Goal: Task Accomplishment & Management: Use online tool/utility

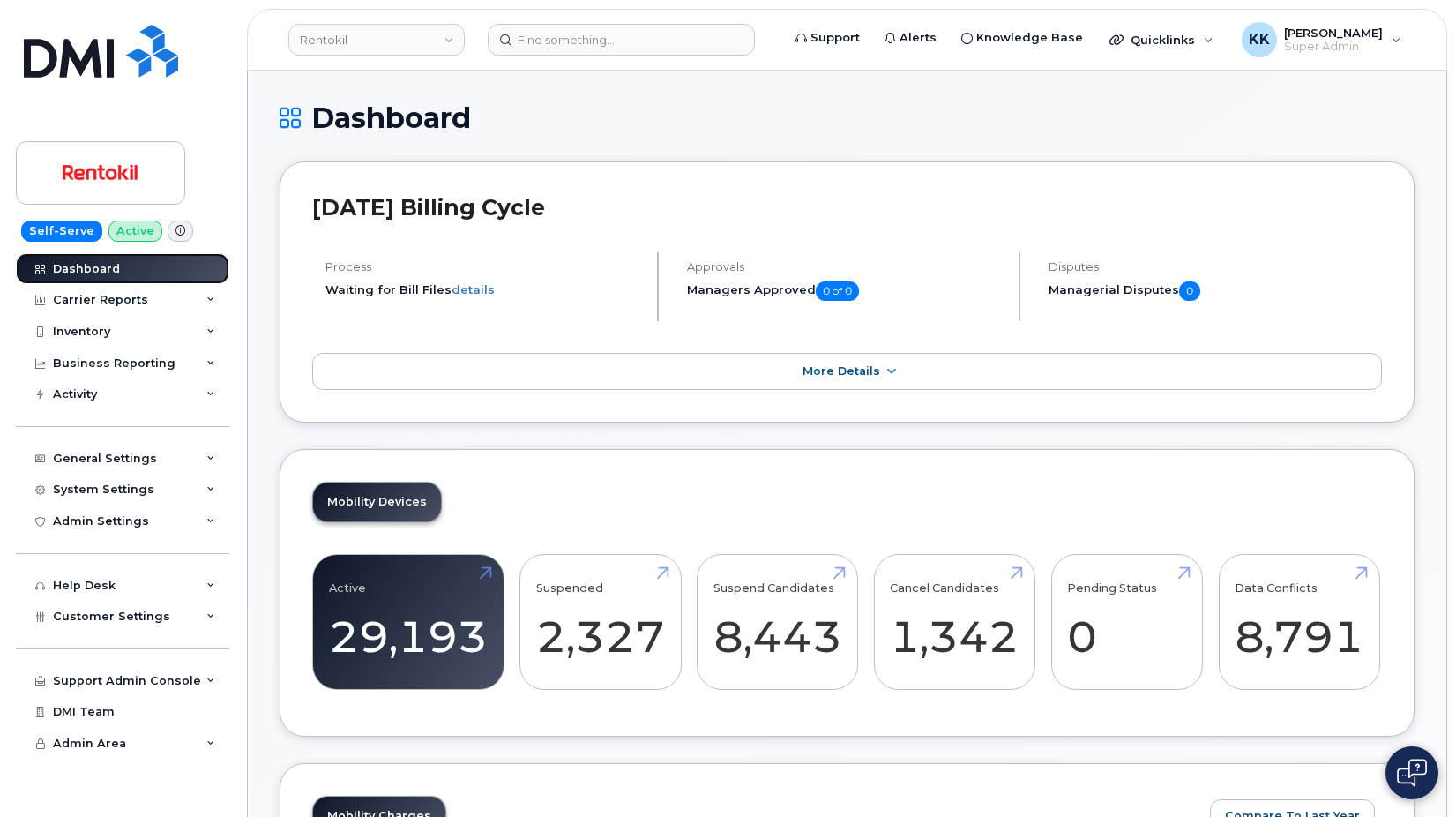
click at [101, 263] on div "Dashboard" at bounding box center [87, 268] width 67 height 14
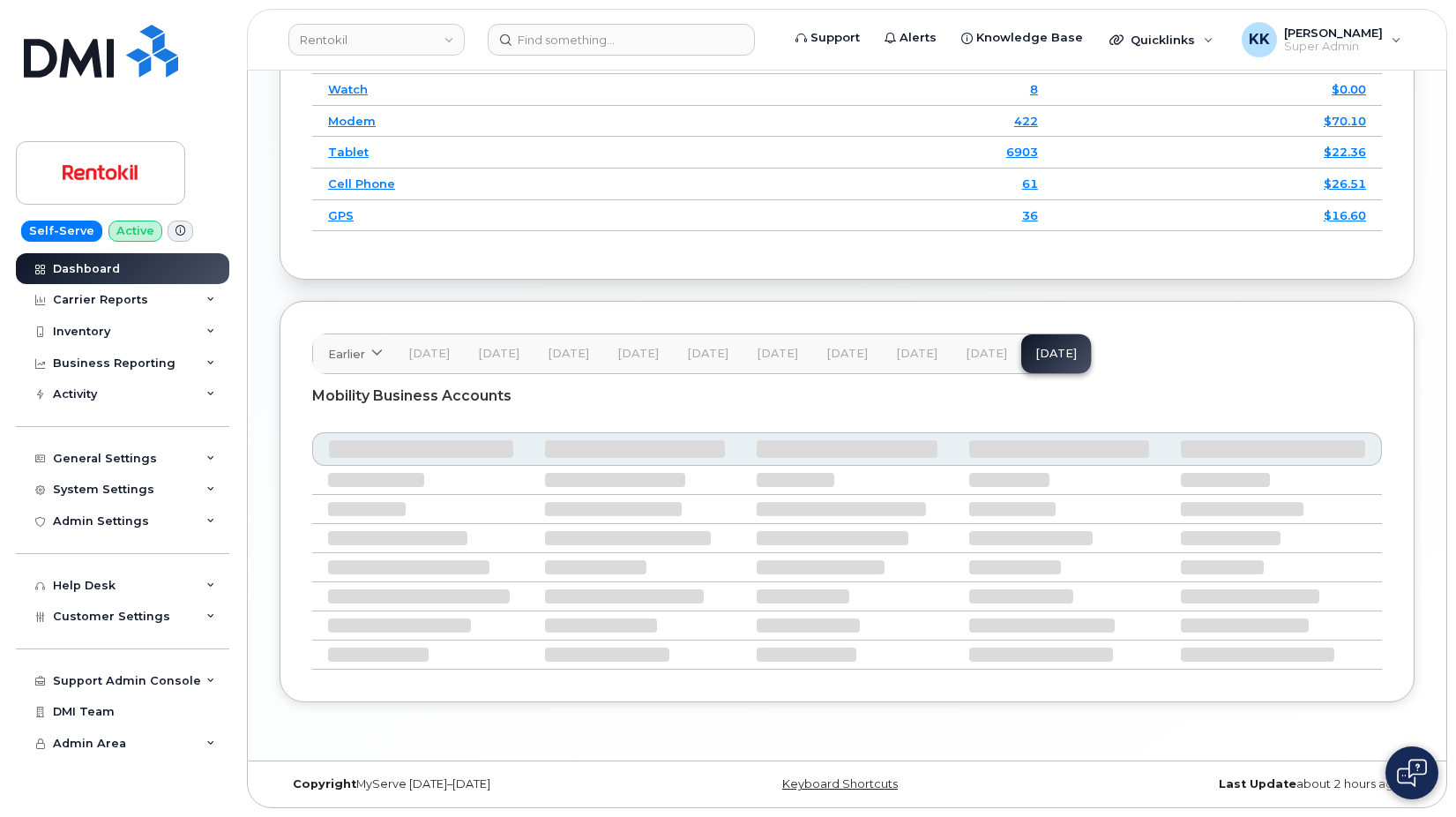
scroll to position [2527, 0]
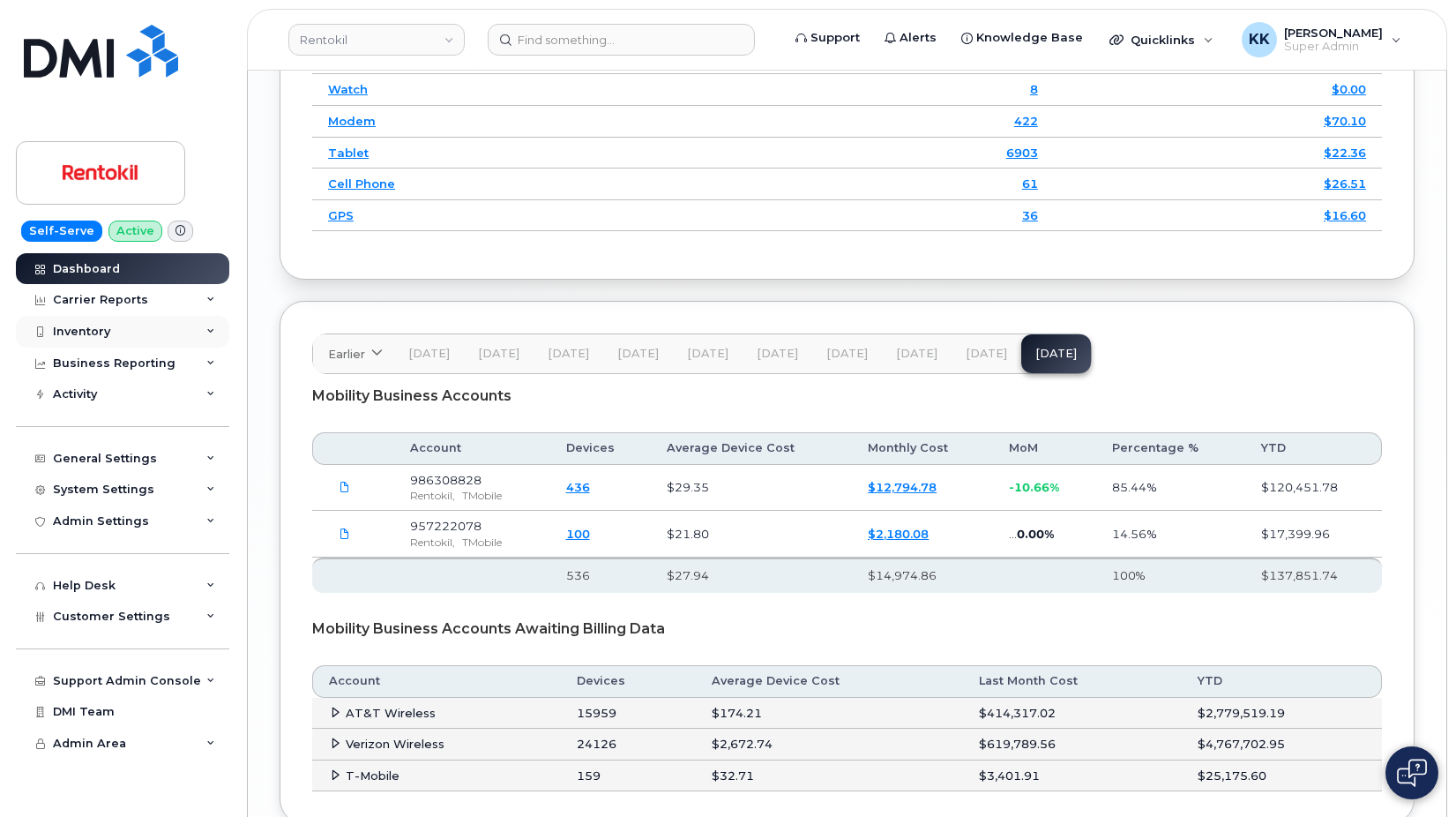
click at [82, 333] on div "Inventory" at bounding box center [81, 331] width 57 height 14
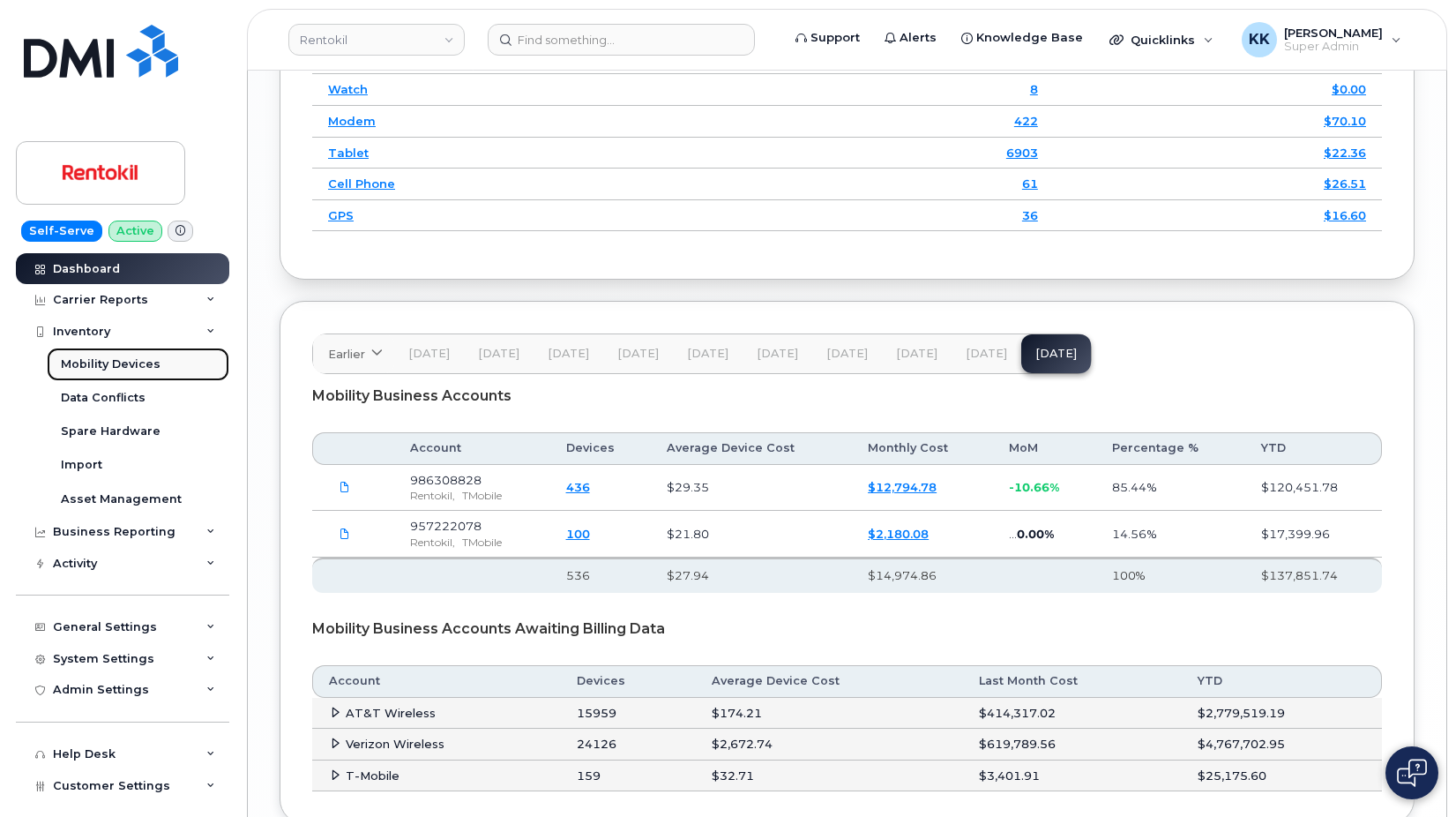
click at [93, 370] on div "Mobility Devices" at bounding box center [110, 364] width 100 height 16
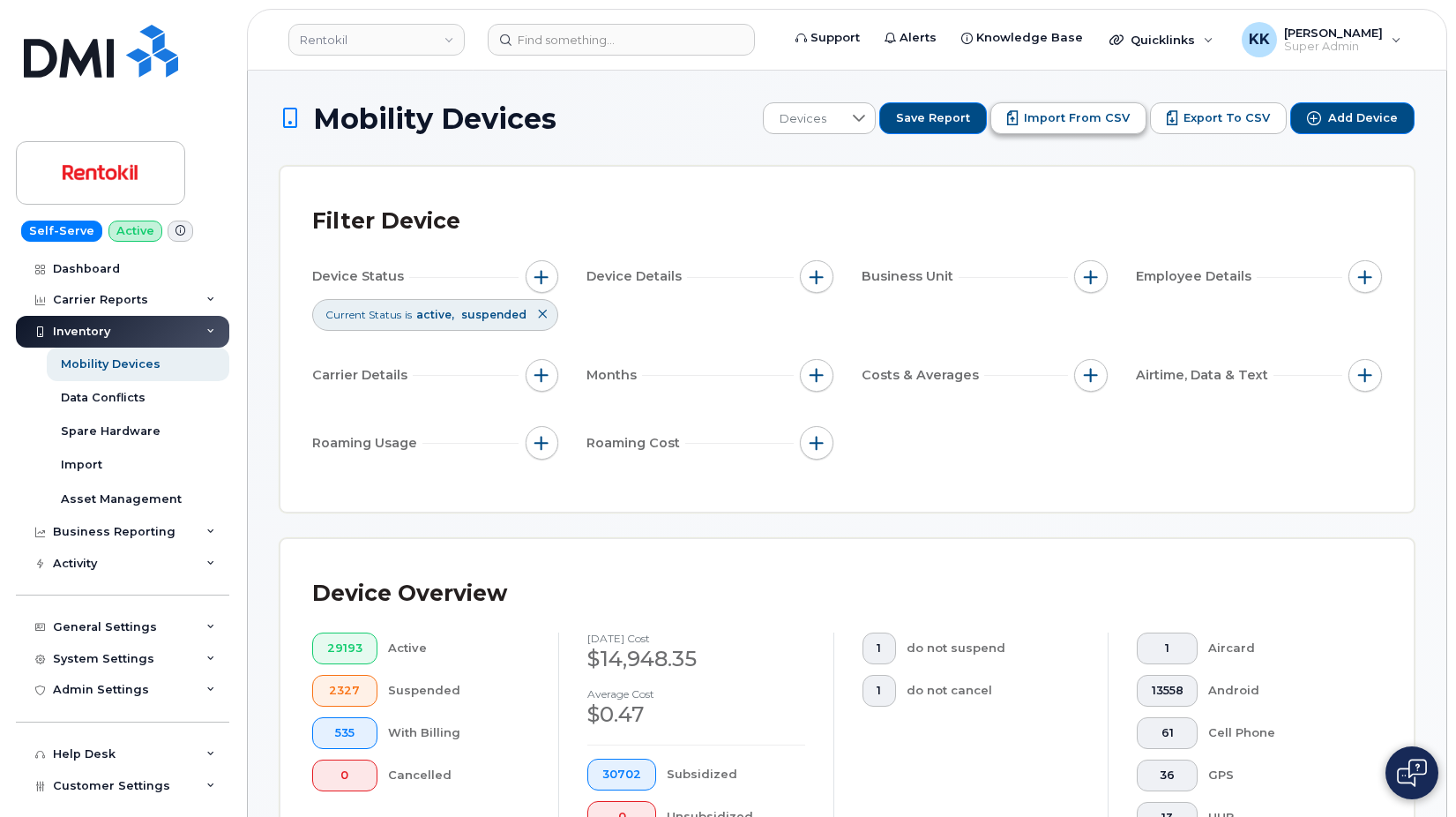
click at [1062, 115] on span "Import from CSV" at bounding box center [1076, 118] width 106 height 16
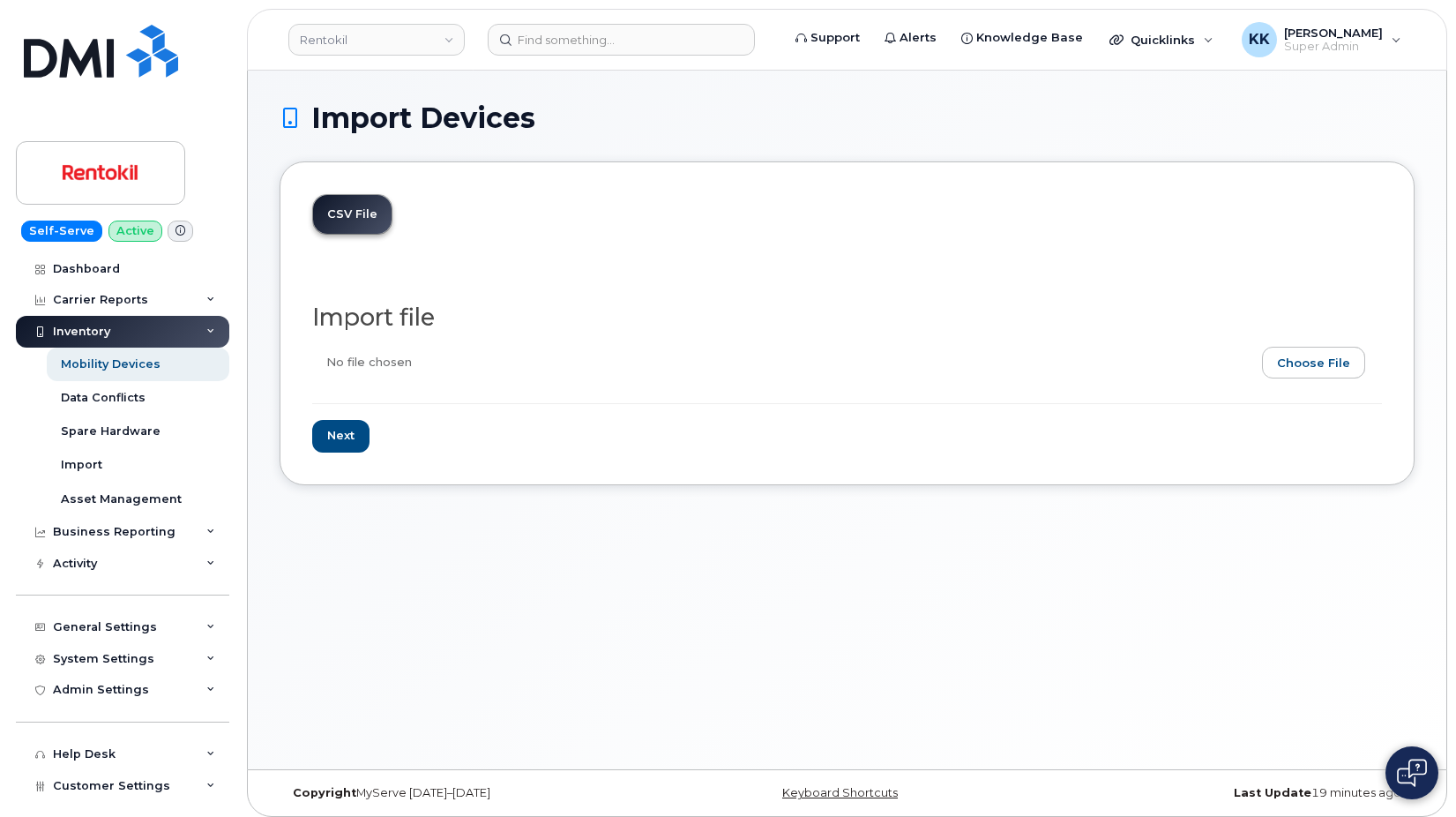
click at [1339, 383] on input "file" at bounding box center [839, 366] width 1055 height 40
type input "C:\fakepath\Rentokil T-Mobile Inventory August 2025.csv"
click at [365, 437] on input "Next" at bounding box center [340, 436] width 57 height 33
type input "Loading..."
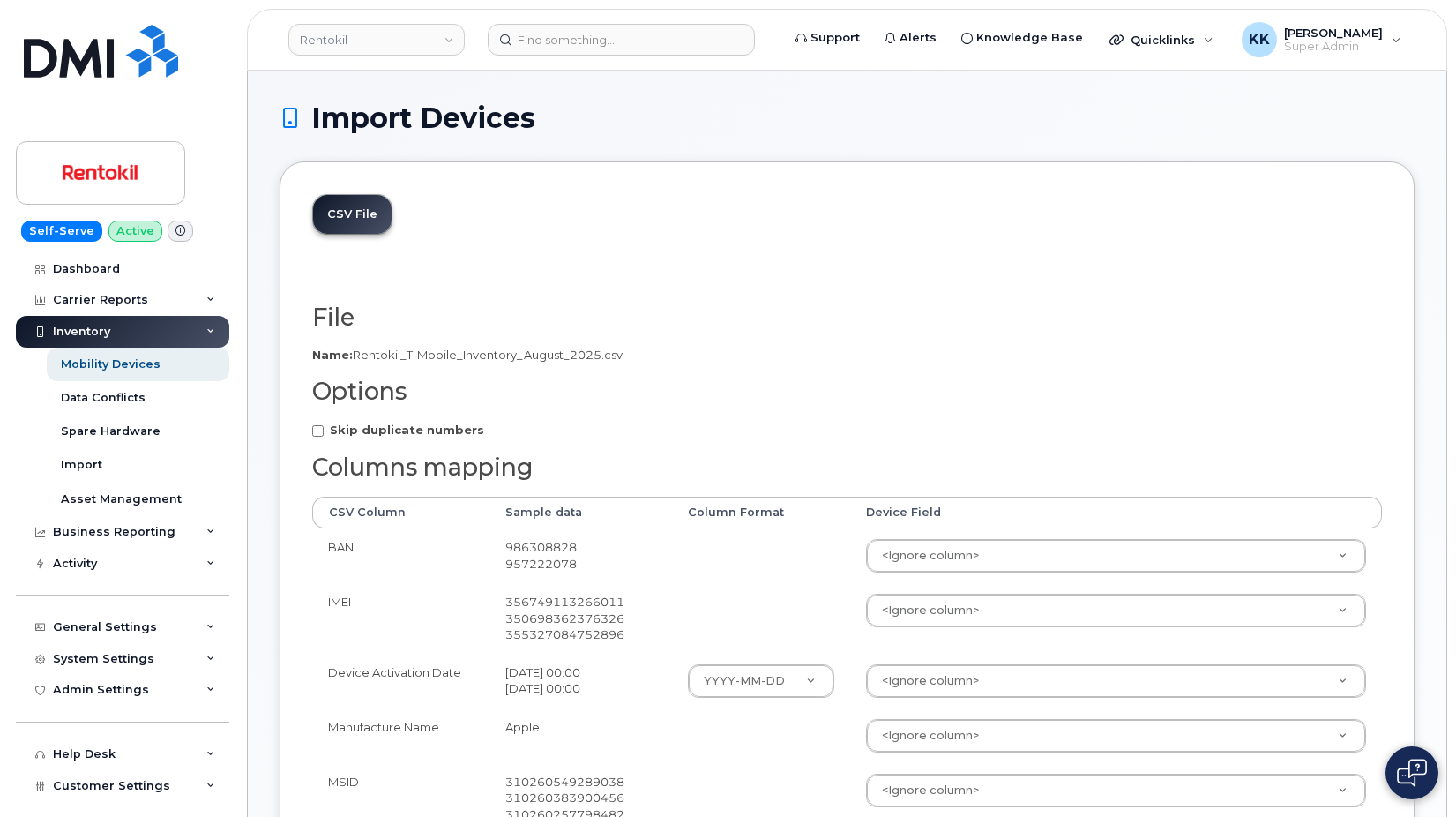
click at [381, 433] on strong "Skip duplicate numbers" at bounding box center [407, 429] width 154 height 14
click at [323, 433] on input "Skip duplicate numbers" at bounding box center [318, 431] width 11 height 11
checkbox input "true"
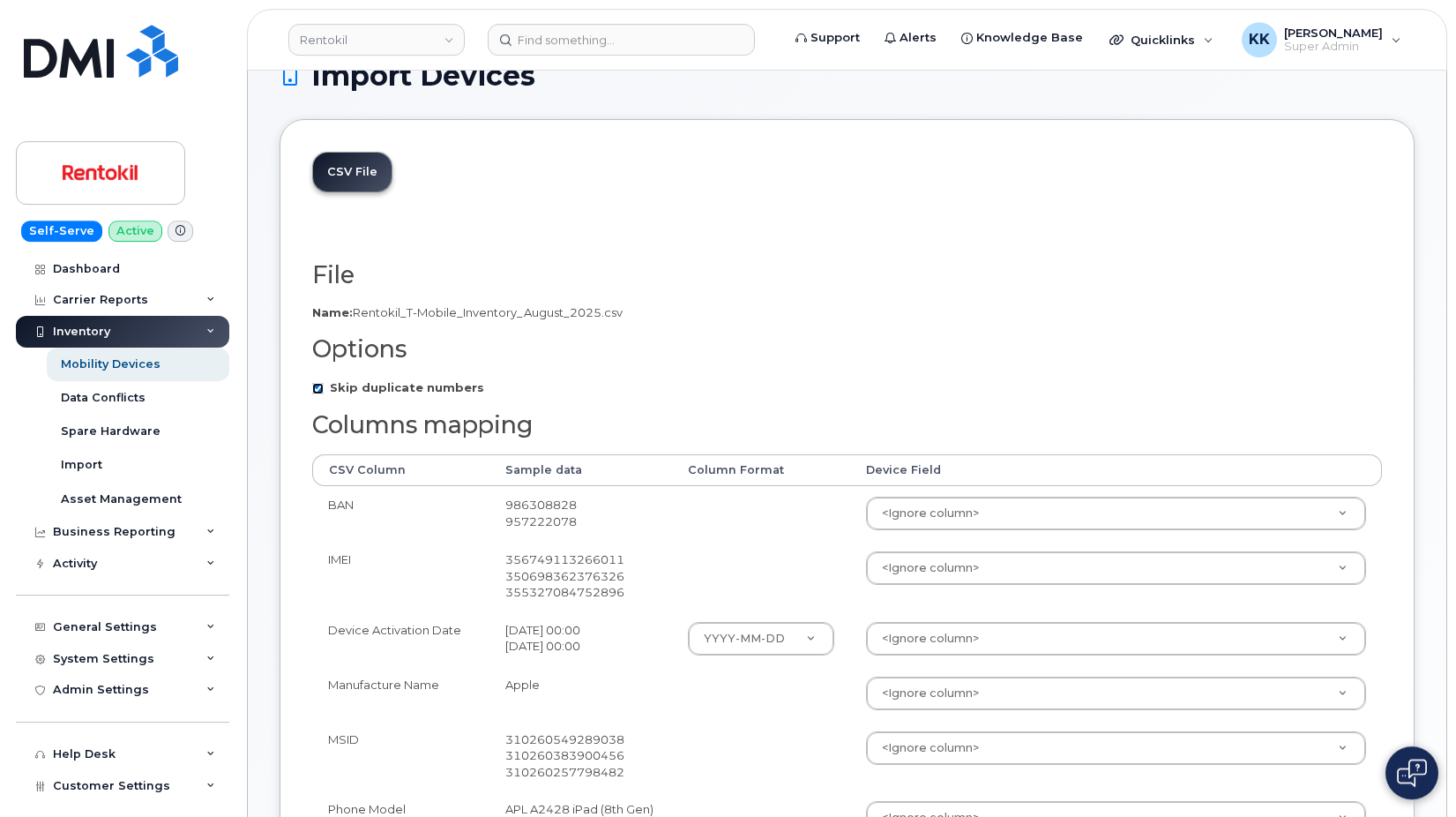
scroll to position [90, 0]
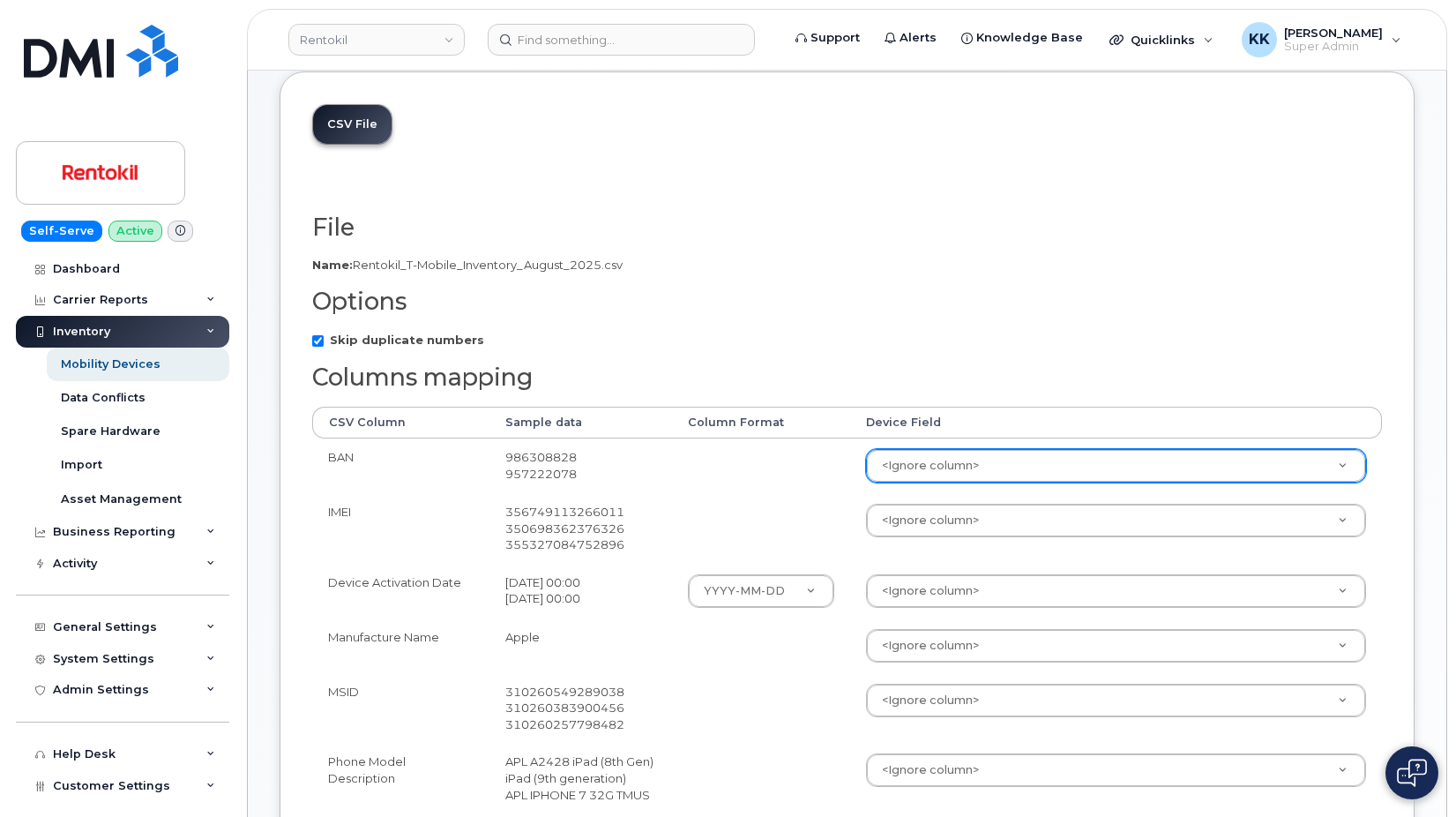
click at [945, 461] on body "Rentokil Support Alerts Knowledge Base Quicklinks Suspend / Cancel Device Chang…" at bounding box center [728, 745] width 1456 height 1670
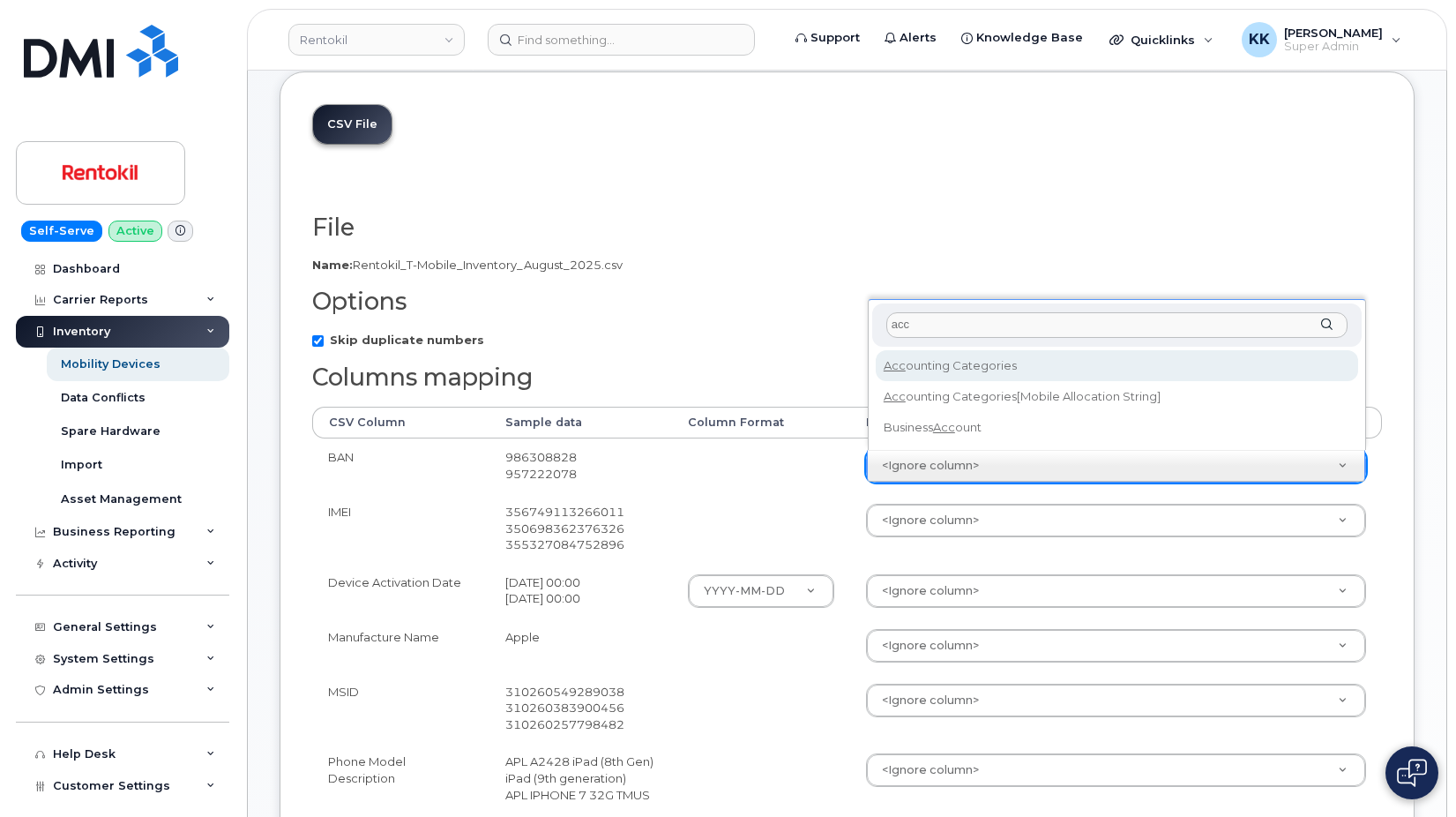
type input "acc"
select select "business_account_id"
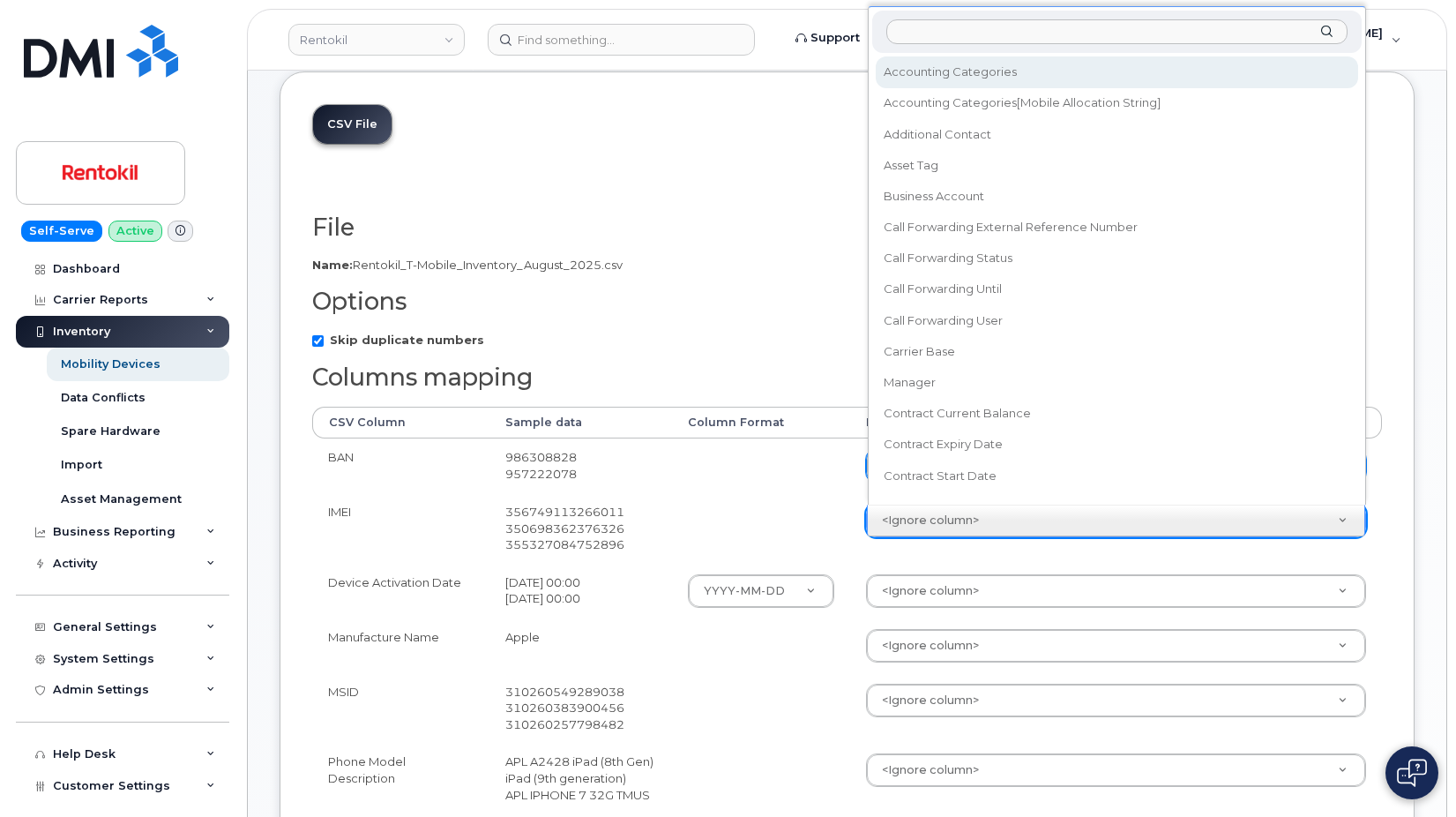
click at [935, 518] on body "Rentokil Support Alerts Knowledge Base Quicklinks Suspend / Cancel Device Chang…" at bounding box center [728, 745] width 1456 height 1670
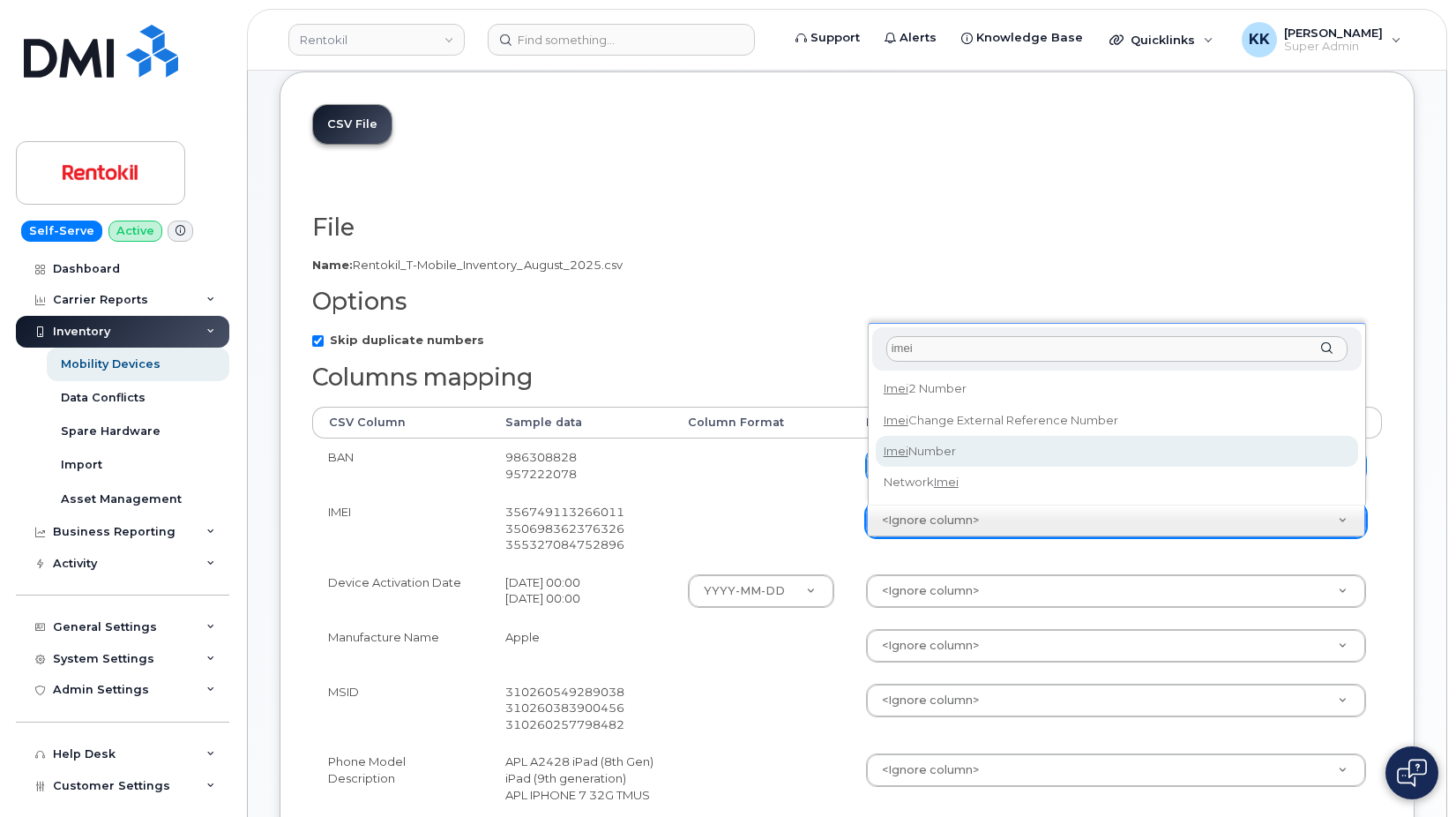
type input "imei"
select select "imei_number"
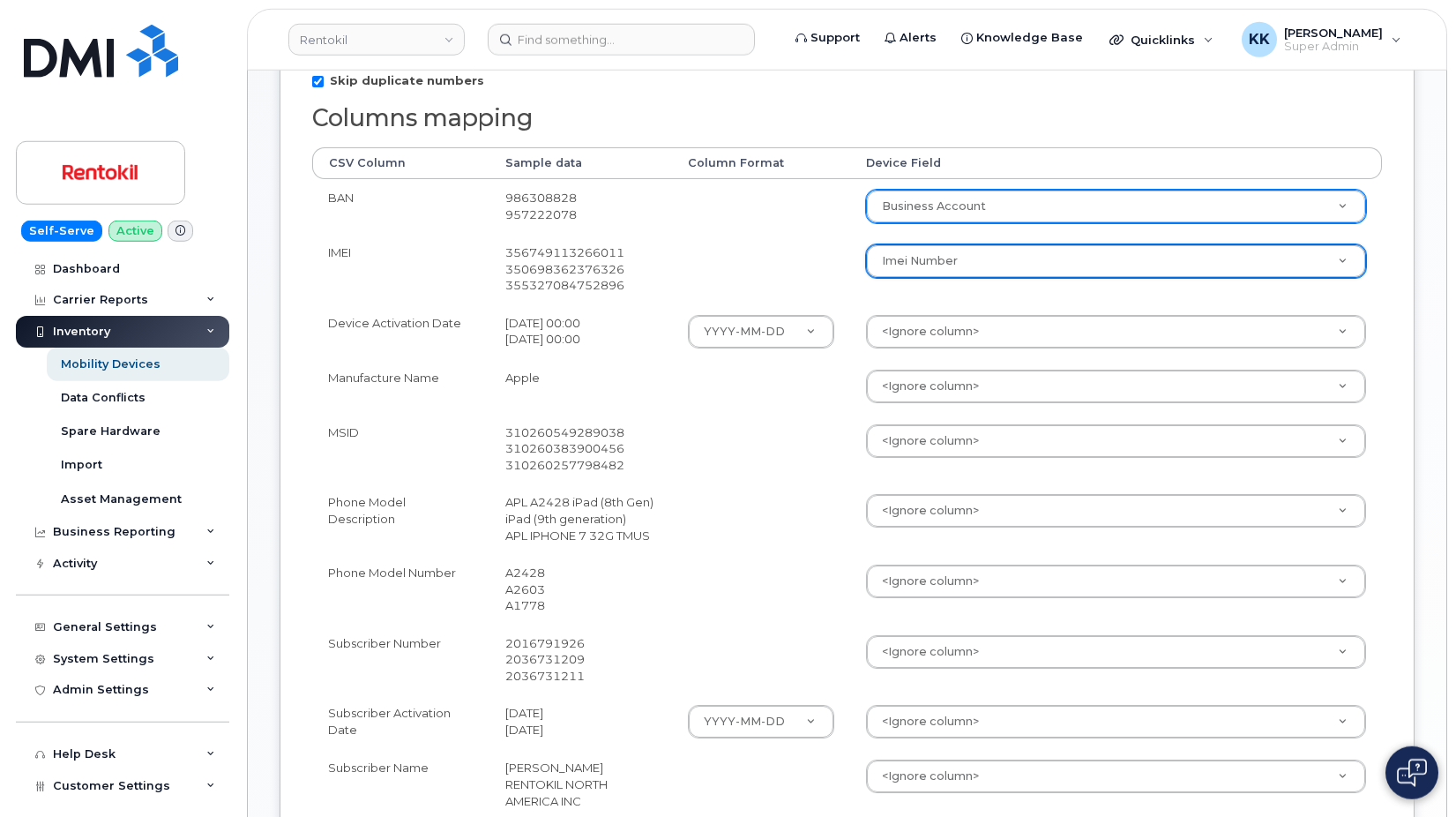
scroll to position [360, 0]
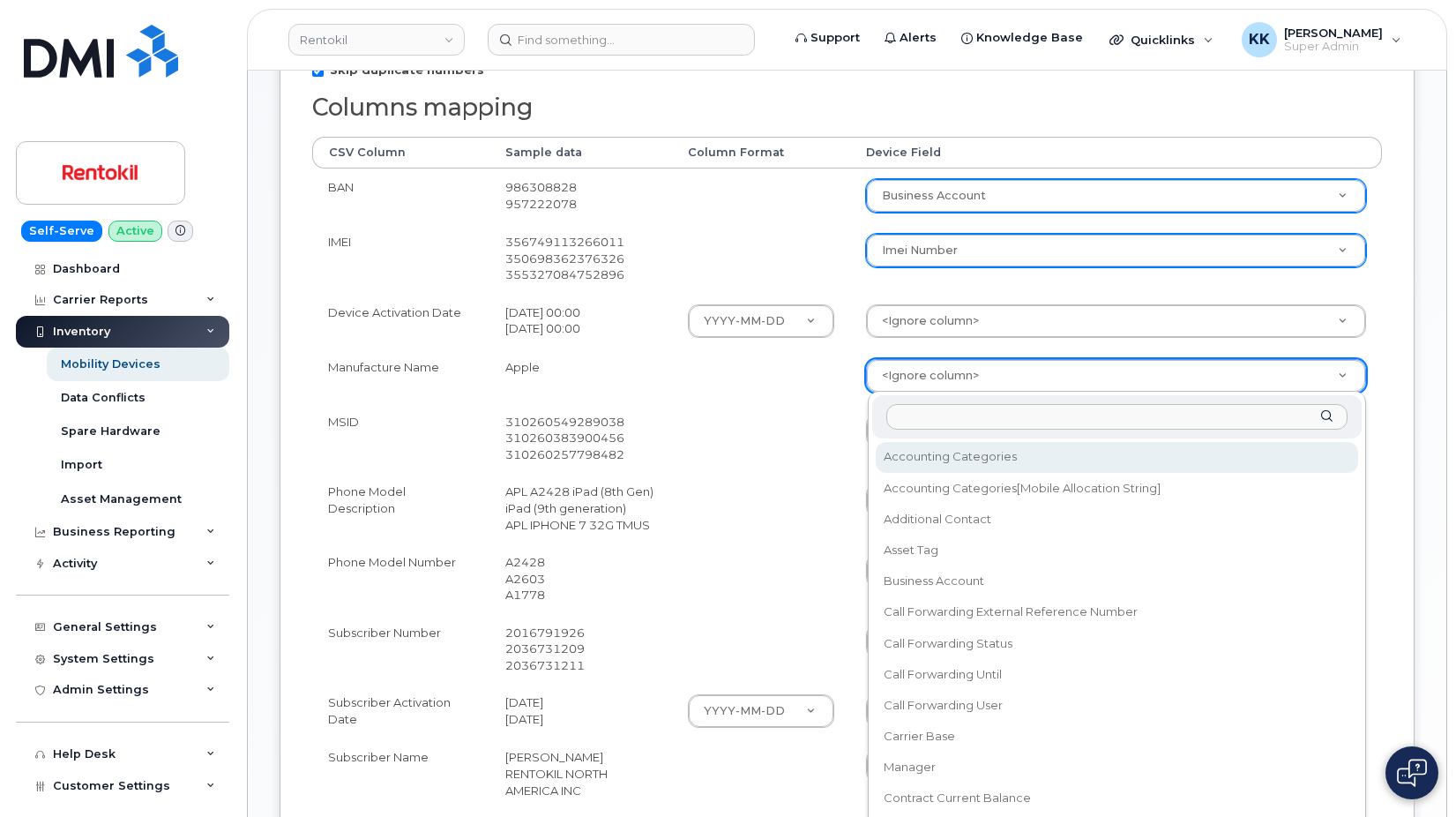
click at [940, 369] on body "Rentokil Support Alerts Knowledge Base Quicklinks Suspend / Cancel Device Chang…" at bounding box center [728, 475] width 1456 height 1670
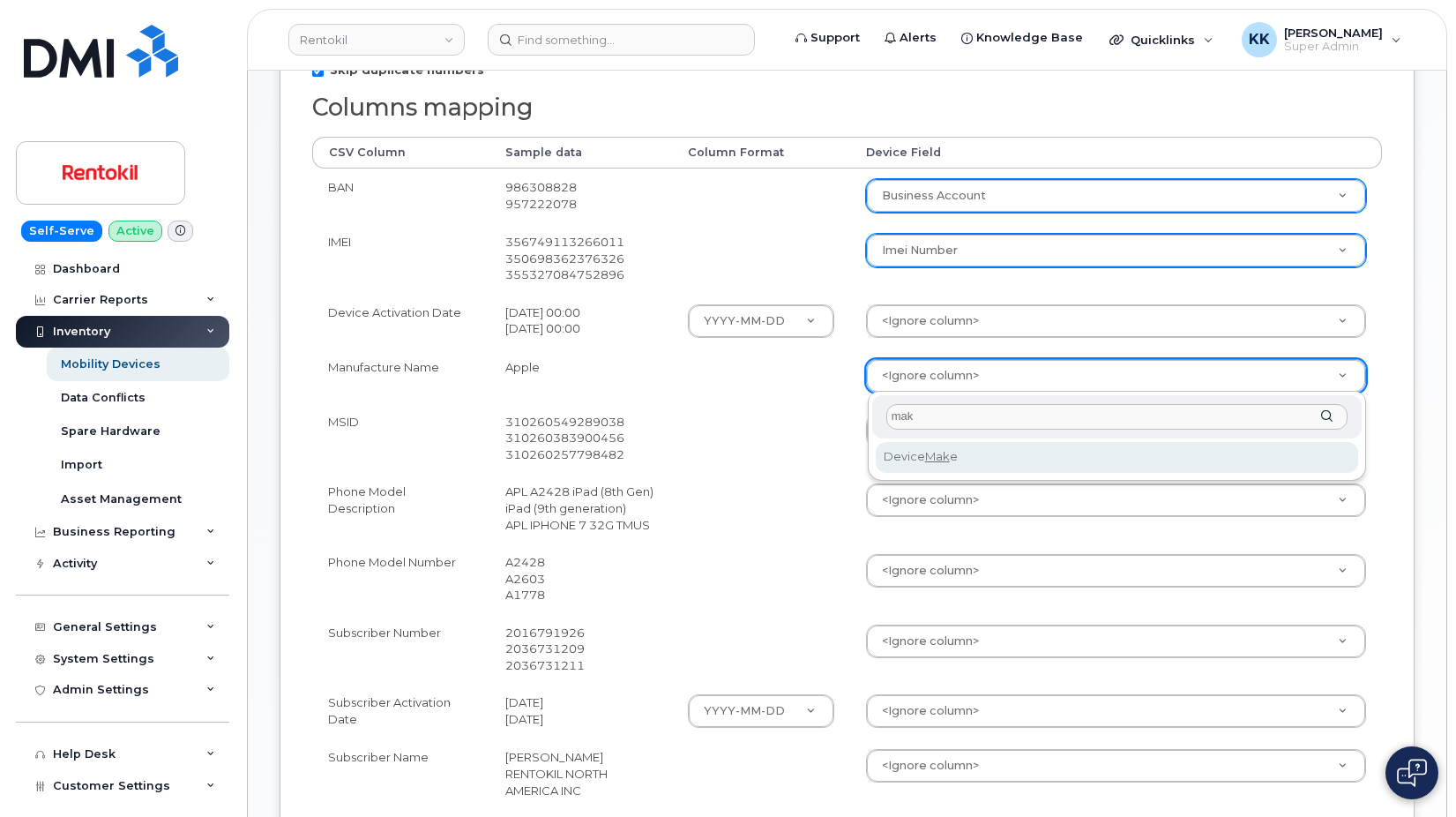
type input "mak"
select select "device_make_id"
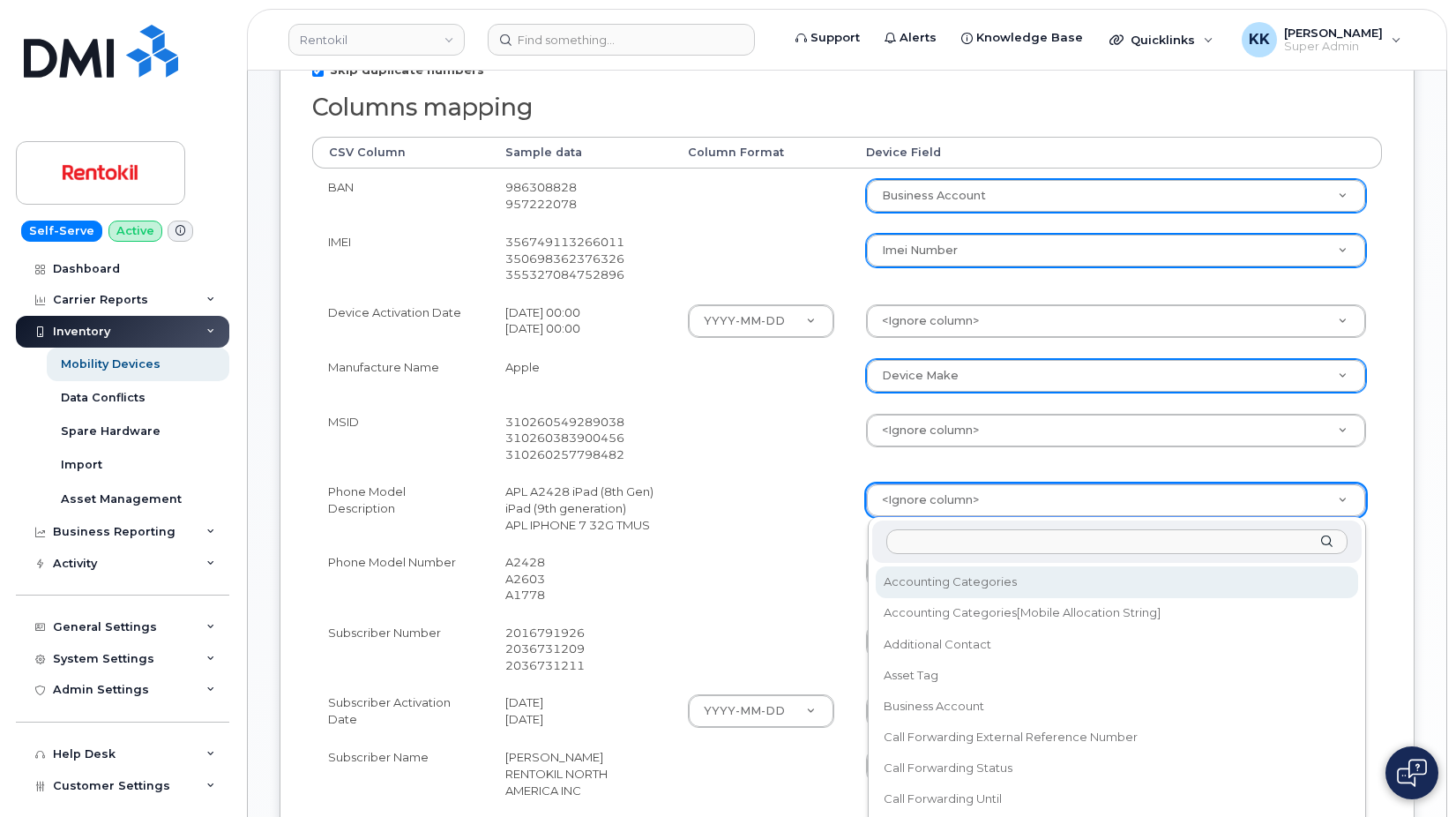
click at [943, 490] on body "Rentokil Support Alerts Knowledge Base Quicklinks Suspend / Cancel Device Chang…" at bounding box center [728, 475] width 1456 height 1670
type input "model"
select select "device_model_alias"
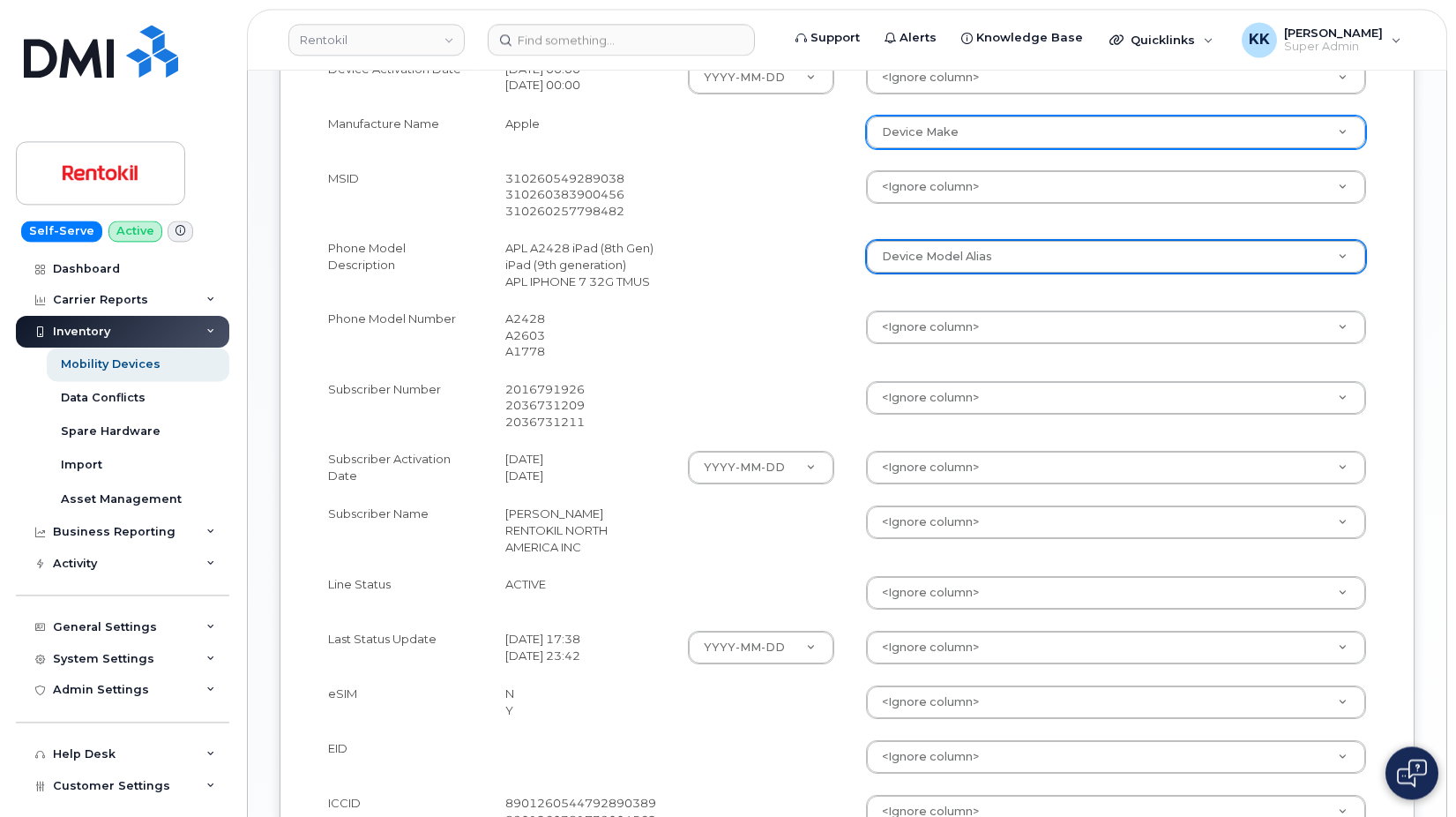
scroll to position [630, 0]
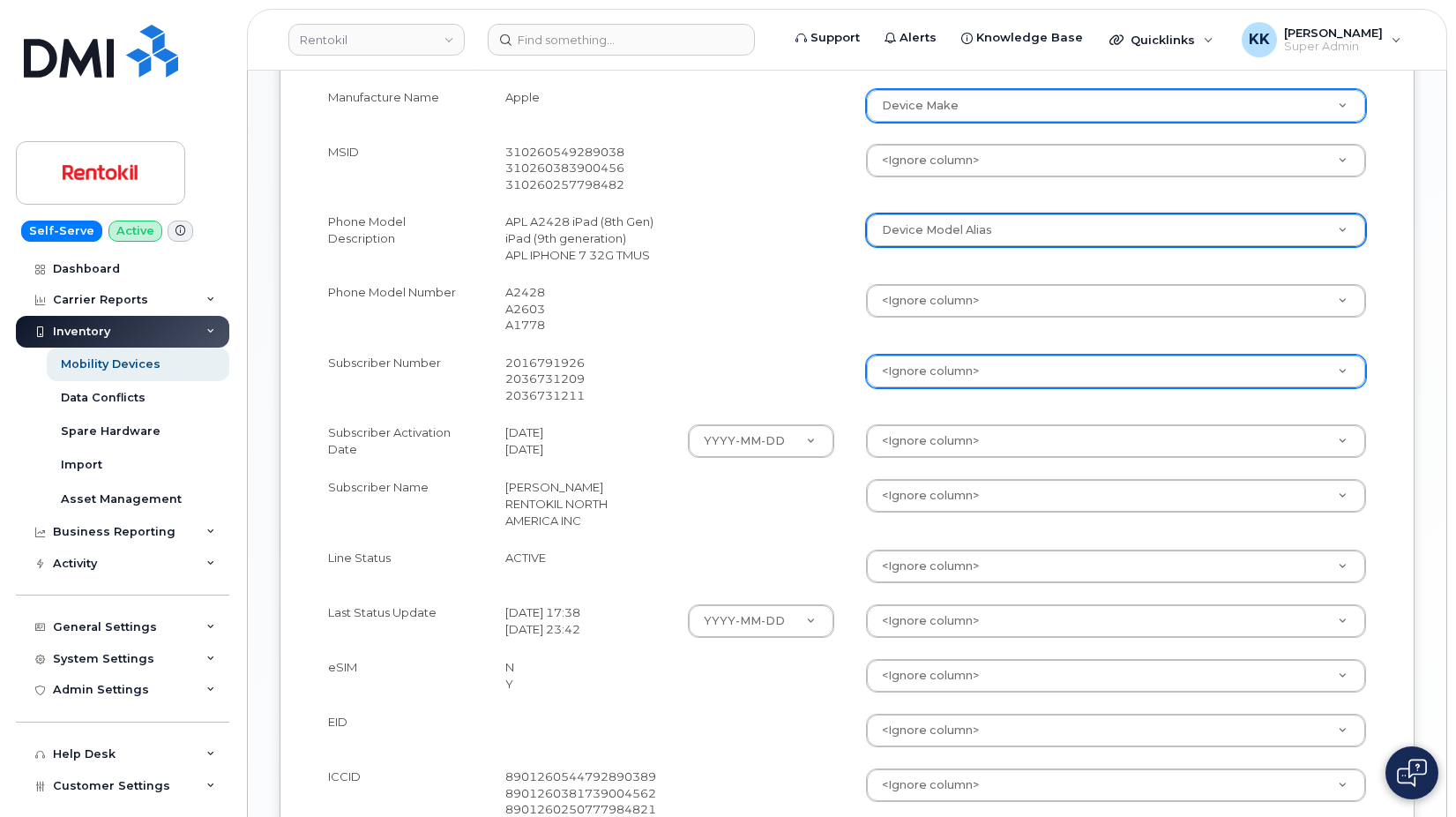
click at [923, 392] on body "Rentokil Support Alerts Knowledge Base Quicklinks Suspend / Cancel Device Chang…" at bounding box center [728, 205] width 1456 height 1670
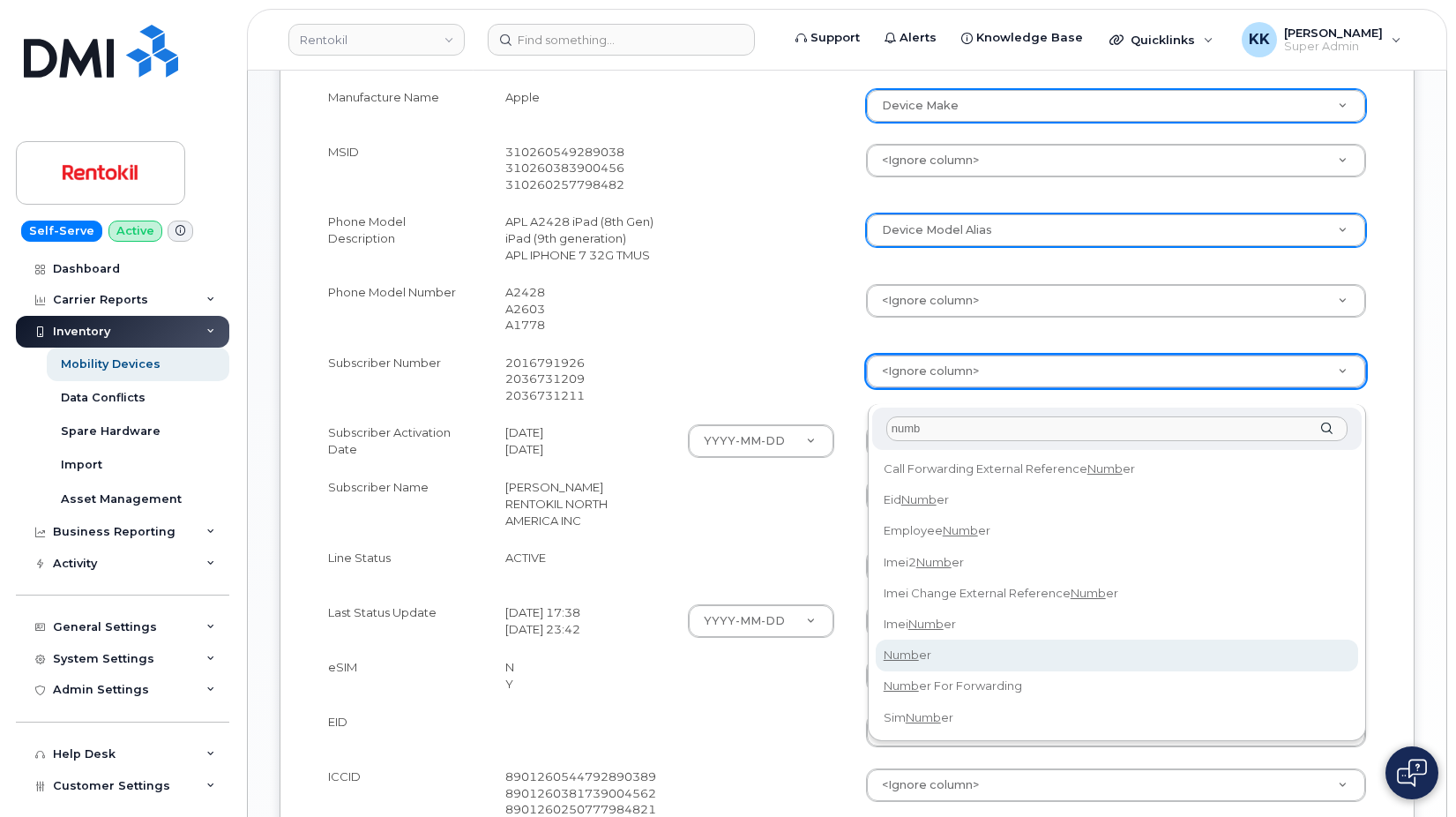
type input "numb"
select select "number"
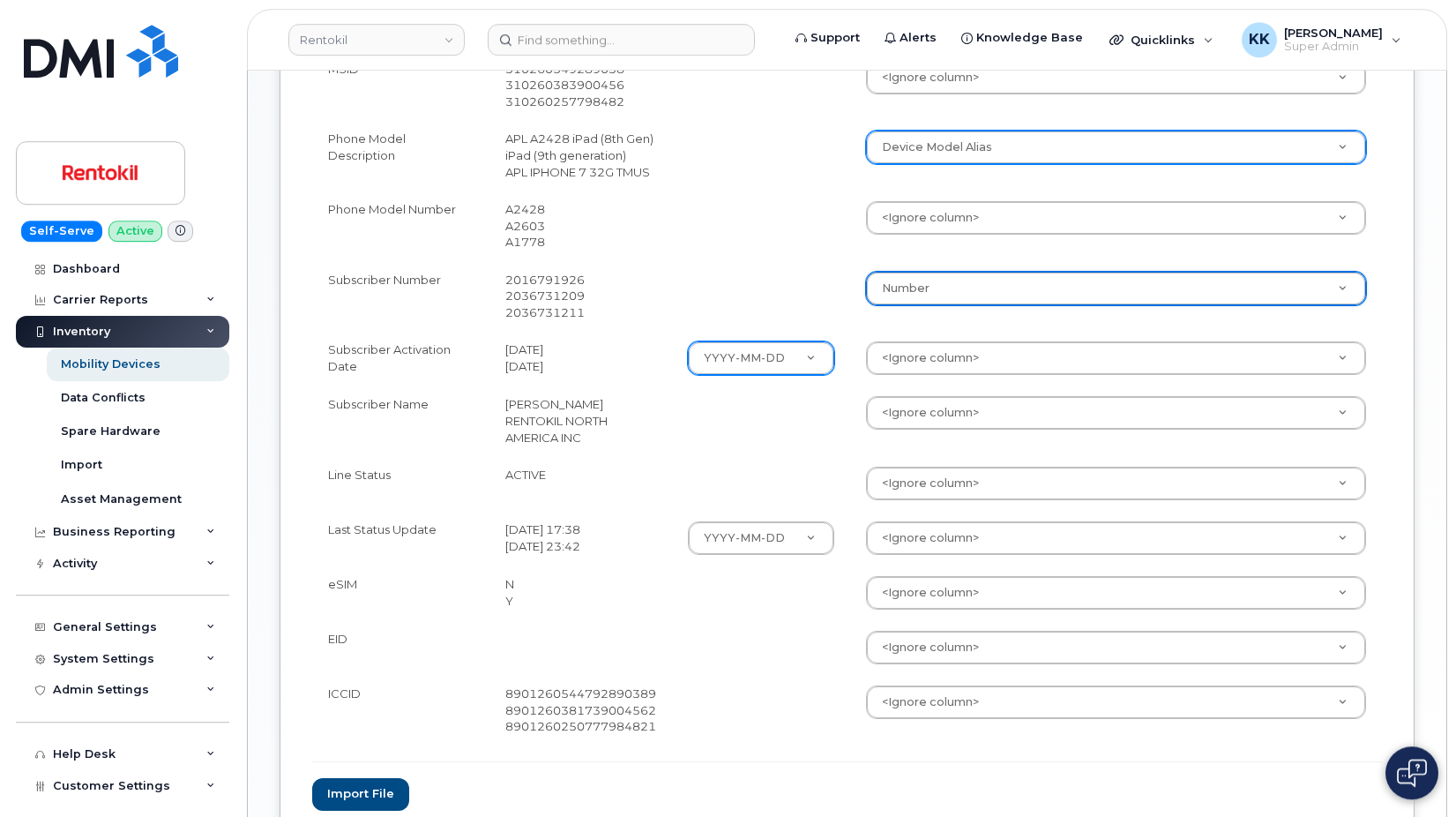
scroll to position [720, 0]
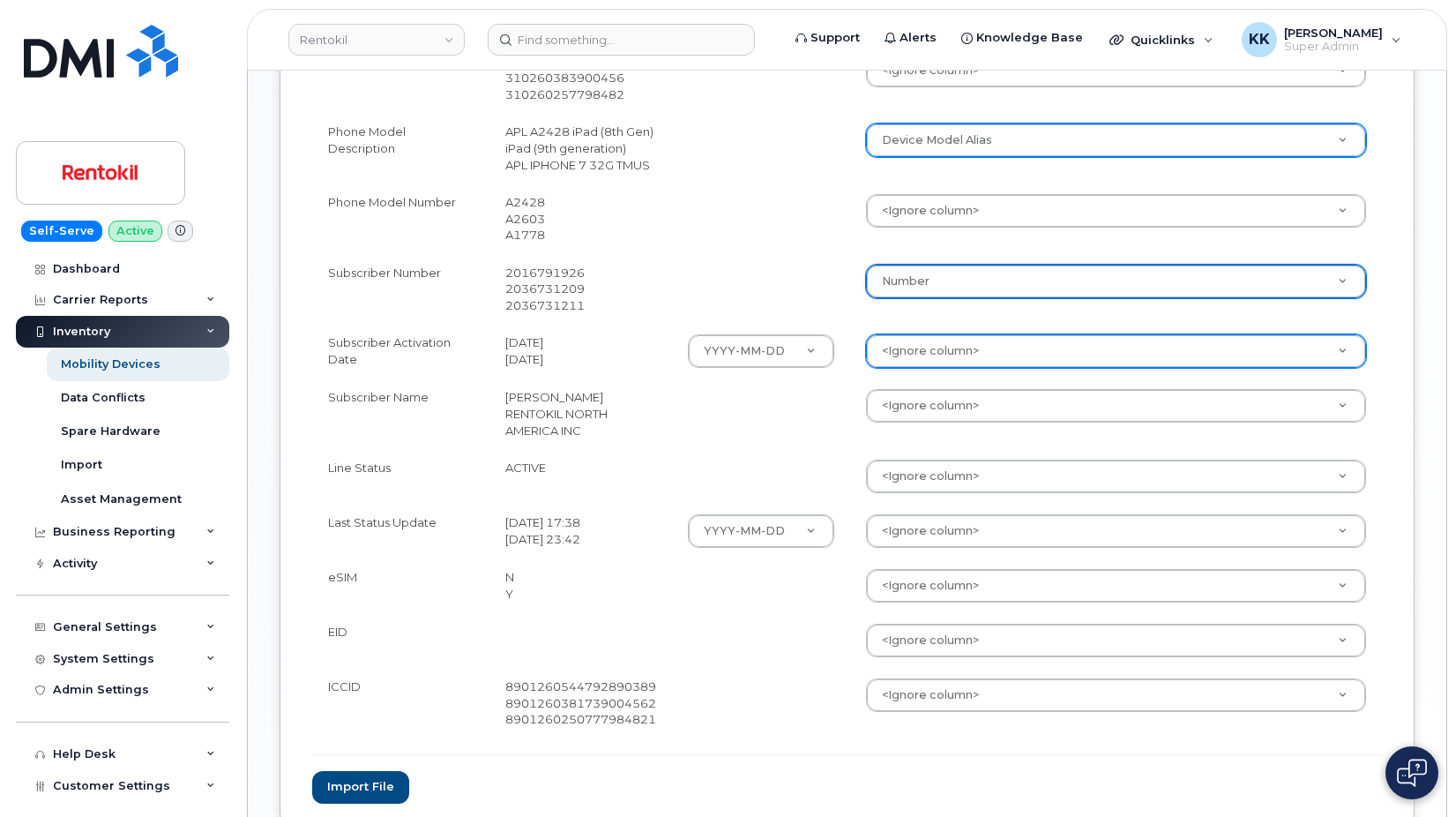
click at [896, 366] on body "Rentokil Support Alerts Knowledge Base Quicklinks Suspend / Cancel Device Chang…" at bounding box center [728, 115] width 1456 height 1670
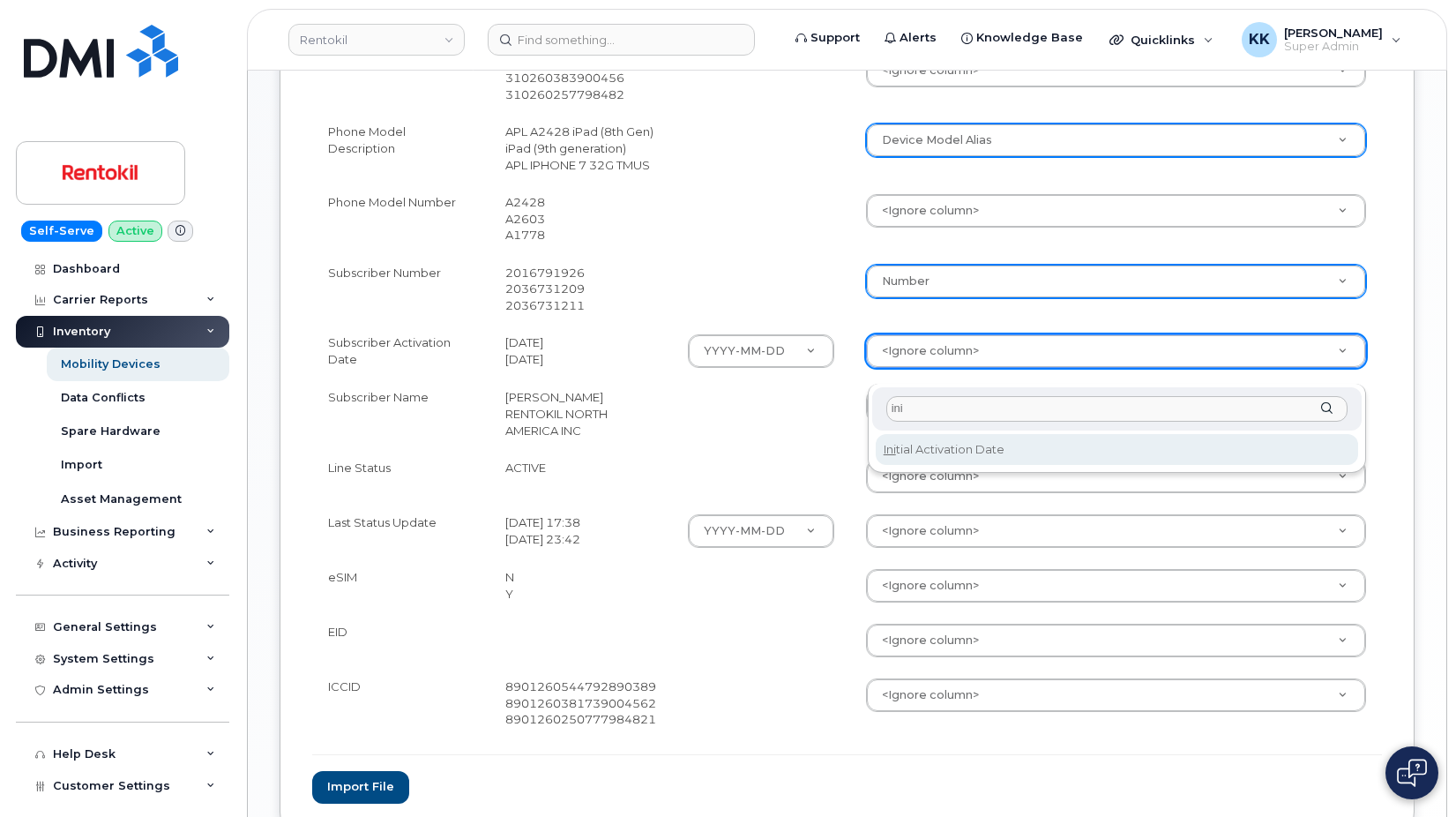
type input "ini"
select select "initial_activation_date"
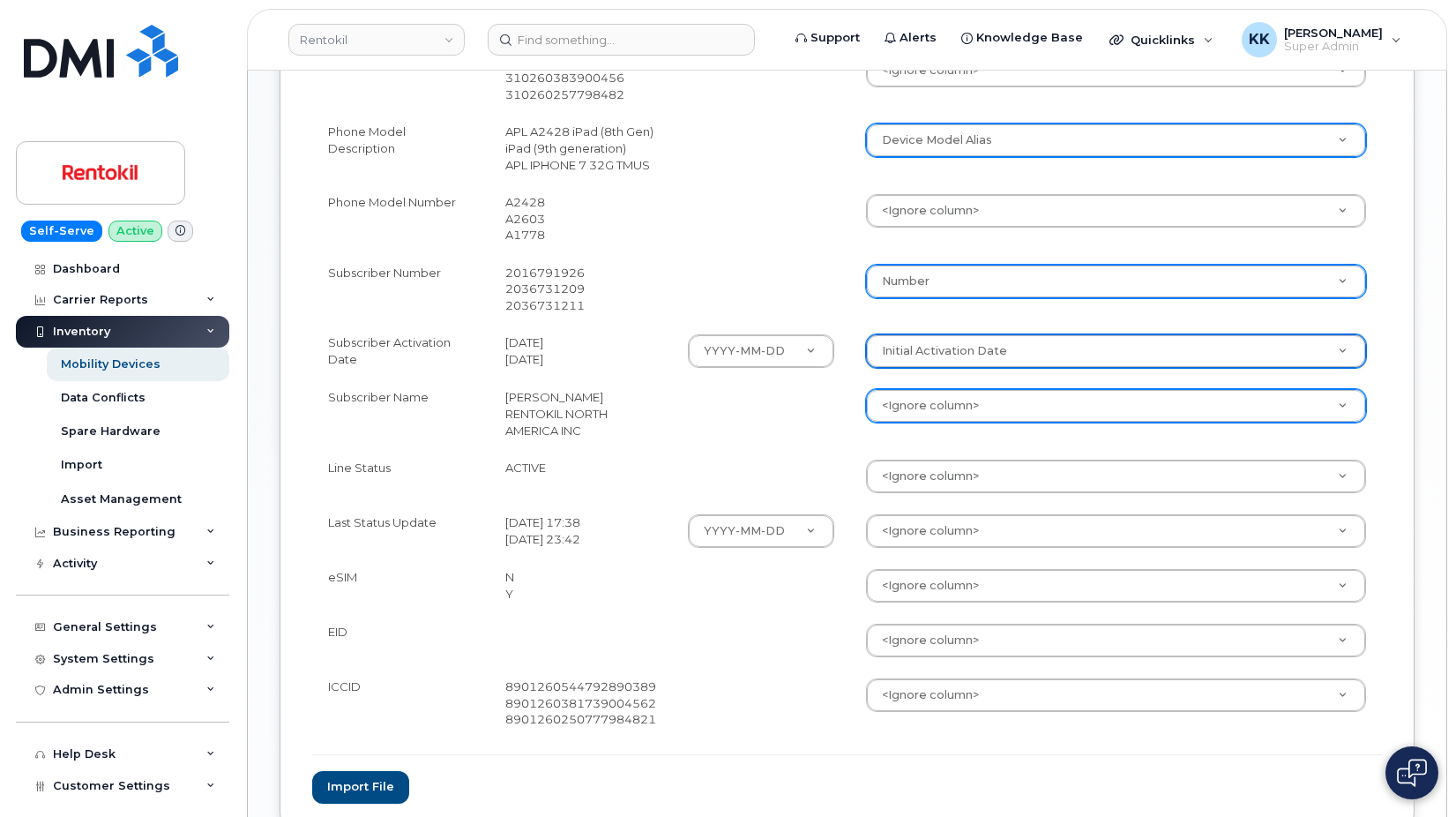
click at [917, 422] on body "Rentokil Support Alerts Knowledge Base Quicklinks Suspend / Cancel Device Chang…" at bounding box center [728, 115] width 1456 height 1670
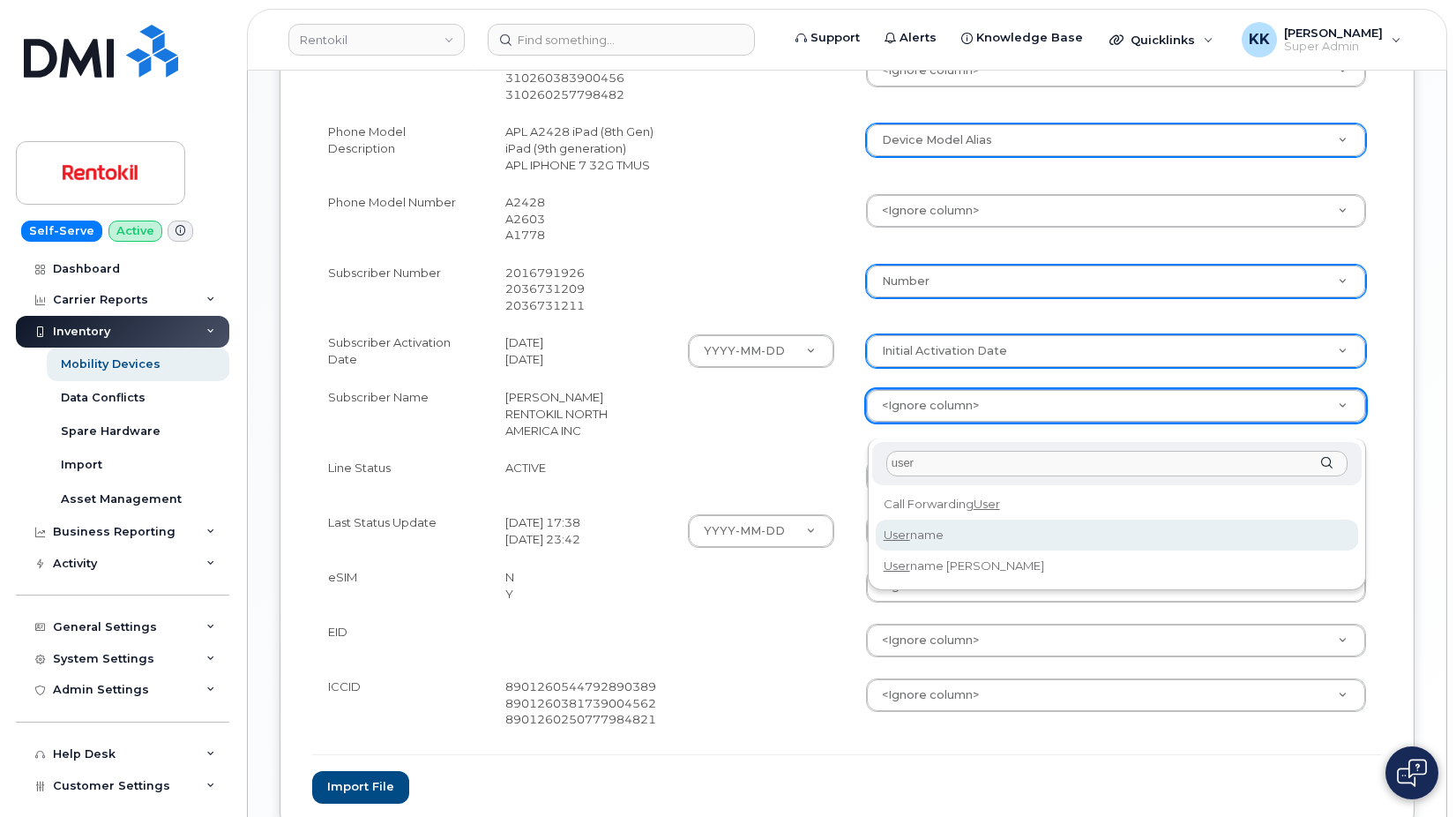
type input "user"
select select "username"
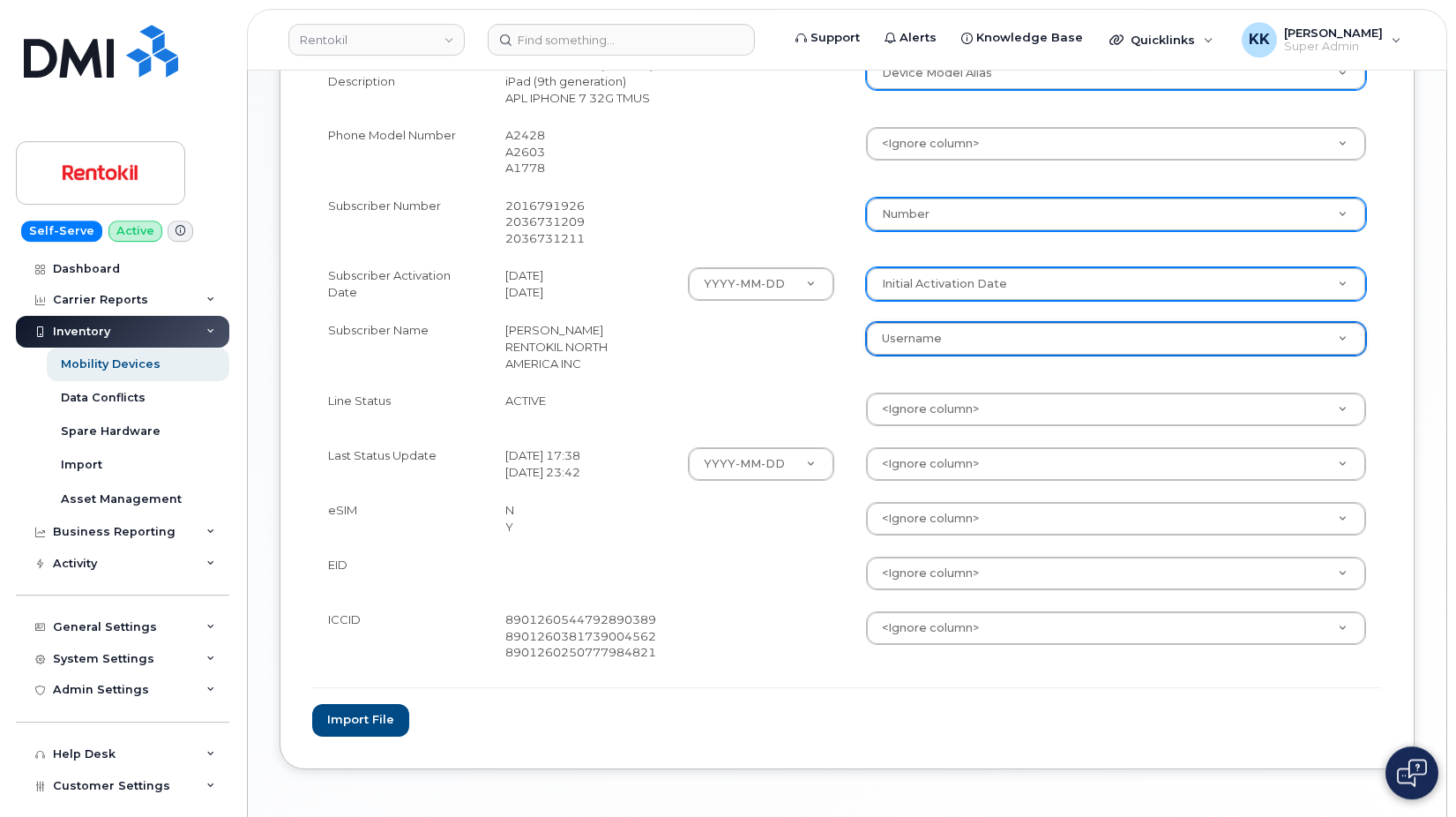
scroll to position [810, 0]
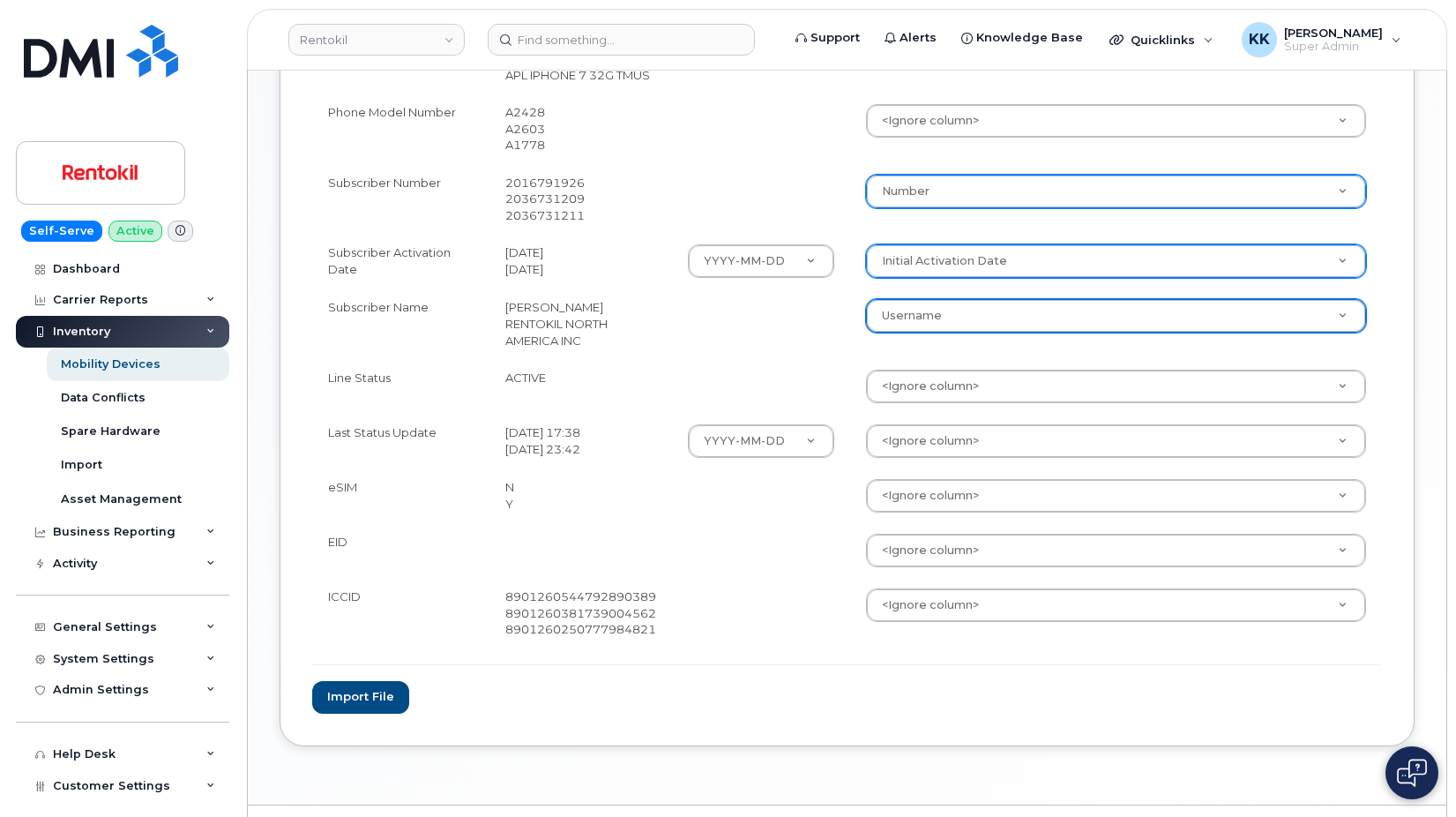
click at [924, 623] on body "Rentokil Support Alerts Knowledge Base Quicklinks Suspend / Cancel Device Chang…" at bounding box center [728, 25] width 1456 height 1670
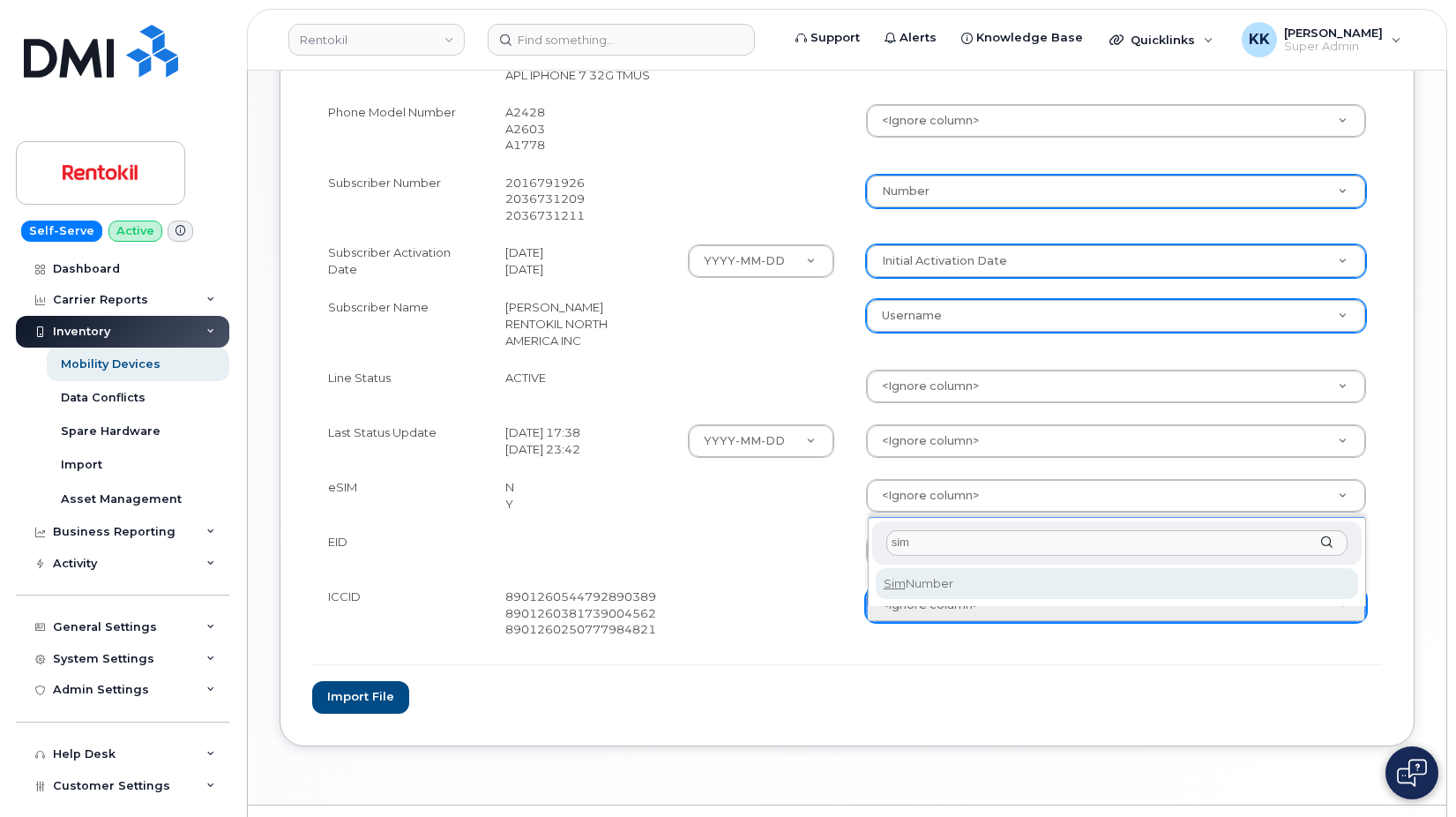
type input "sim"
select select "sim_number"
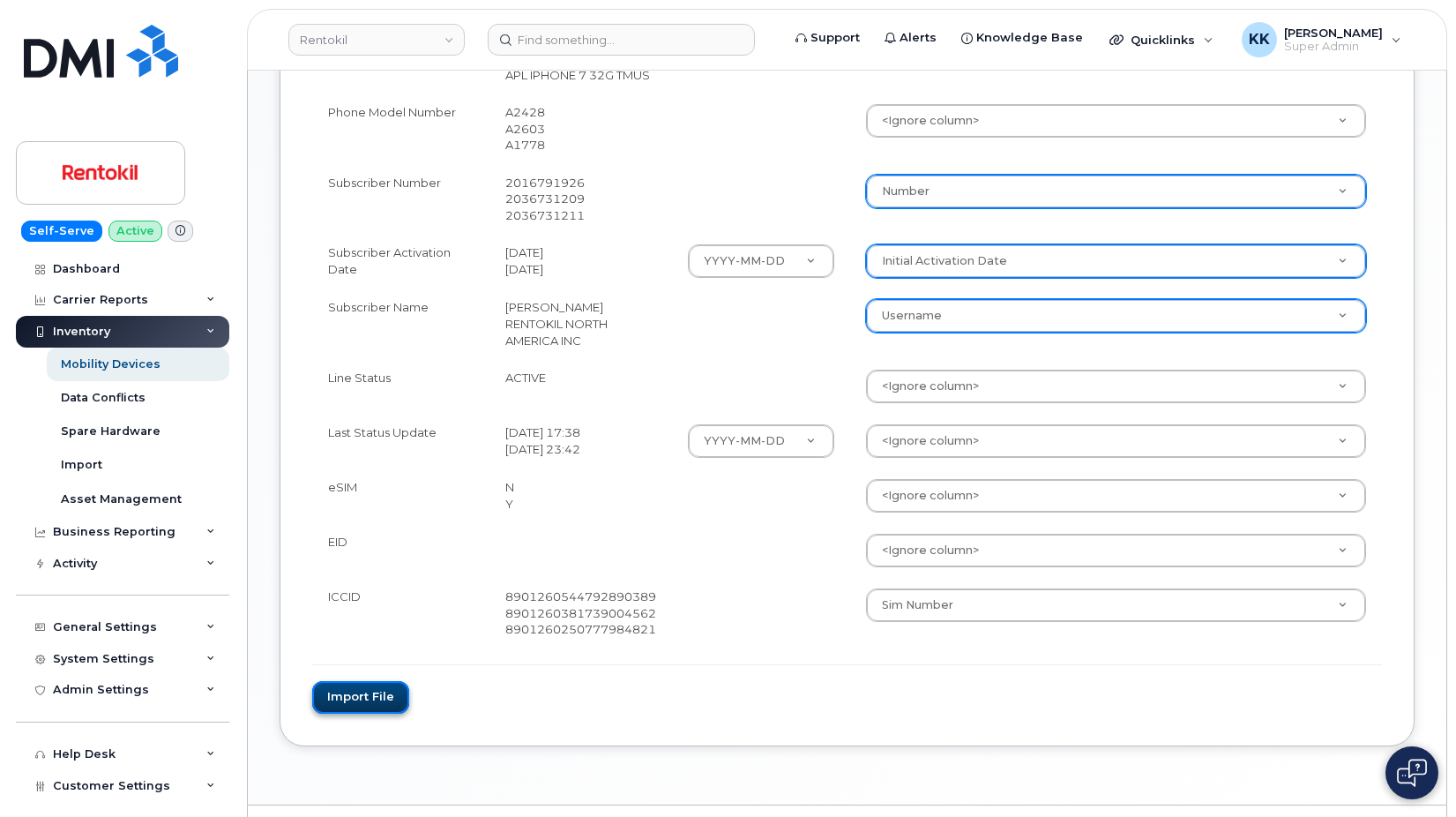
click at [344, 712] on button "Import file" at bounding box center [361, 696] width 97 height 33
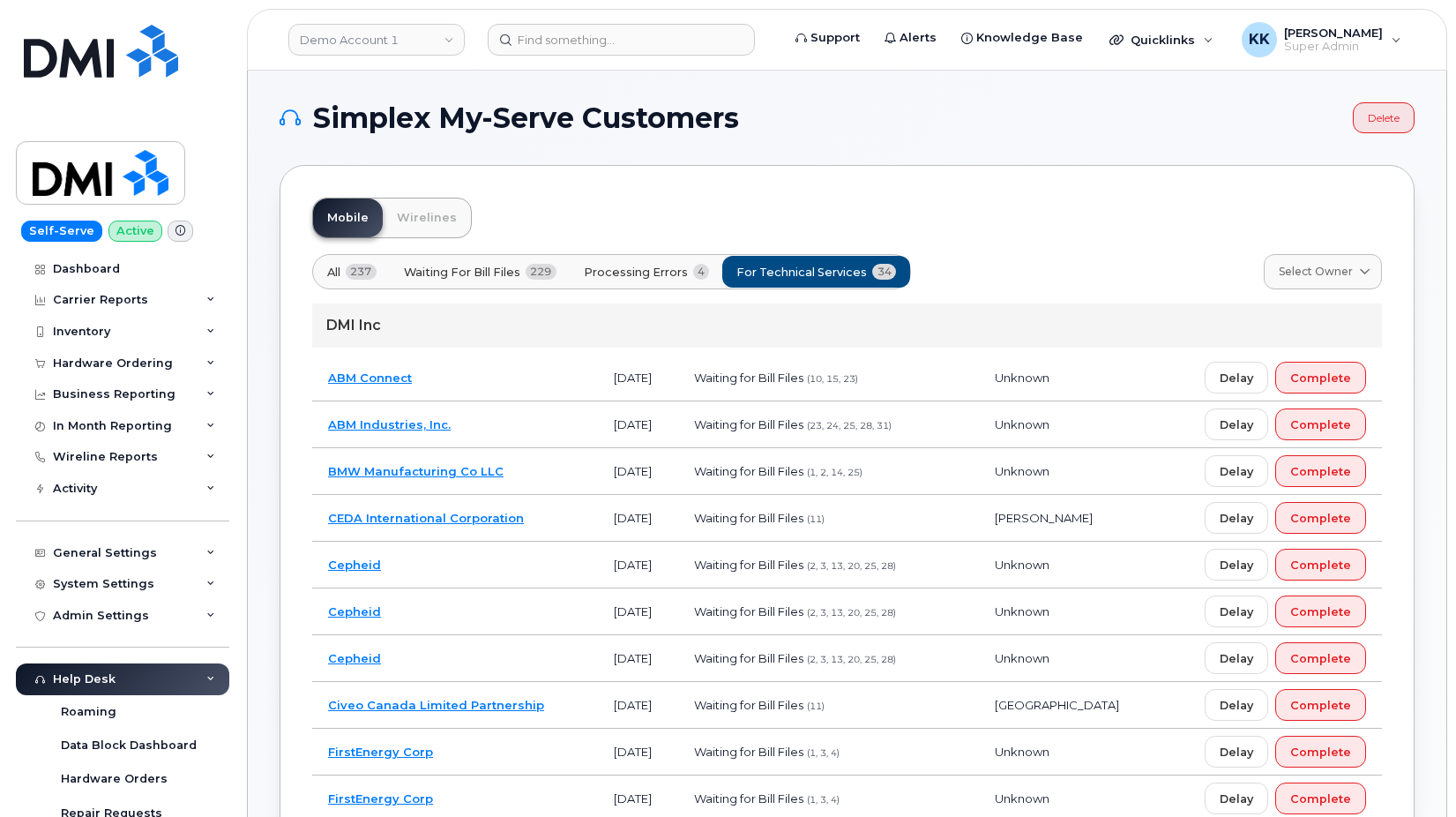
scroll to position [360, 0]
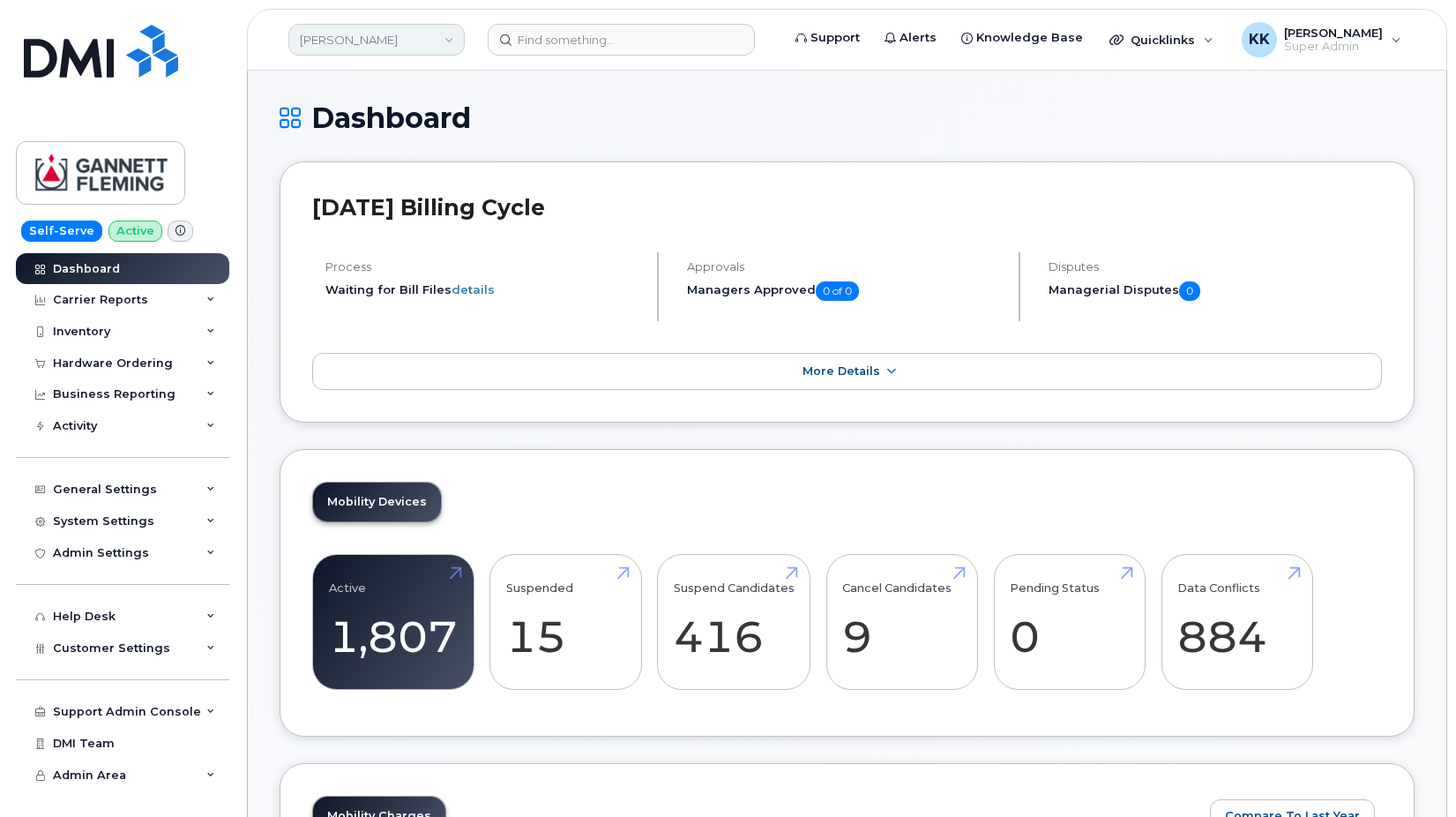
click at [401, 43] on link "[PERSON_NAME]" at bounding box center [377, 39] width 177 height 32
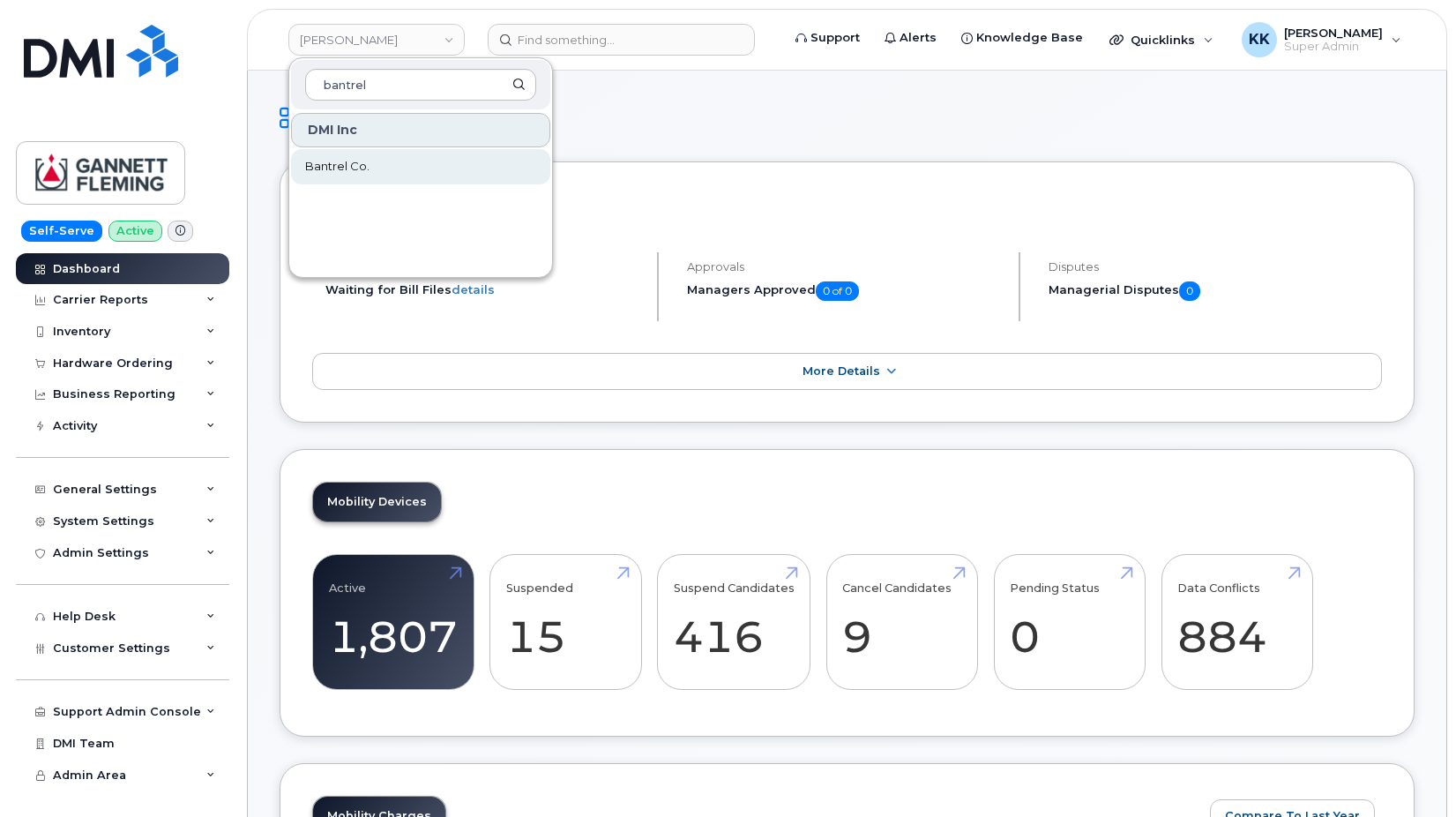
type input "bantrel"
click at [418, 165] on link "Bantrel Co." at bounding box center [420, 166] width 259 height 36
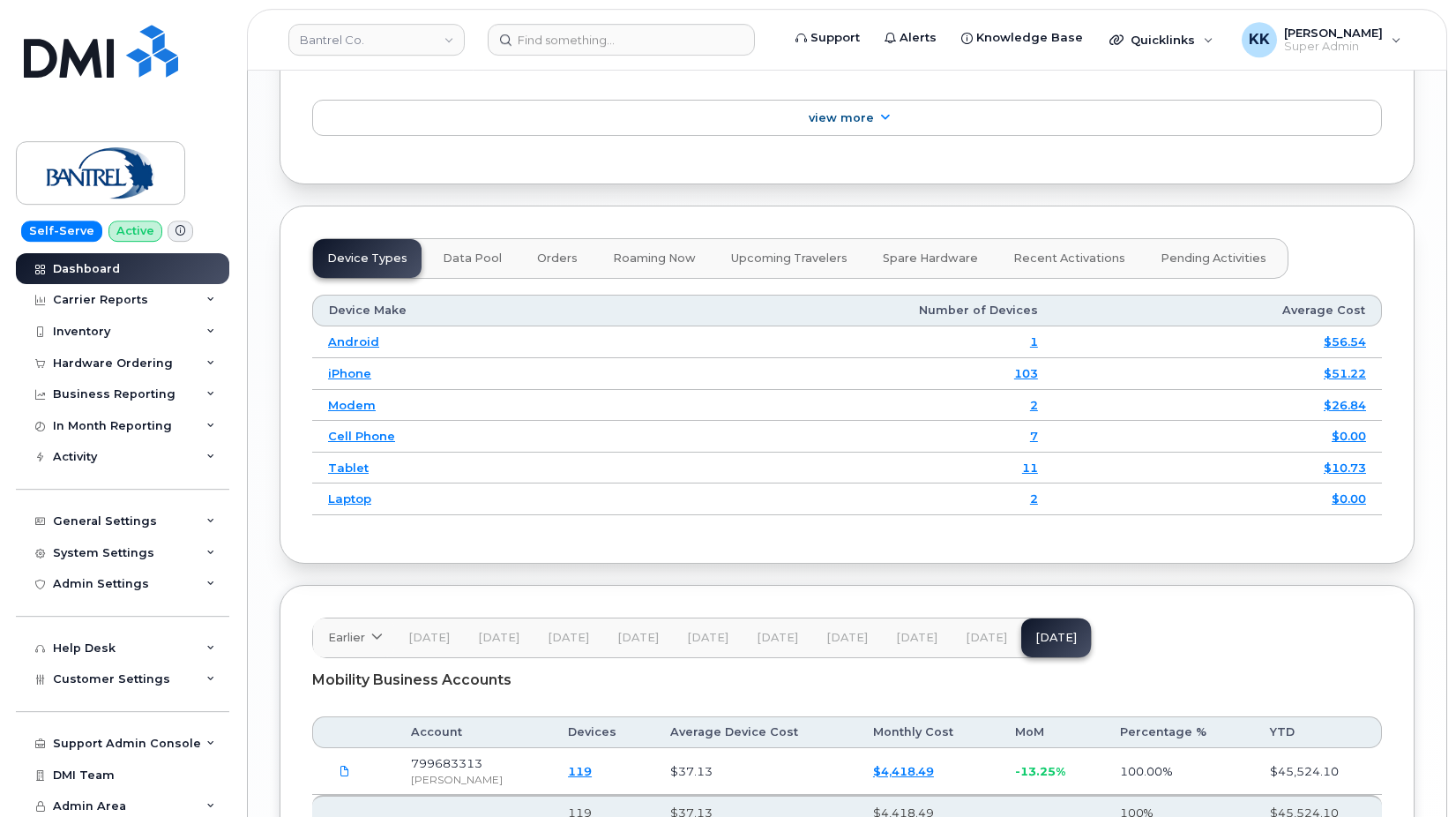
scroll to position [2180, 0]
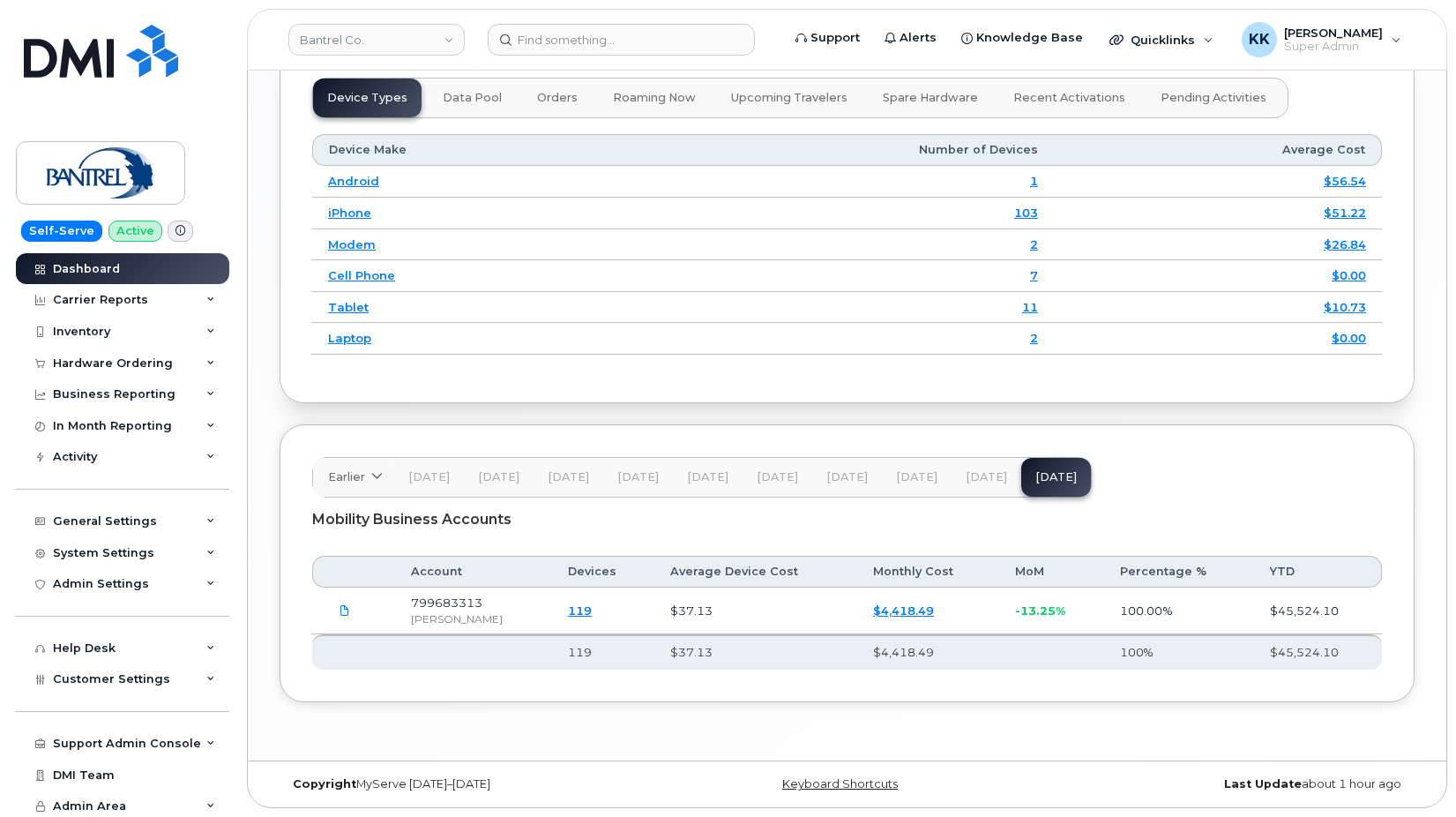
click at [891, 609] on link "$4,418.49" at bounding box center [903, 609] width 61 height 14
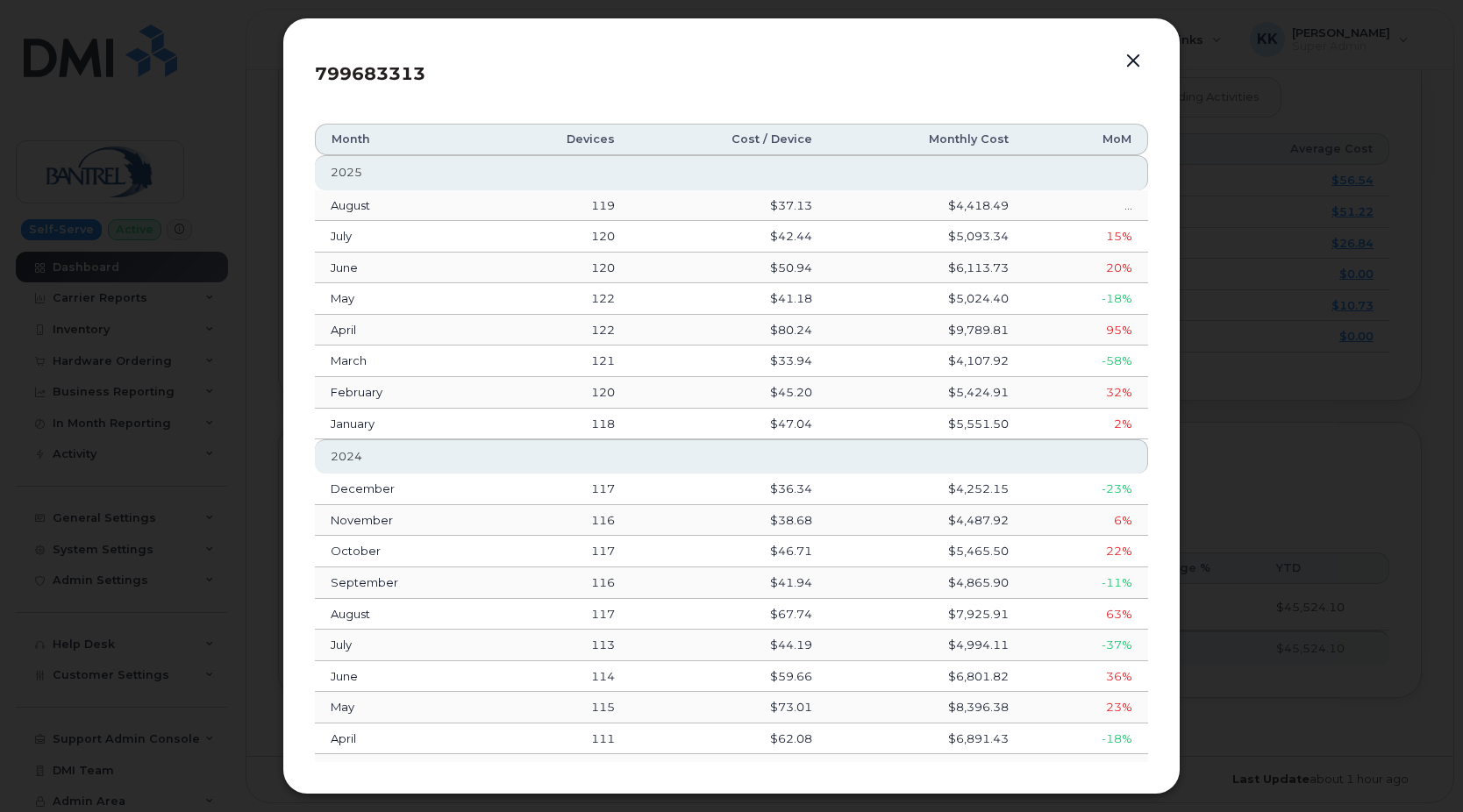
click at [1136, 59] on button "button" at bounding box center [1133, 61] width 26 height 24
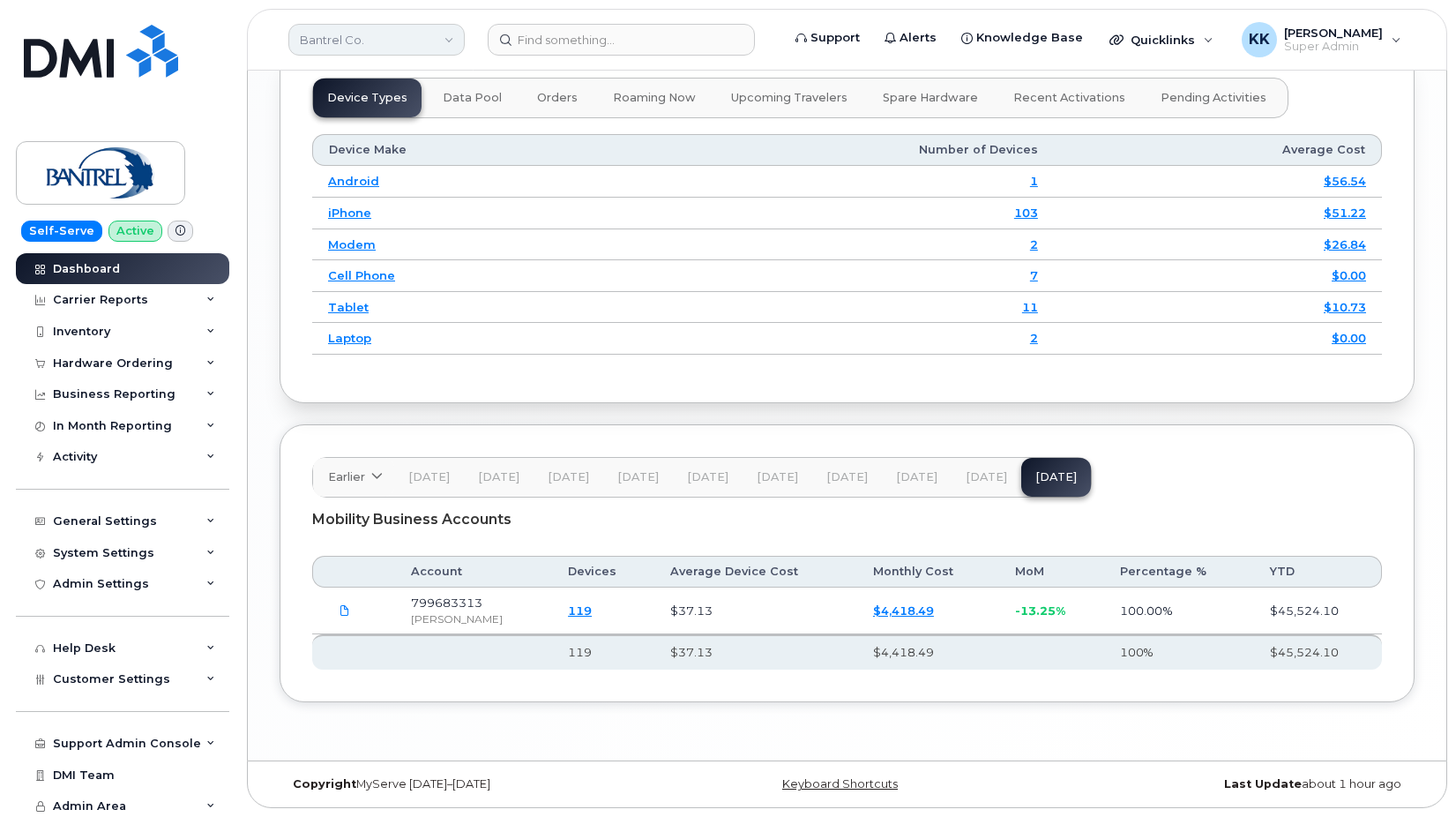
click at [342, 32] on link "Bantrel Co." at bounding box center [377, 39] width 177 height 32
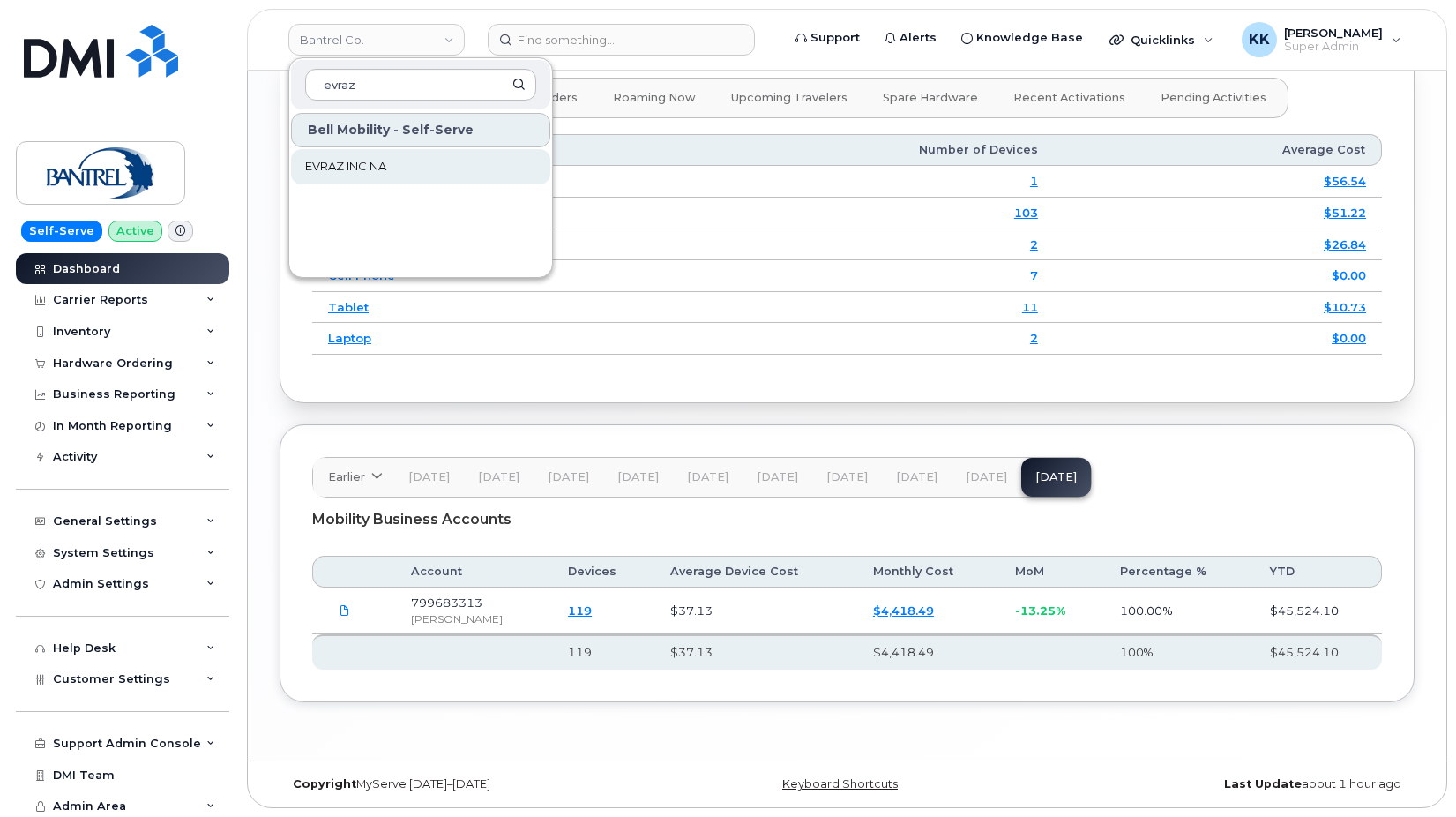
type input "evraz"
click at [346, 158] on link "EVRAZ INC NA" at bounding box center [420, 166] width 259 height 36
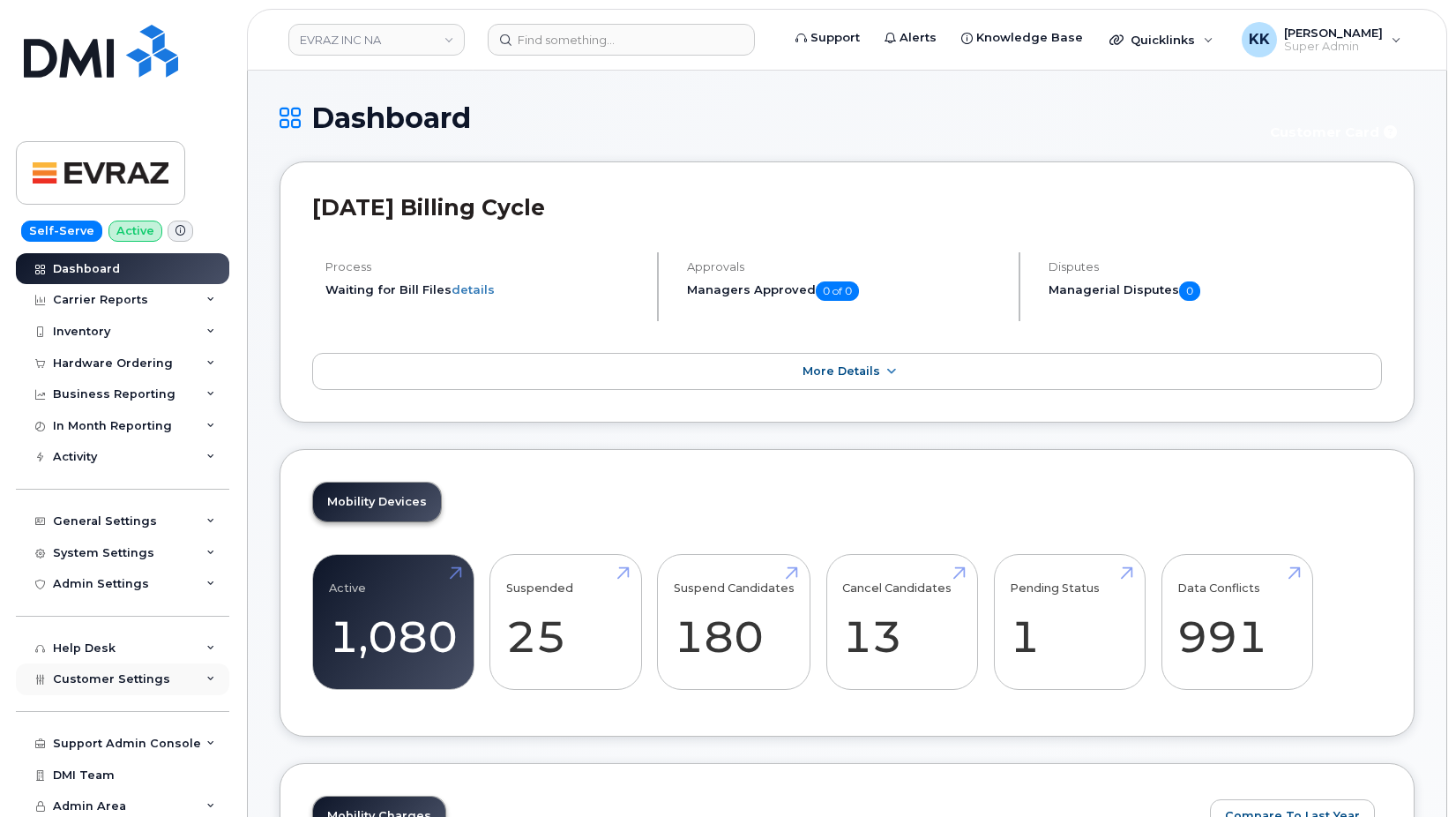
click at [121, 675] on span "Customer Settings" at bounding box center [111, 679] width 117 height 13
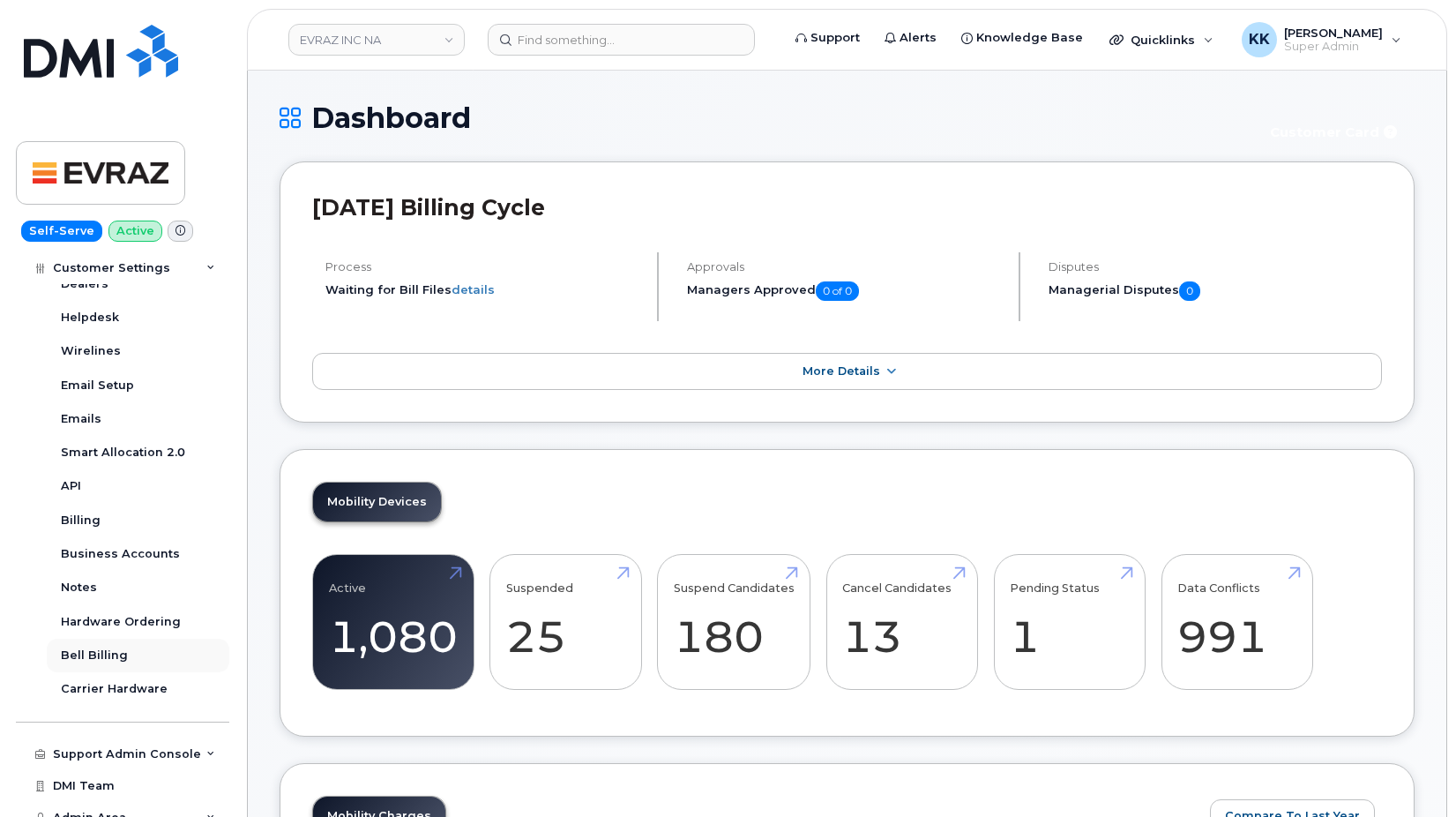
scroll to position [544, 0]
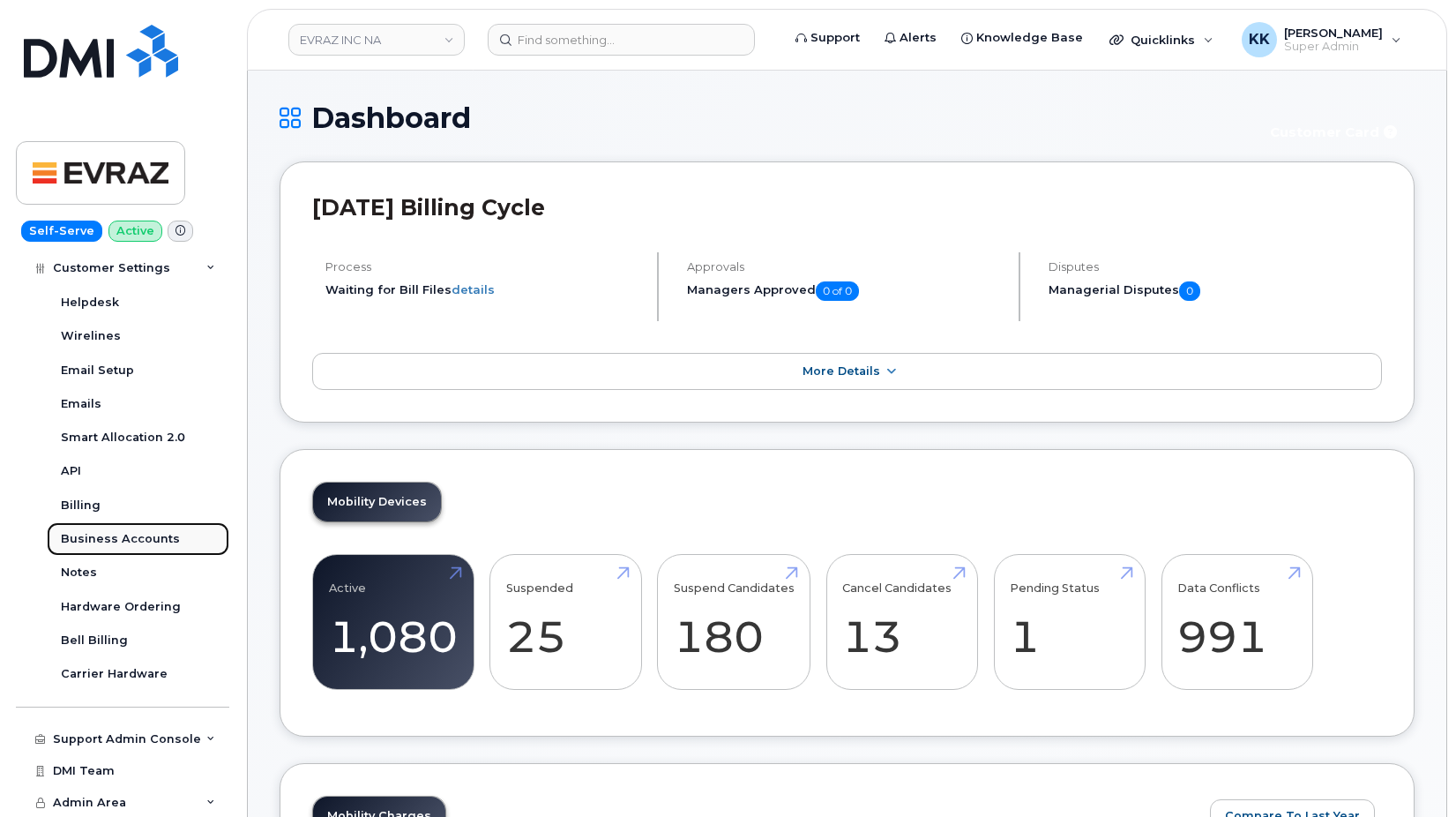
click at [108, 532] on div "Business Accounts" at bounding box center [120, 538] width 119 height 16
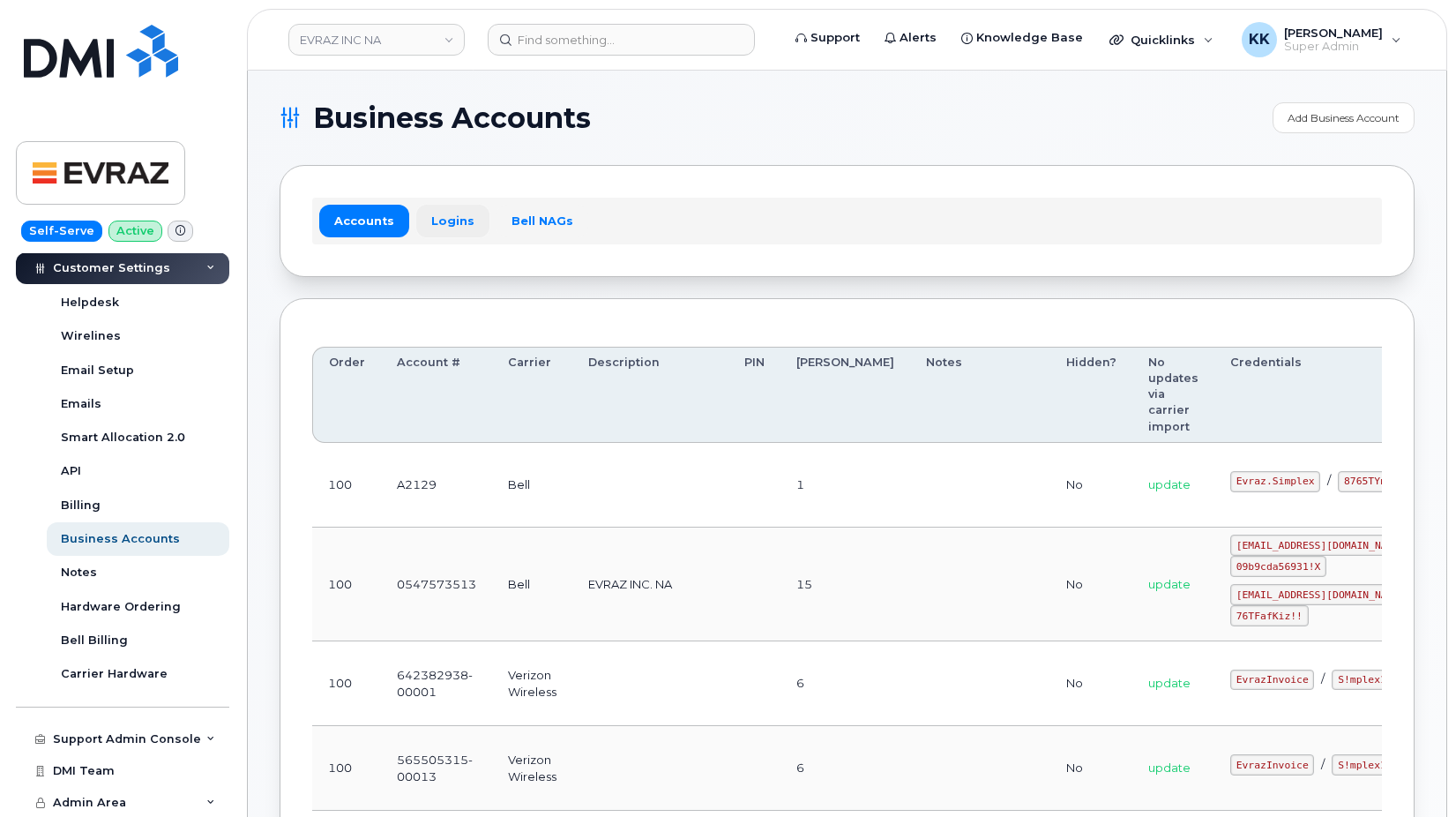
click at [448, 224] on link "Logins" at bounding box center [452, 221] width 73 height 32
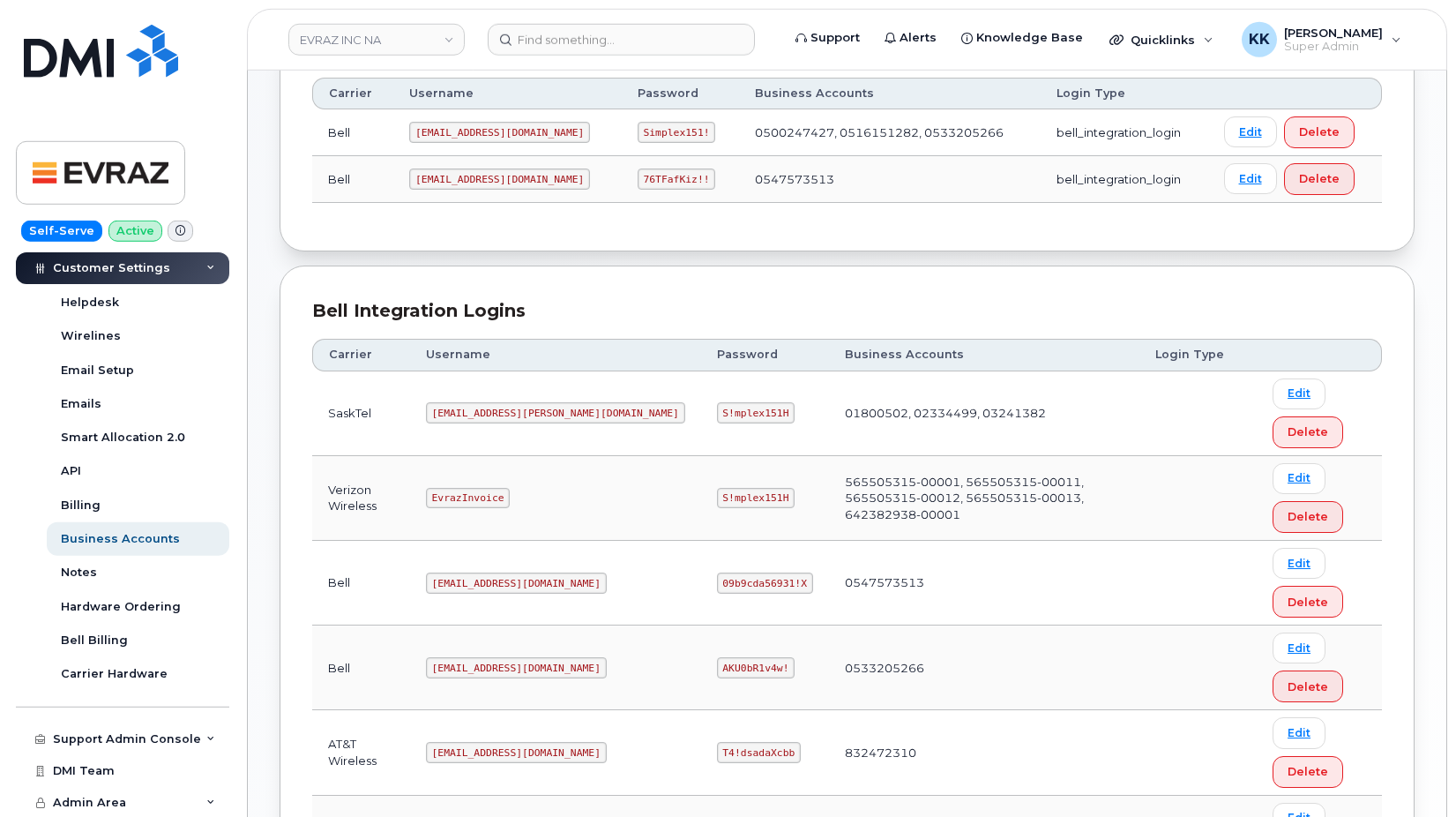
scroll to position [270, 0]
click at [484, 414] on code "phil.lee@myserve.ca" at bounding box center [555, 411] width 259 height 22
click at [717, 414] on code "S!mplex151H" at bounding box center [756, 411] width 79 height 22
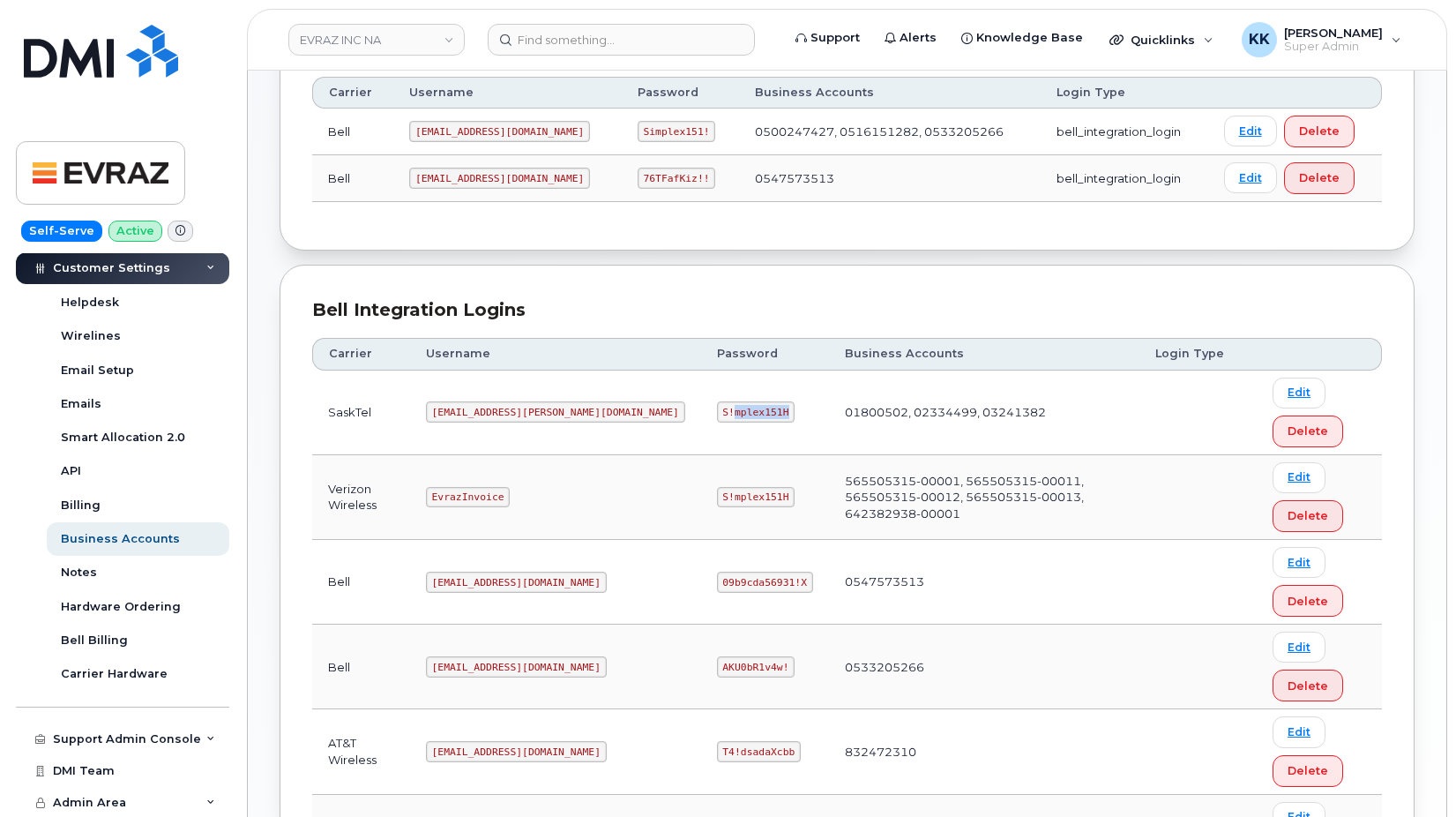
click at [717, 414] on code "S!mplex151H" at bounding box center [756, 411] width 79 height 22
click at [412, 32] on link "EVRAZ INC NA" at bounding box center [377, 39] width 177 height 32
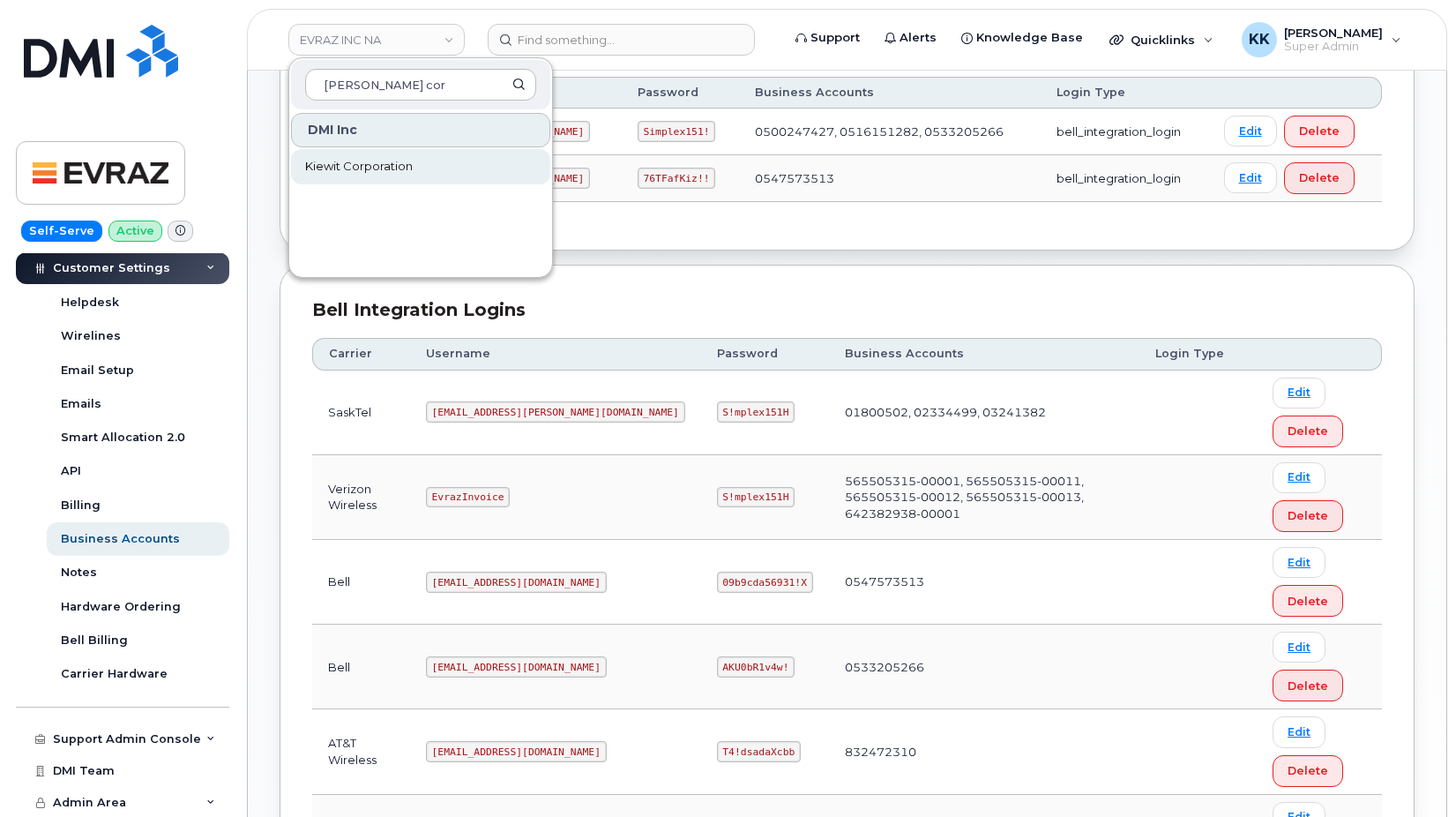
type input "kiewit cor"
click at [417, 158] on link "Kiewit Corporation" at bounding box center [420, 166] width 259 height 36
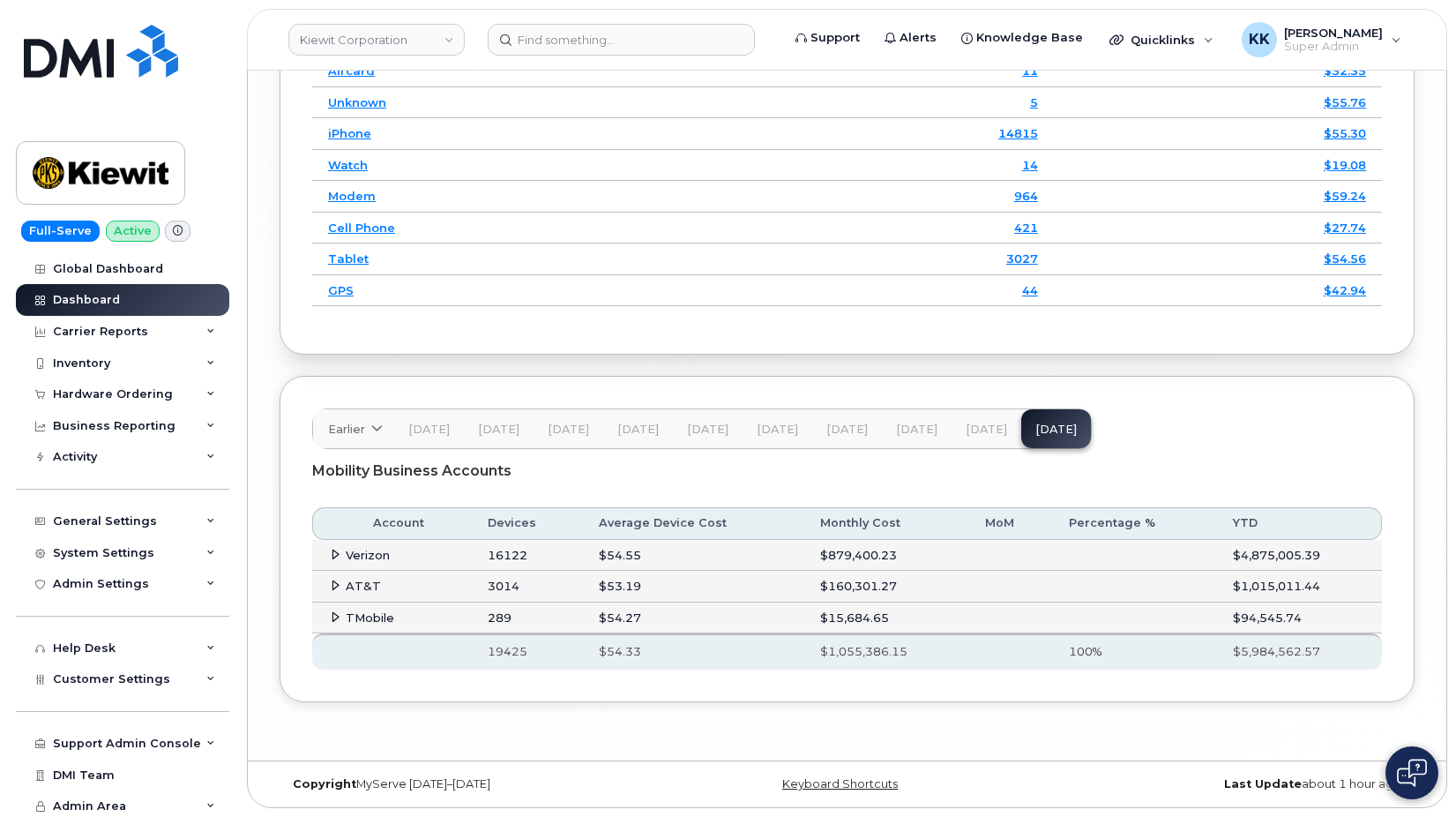
scroll to position [2707, 0]
click at [343, 584] on td "AT&T" at bounding box center [392, 586] width 160 height 32
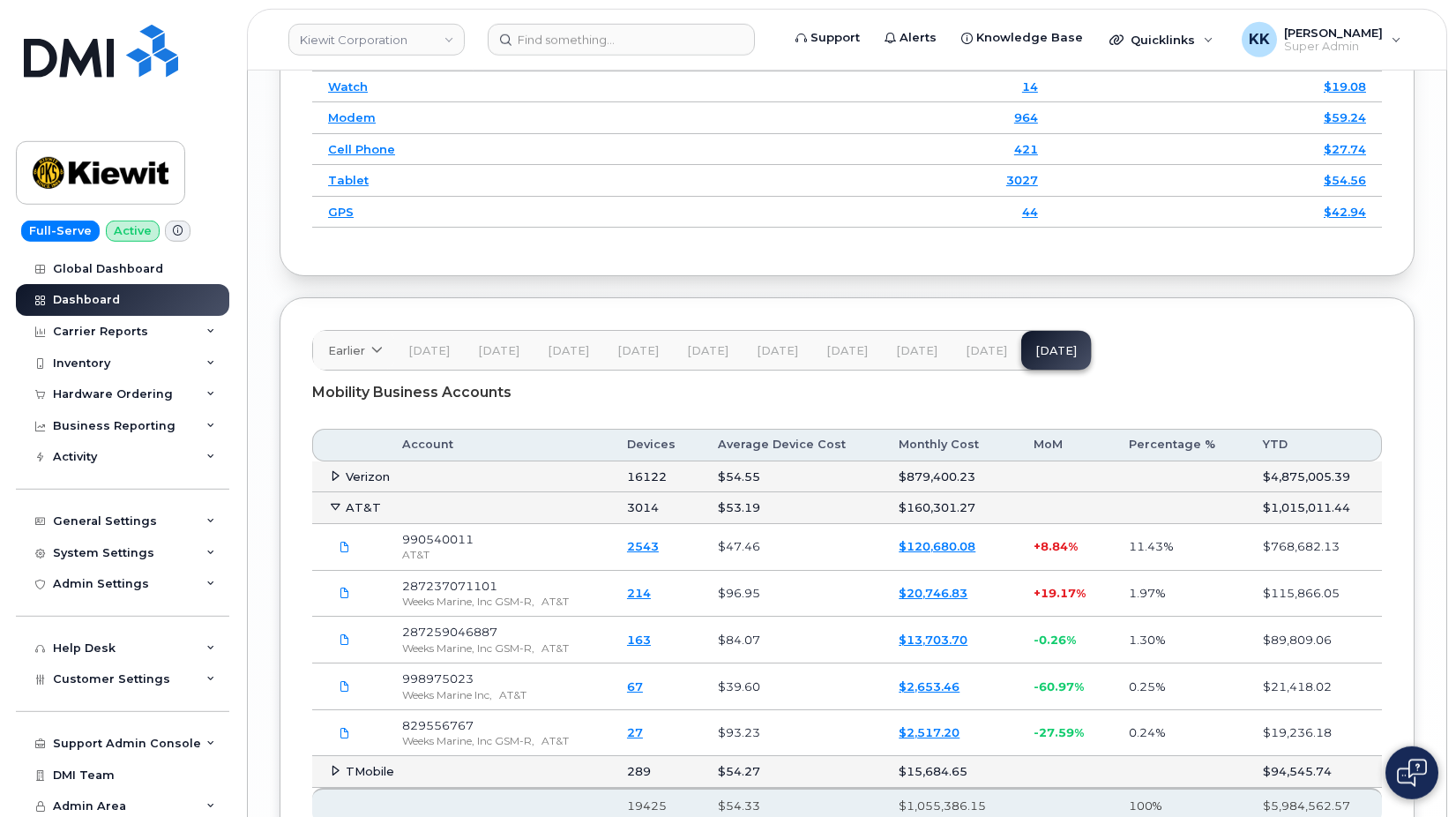
scroll to position [2797, 0]
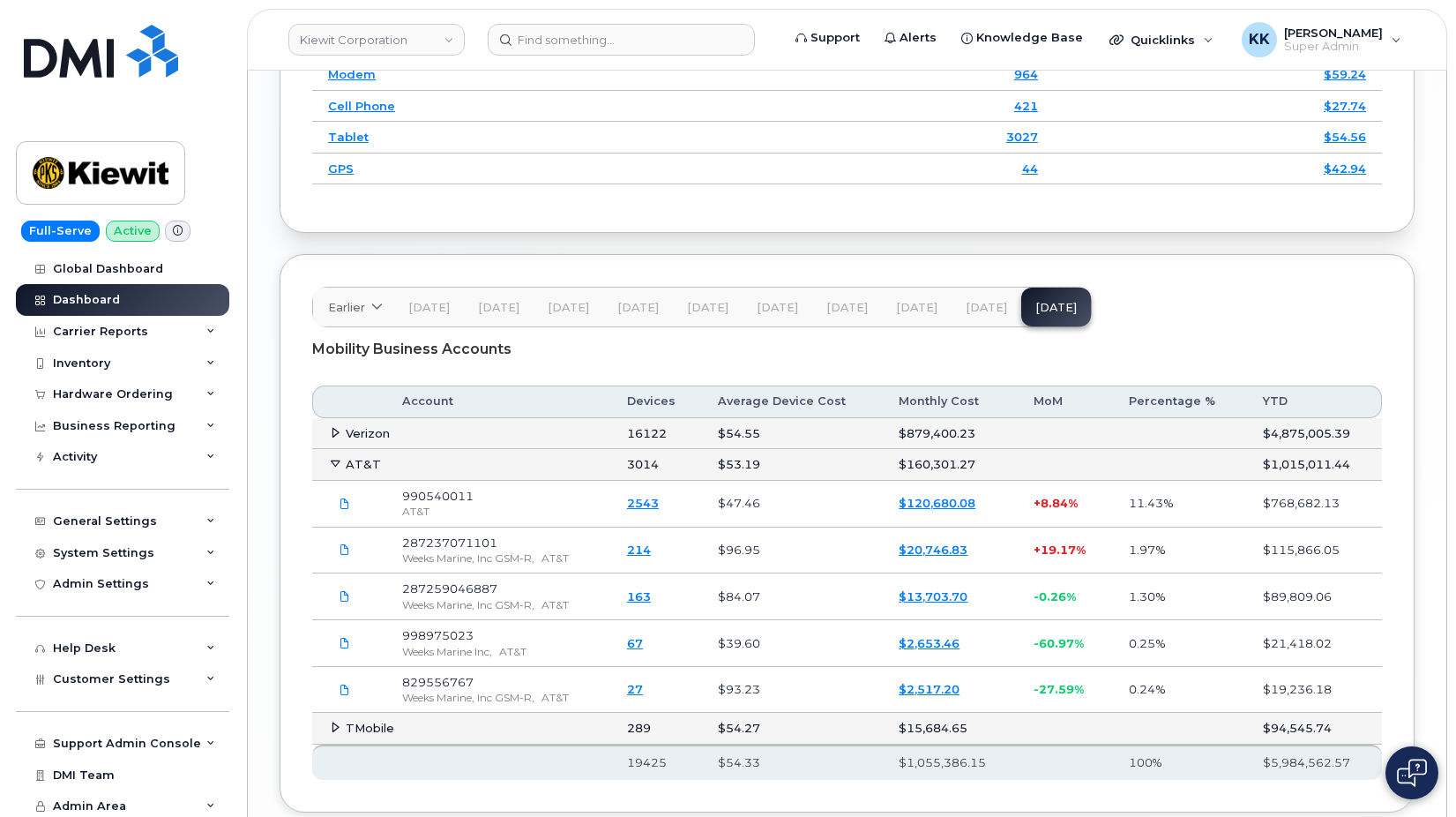
click at [929, 527] on td "$120,680.08" at bounding box center [949, 504] width 135 height 47
click at [929, 509] on link "$120,680.08" at bounding box center [936, 502] width 77 height 14
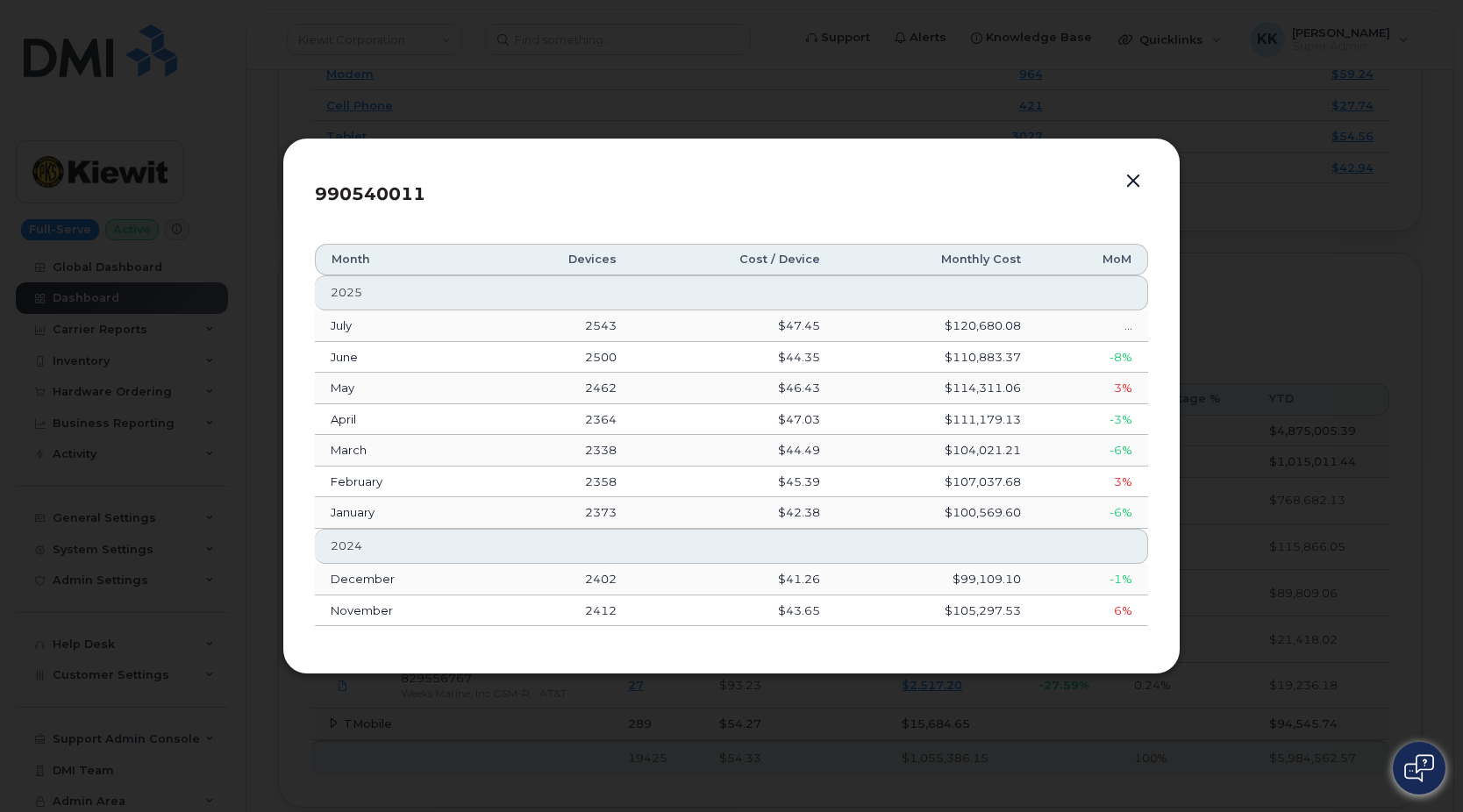
click at [1135, 186] on button "button" at bounding box center [1133, 181] width 26 height 24
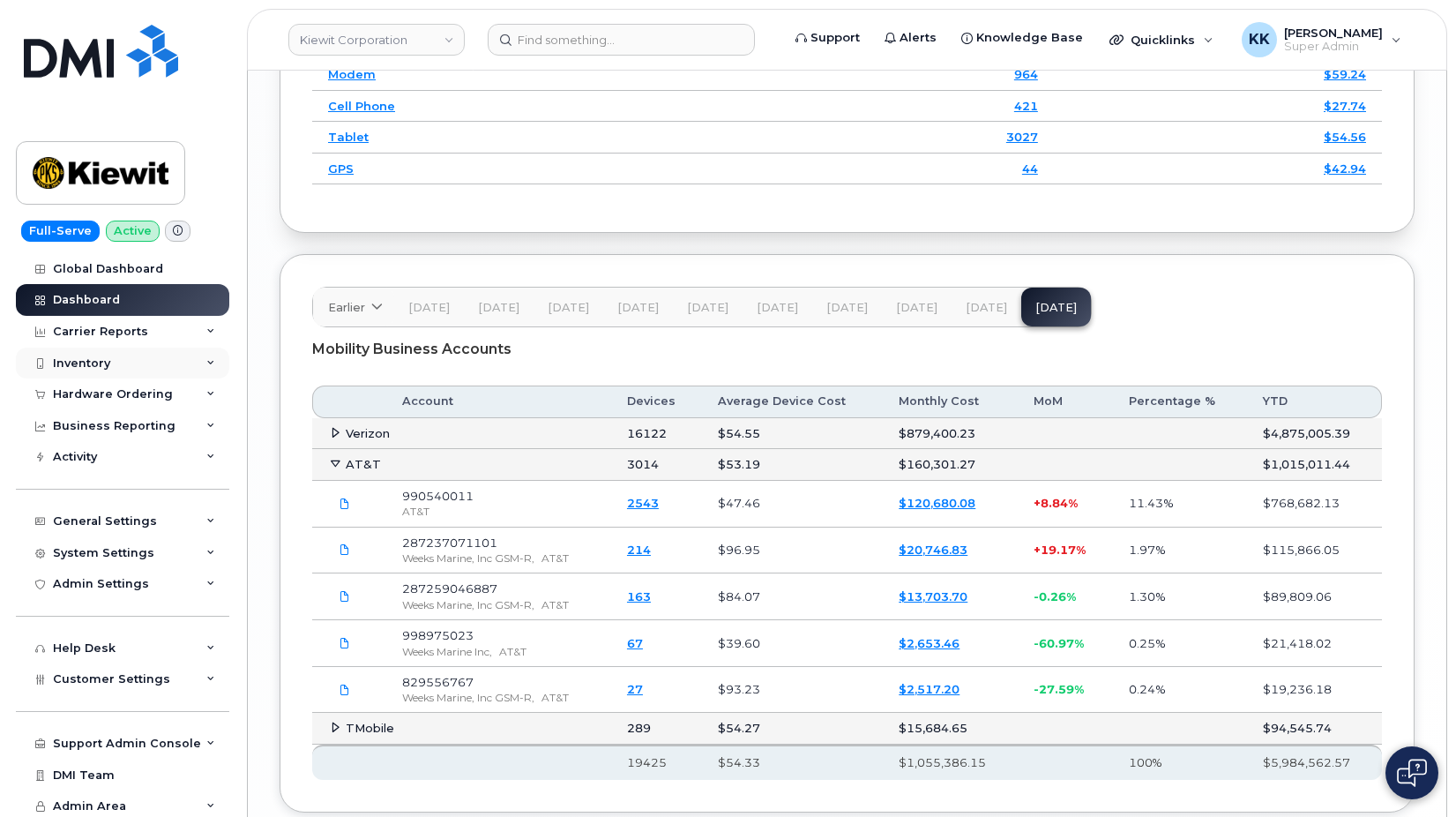
click at [96, 361] on div "Inventory" at bounding box center [81, 363] width 57 height 14
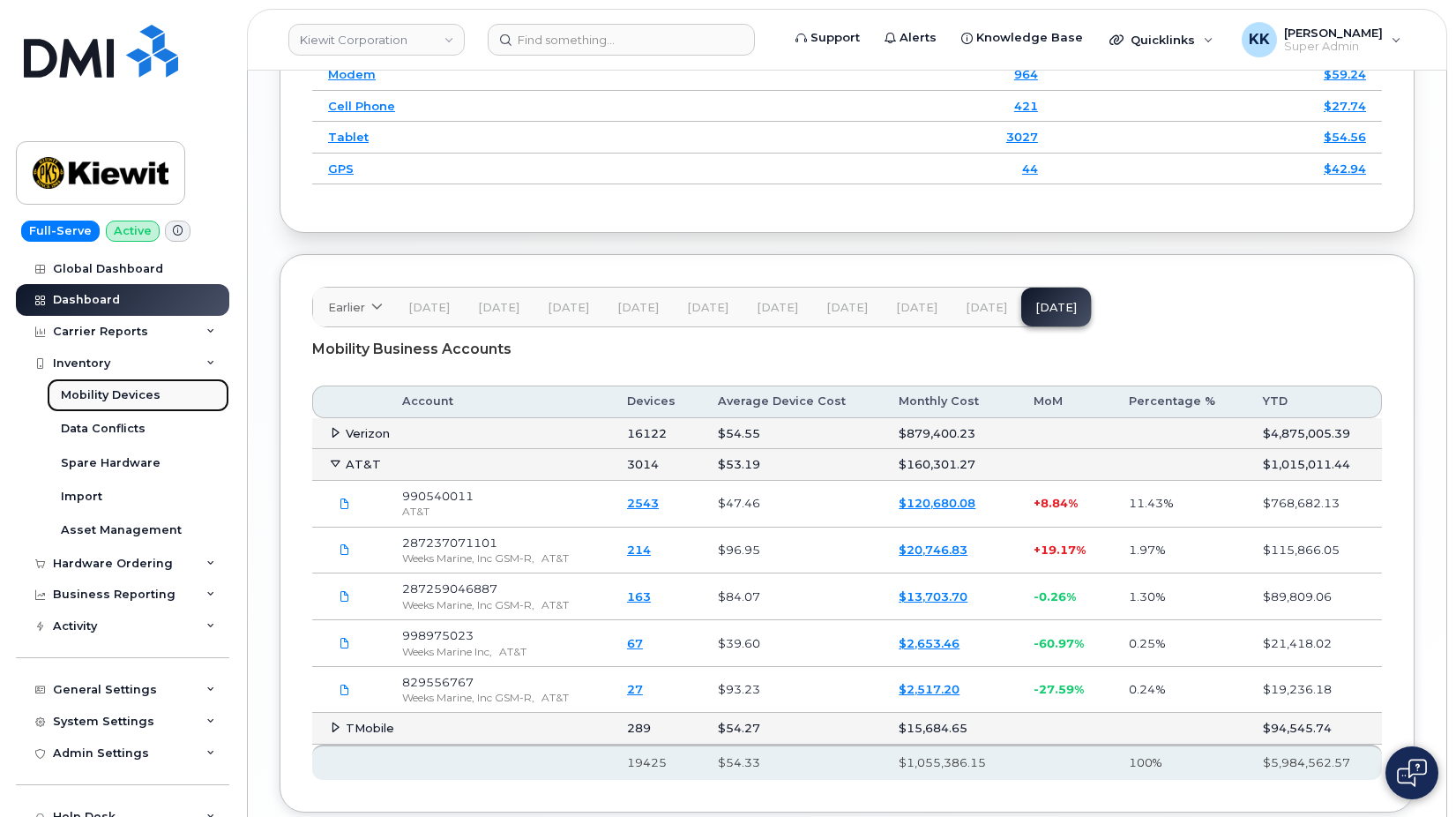
click at [93, 395] on div "Mobility Devices" at bounding box center [110, 394] width 100 height 16
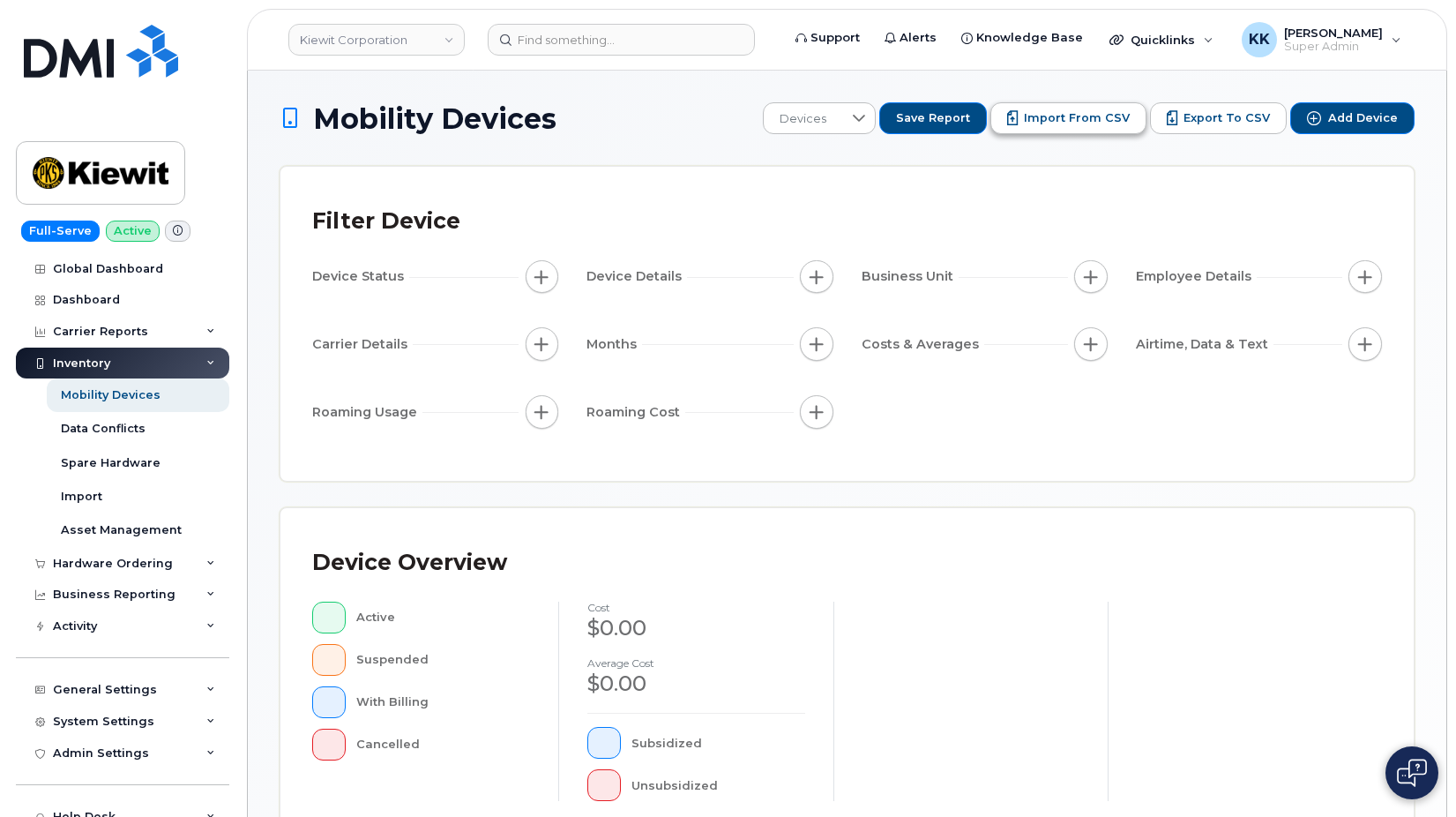
click at [1079, 120] on span "Import from CSV" at bounding box center [1076, 118] width 106 height 16
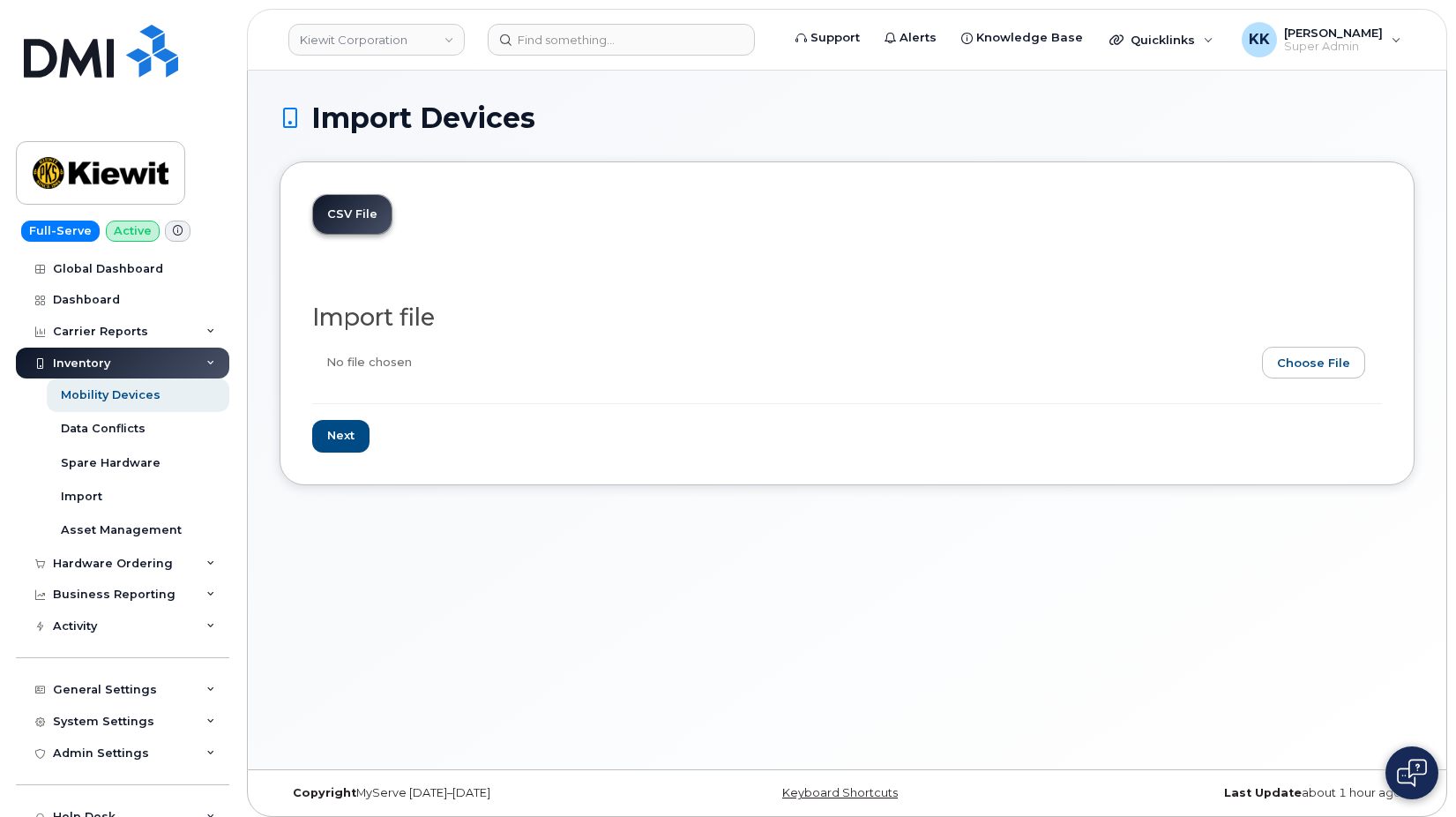
click at [1309, 361] on input "file" at bounding box center [839, 366] width 1055 height 40
type input "C:\fakepath\[PERSON_NAME] AT&T 0011 Inventory [DATE].csv"
click at [363, 438] on input "Next" at bounding box center [340, 436] width 57 height 33
type input "Loading..."
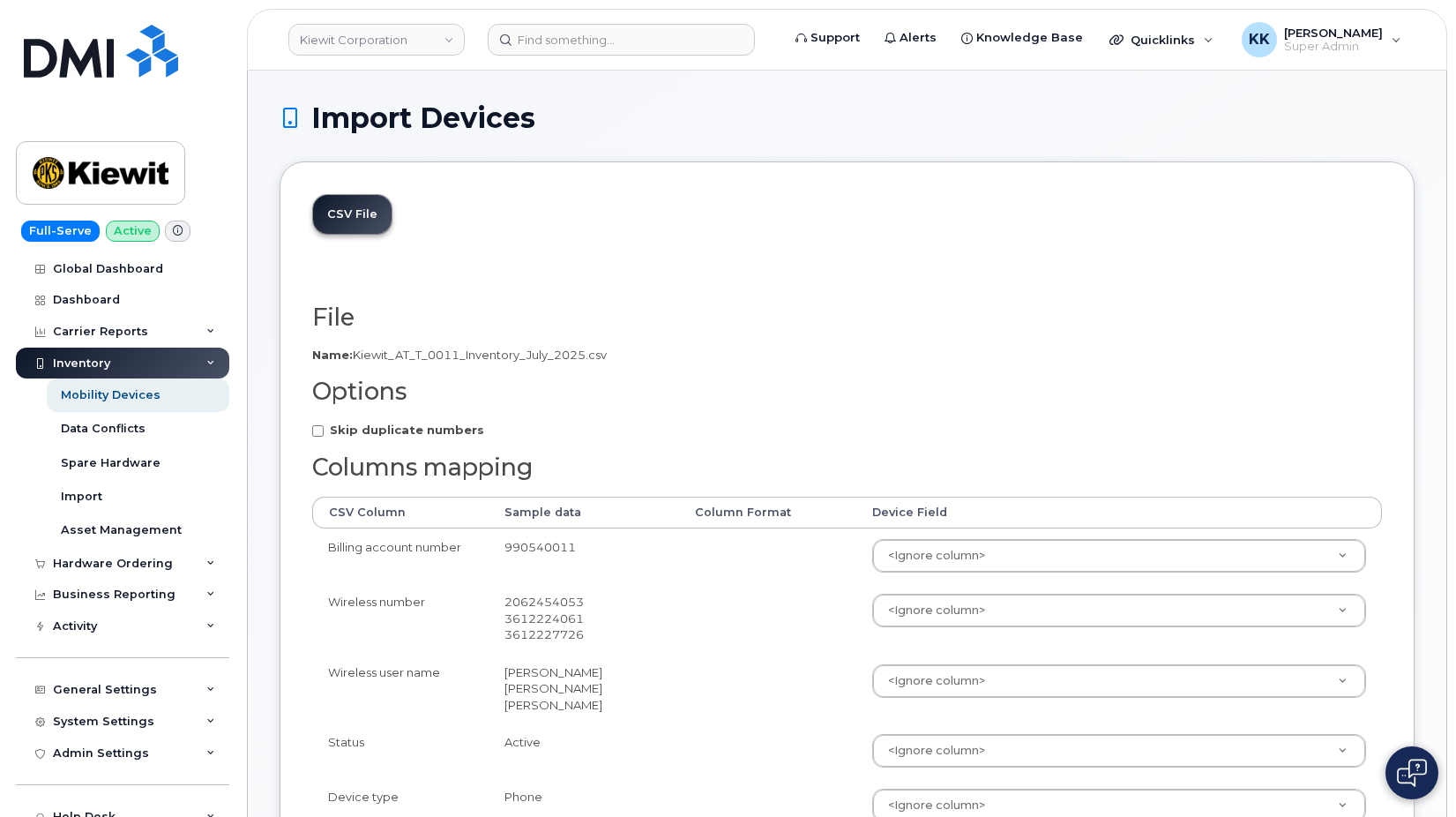
click at [346, 433] on strong "Skip duplicate numbers" at bounding box center [407, 429] width 154 height 14
click at [323, 433] on input "Skip duplicate numbers" at bounding box center [318, 431] width 11 height 11
checkbox input "true"
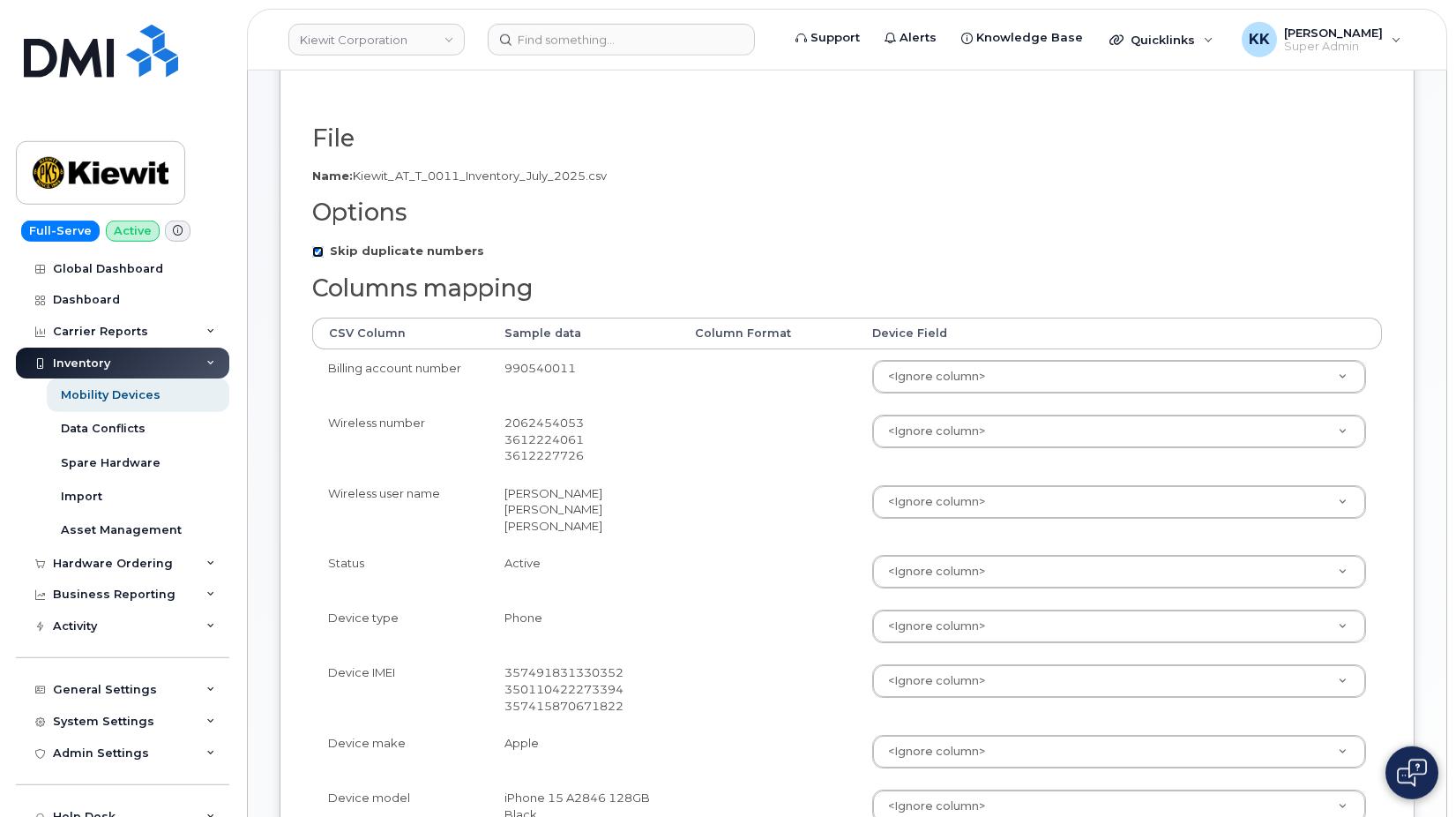
scroll to position [179, 0]
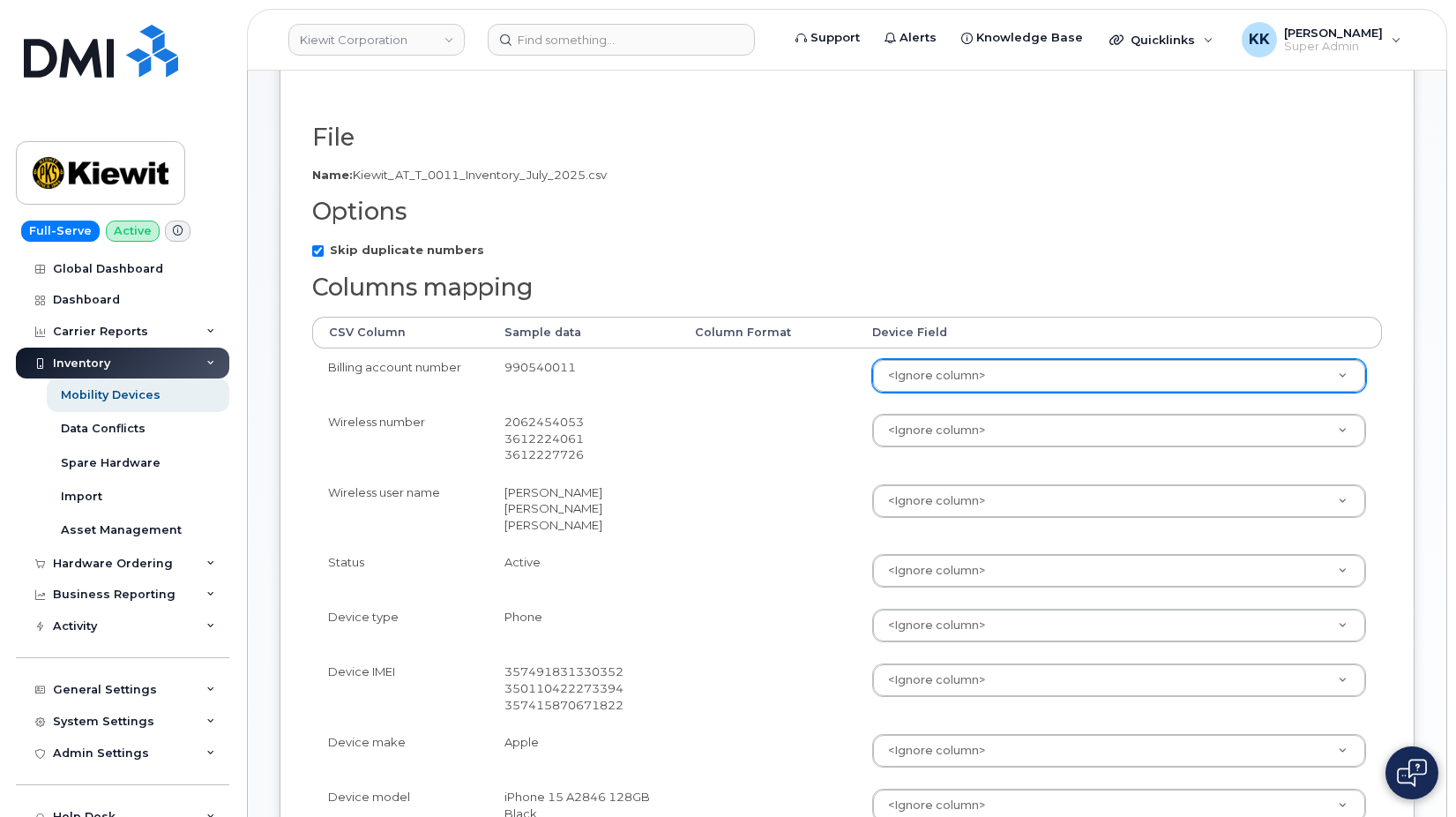
click at [947, 381] on body "[PERSON_NAME] Corporation Support Alerts Knowledge Base Quicklinks Suspend / Ca…" at bounding box center [728, 644] width 1456 height 1648
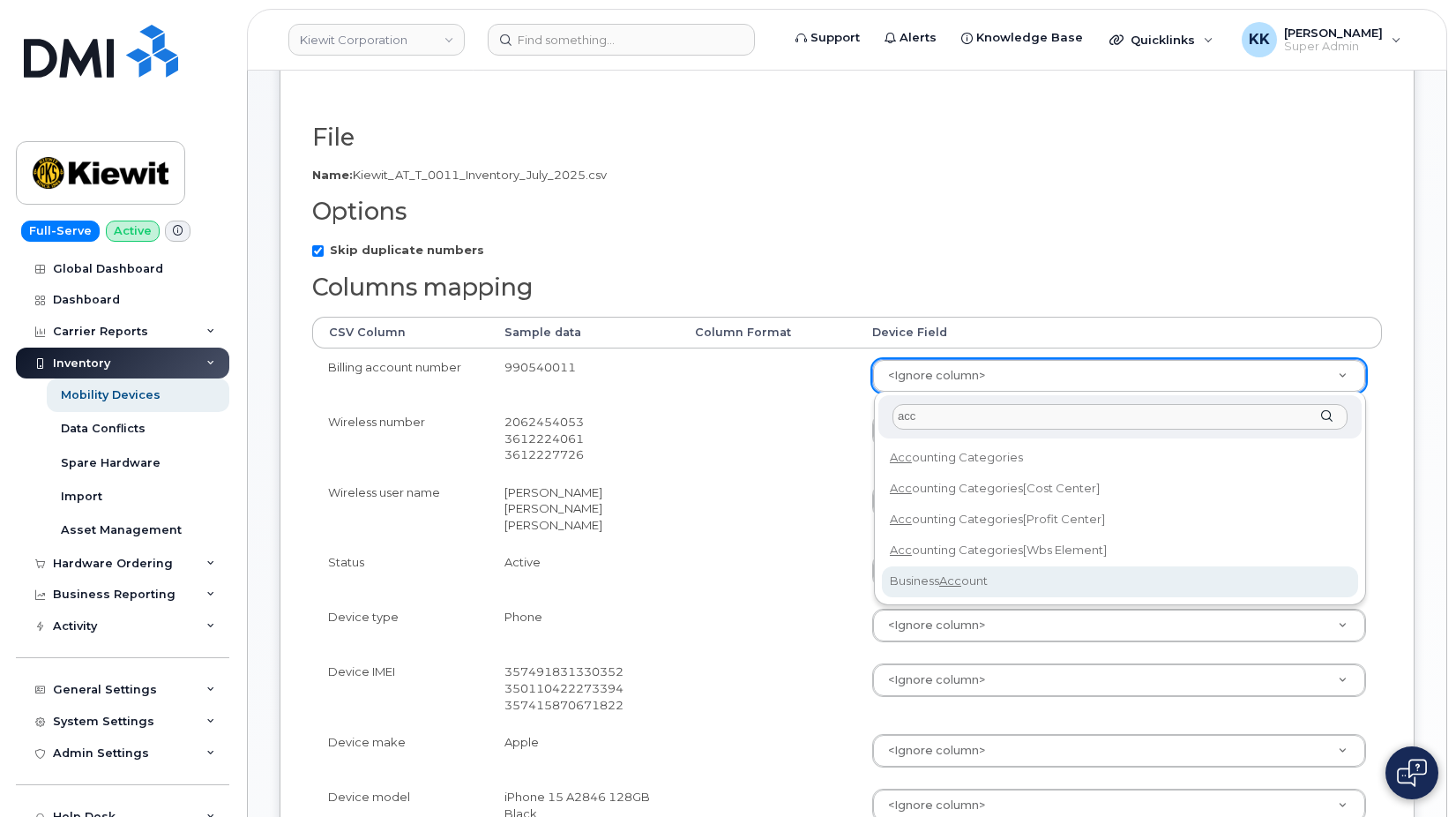
type input "acc"
select select "business_account_id"
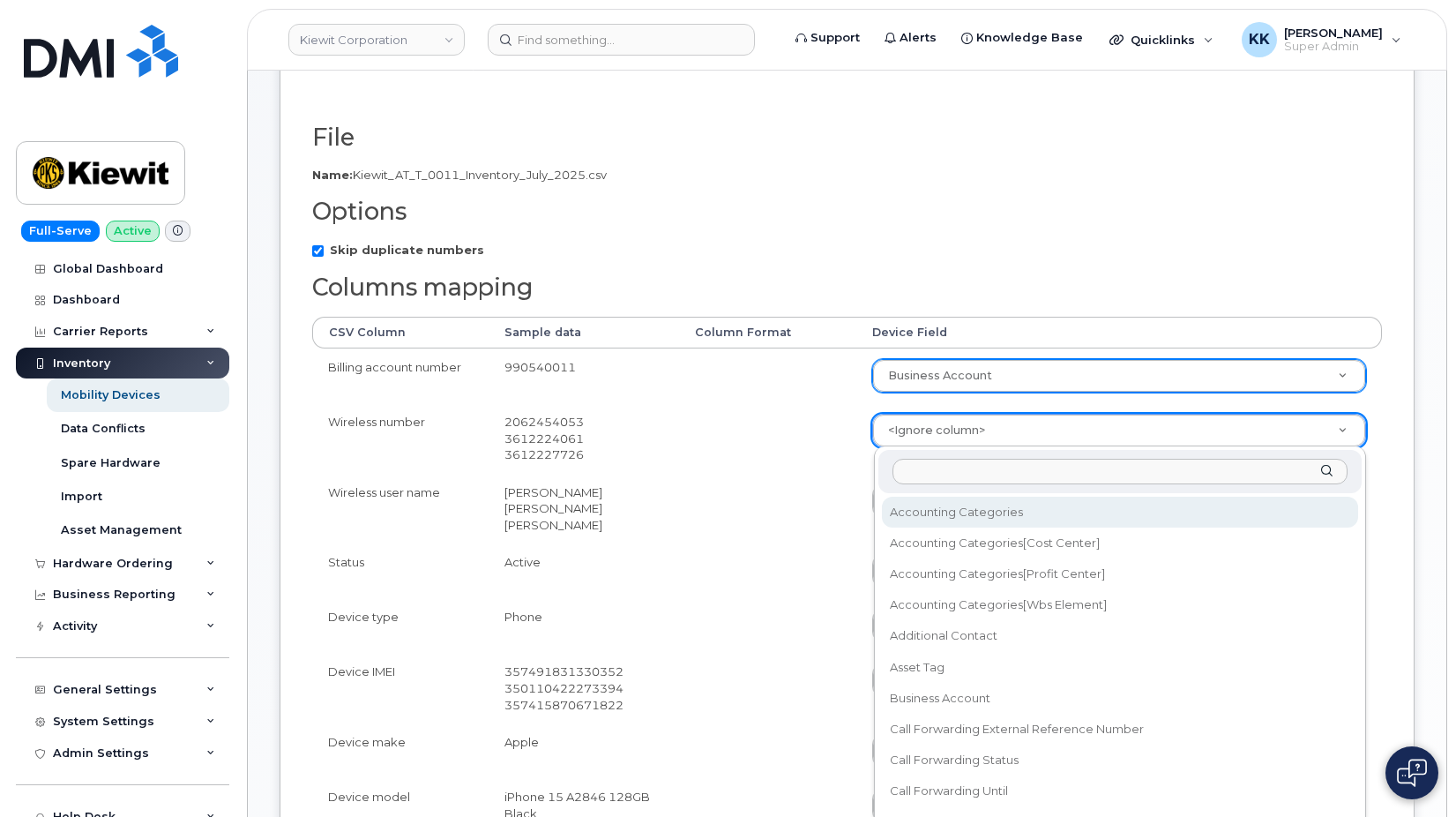
click at [921, 446] on body "[PERSON_NAME] Corporation Support Alerts Knowledge Base Quicklinks Suspend / Ca…" at bounding box center [728, 644] width 1456 height 1648
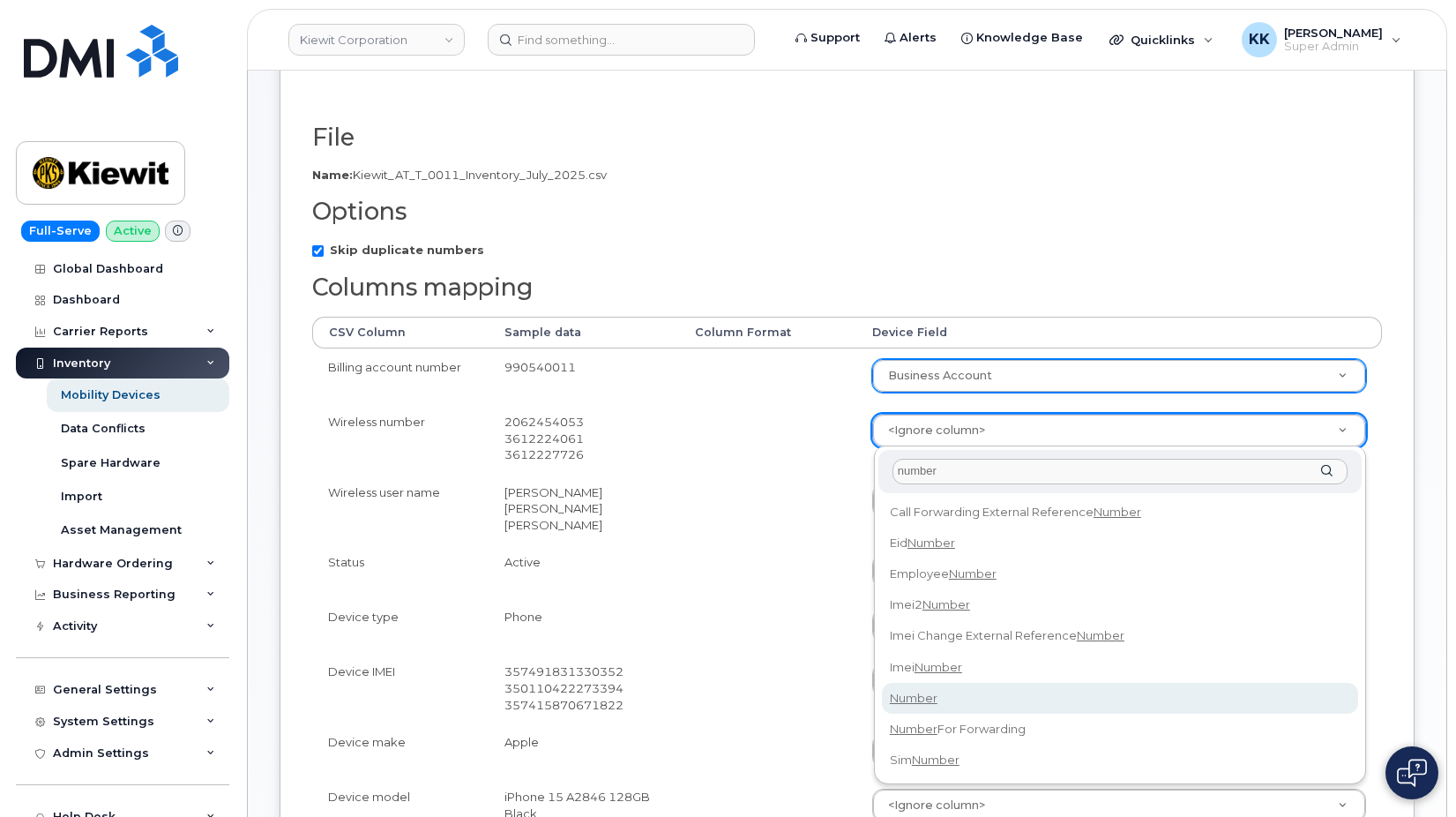
type input "number"
select select "number"
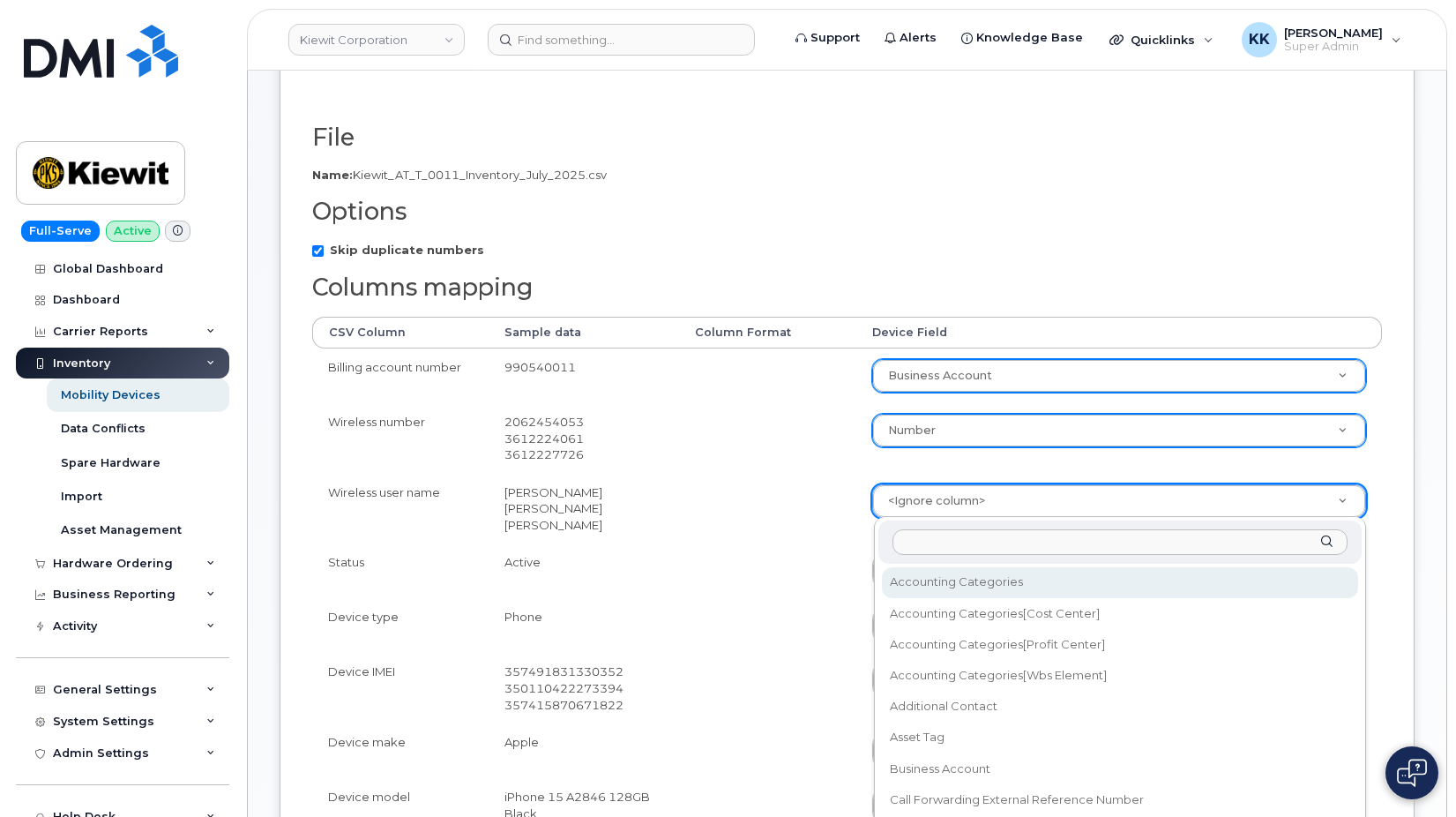
click at [961, 514] on body "[PERSON_NAME] Corporation Support Alerts Knowledge Base Quicklinks Suspend / Ca…" at bounding box center [728, 644] width 1456 height 1648
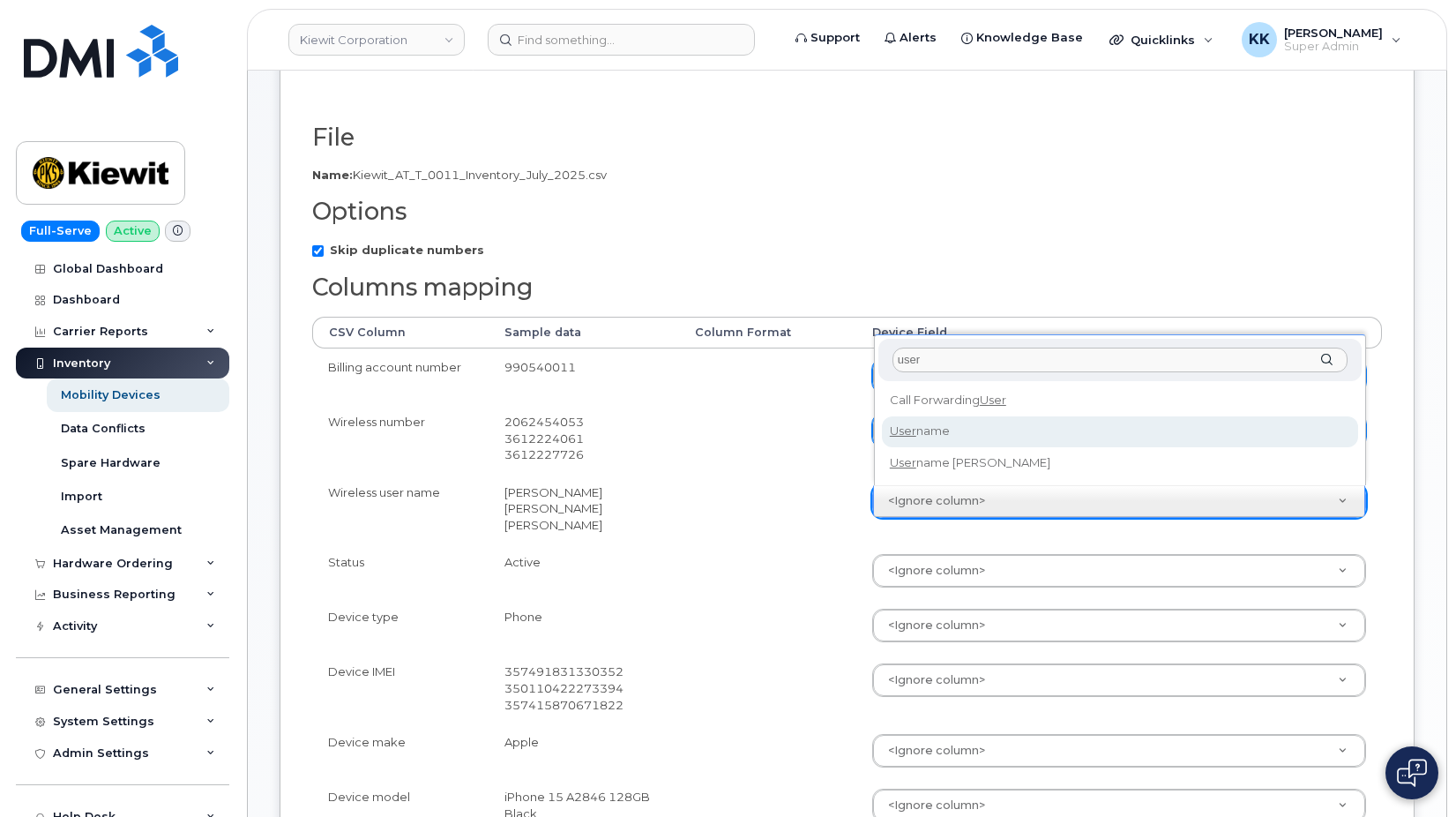
type input "user"
select select "username"
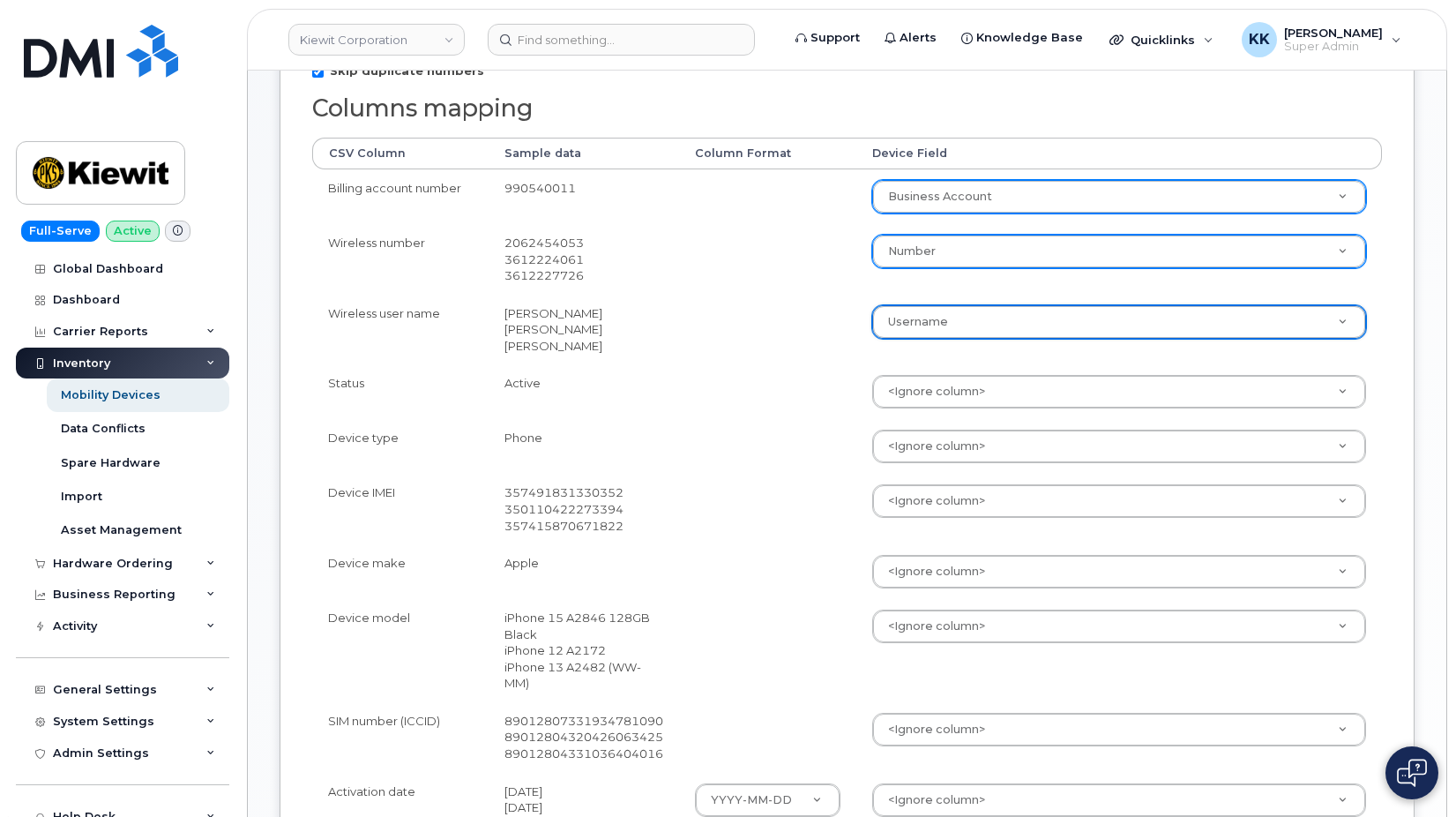
scroll to position [360, 0]
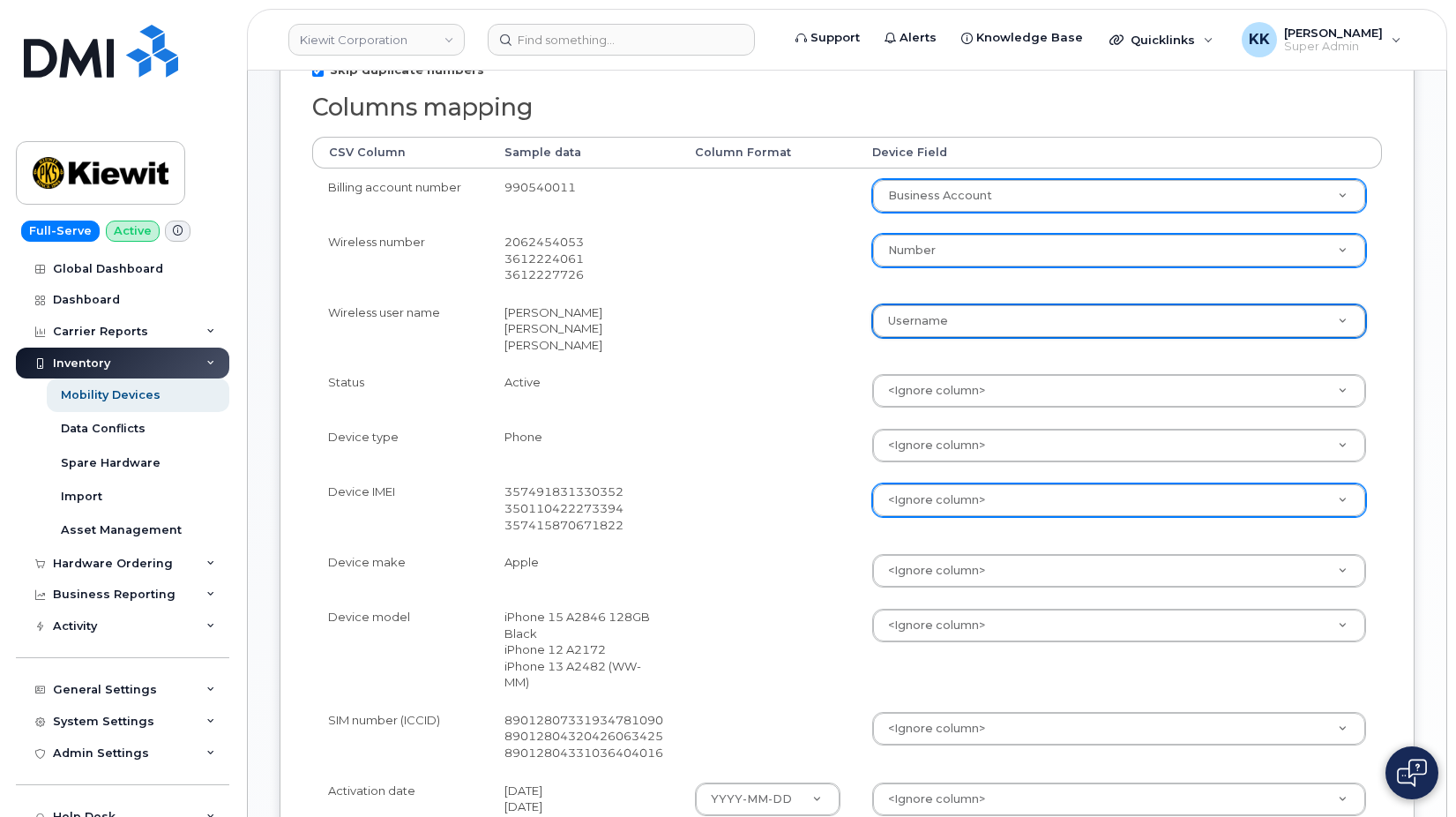
click at [920, 508] on body "[PERSON_NAME] Corporation Support Alerts Knowledge Base Quicklinks Suspend / Ca…" at bounding box center [728, 464] width 1456 height 1648
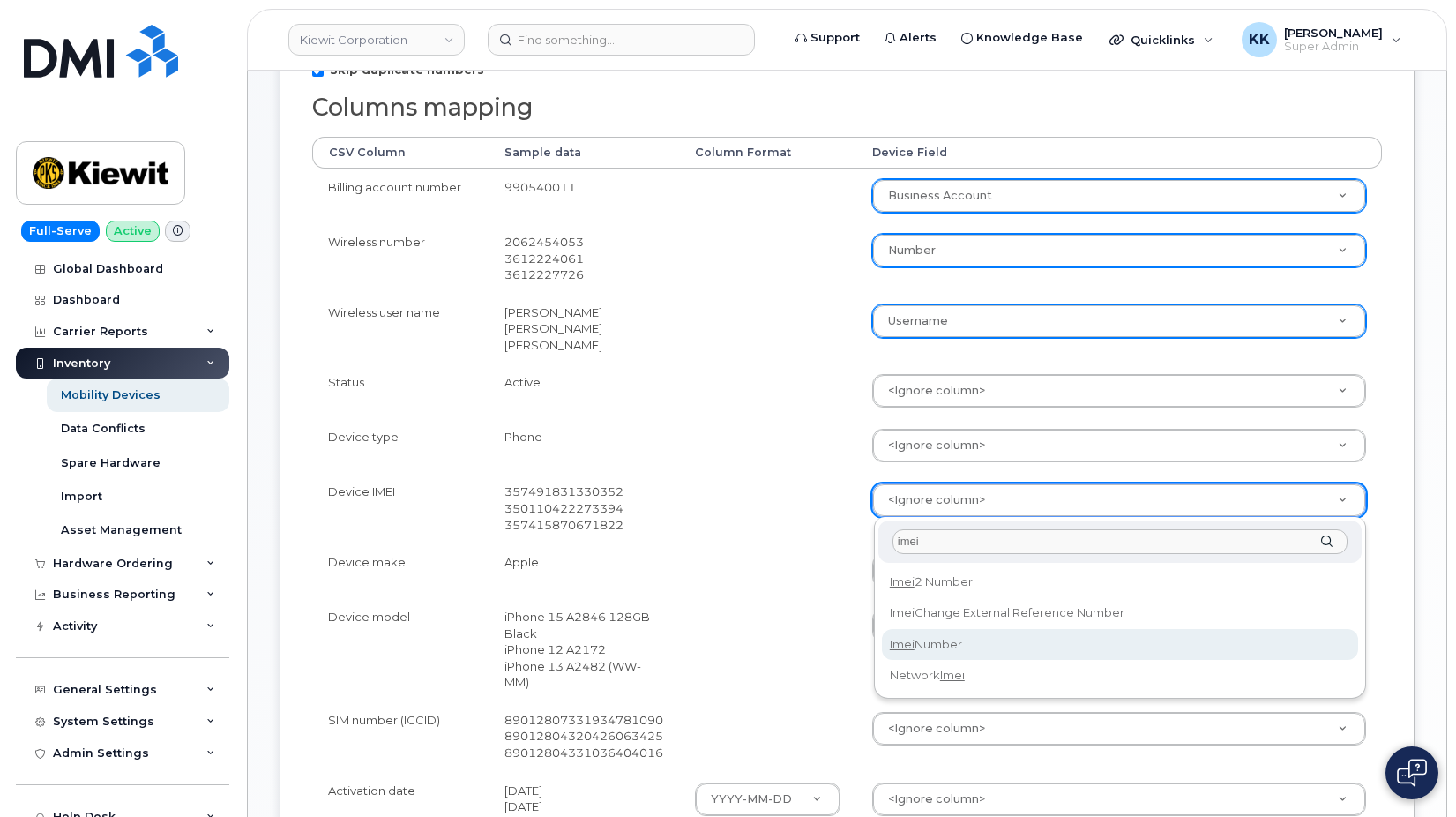
type input "imei"
select select "imei_number"
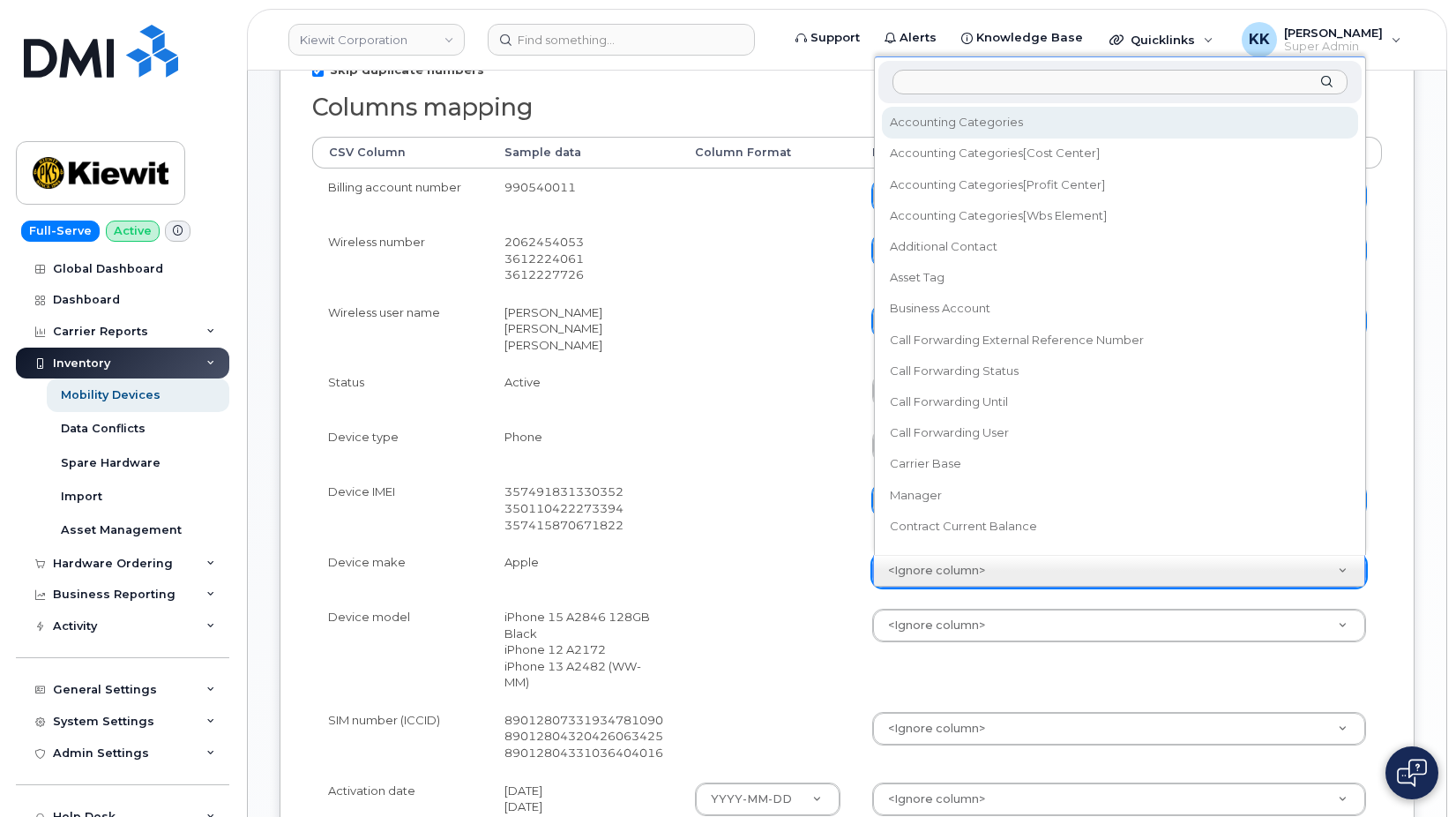
click at [925, 569] on body "[PERSON_NAME] Corporation Support Alerts Knowledge Base Quicklinks Suspend / Ca…" at bounding box center [728, 464] width 1456 height 1648
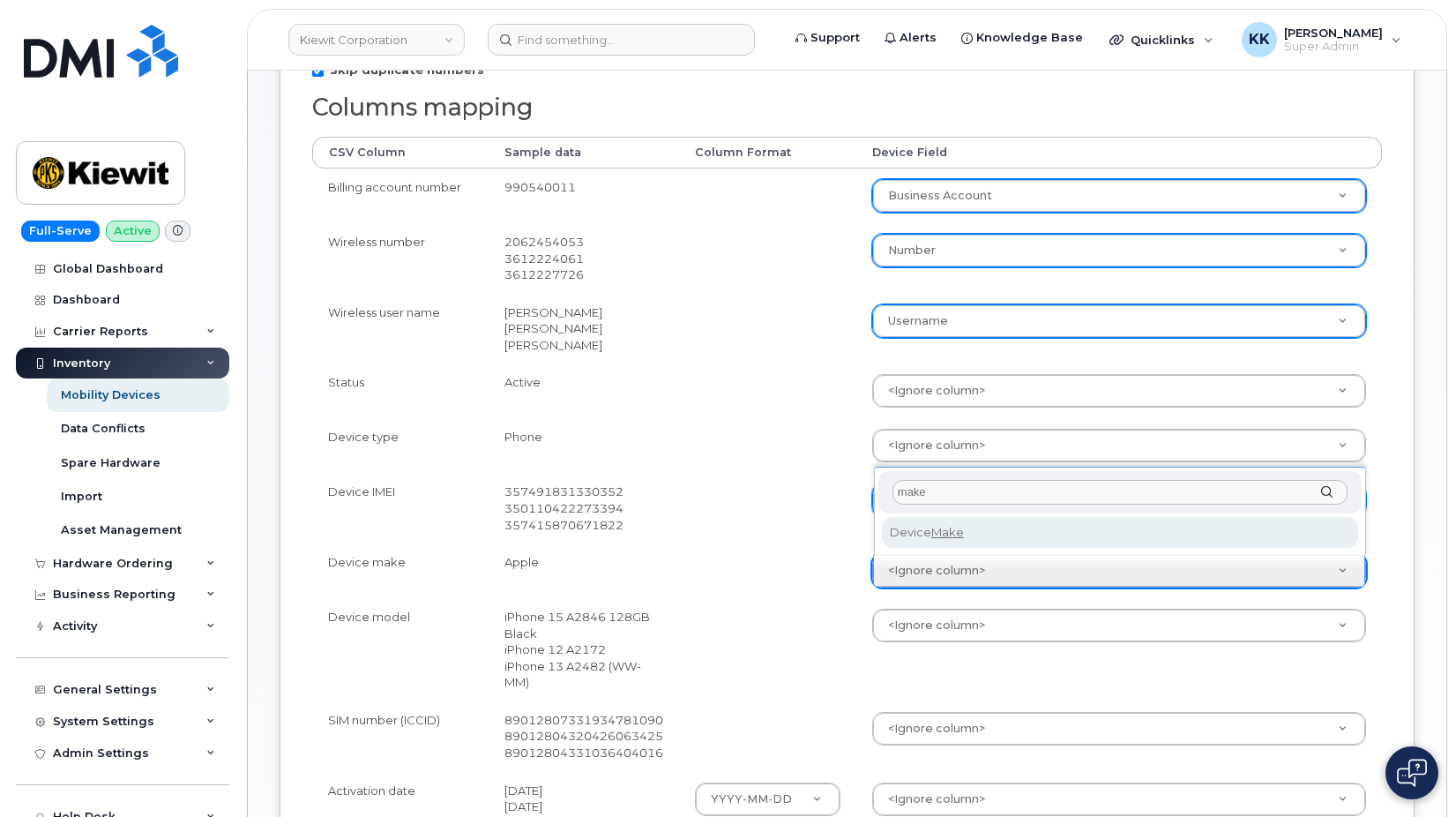
type input "make"
select select "device_make_id"
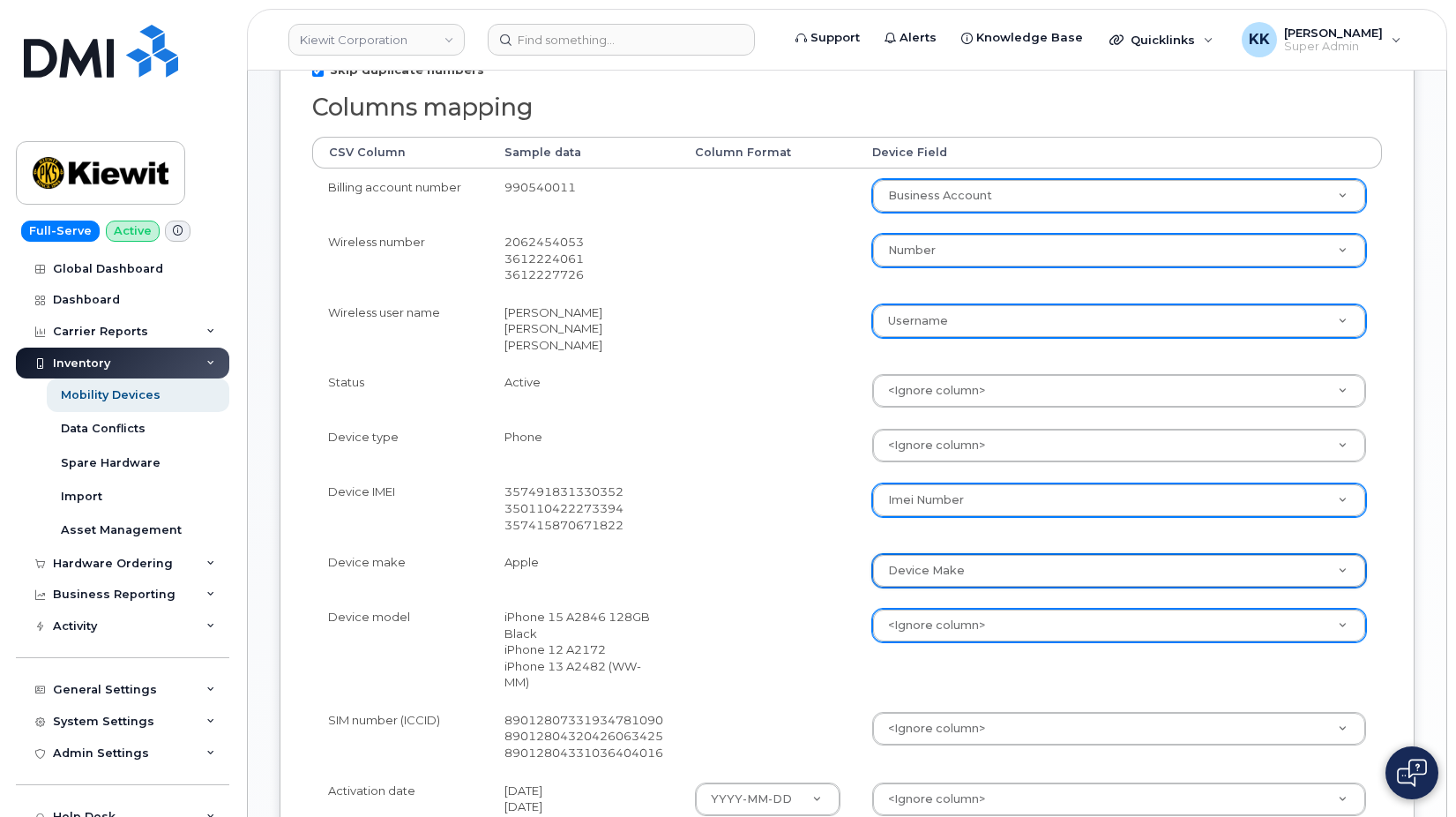
click at [921, 616] on body "[PERSON_NAME] Corporation Support Alerts Knowledge Base Quicklinks Suspend / Ca…" at bounding box center [728, 464] width 1456 height 1648
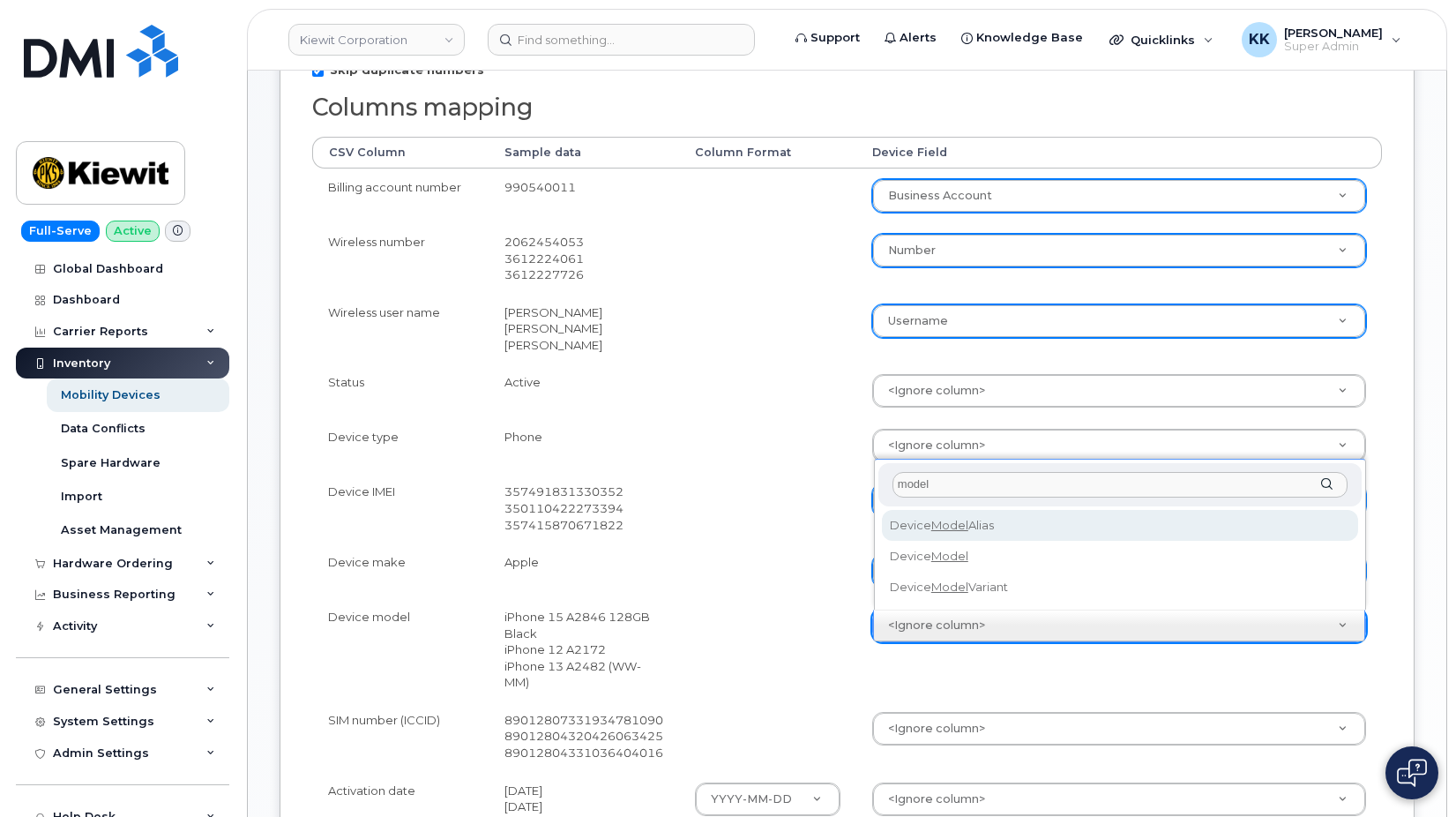
type input "model"
select select "device_model_alias"
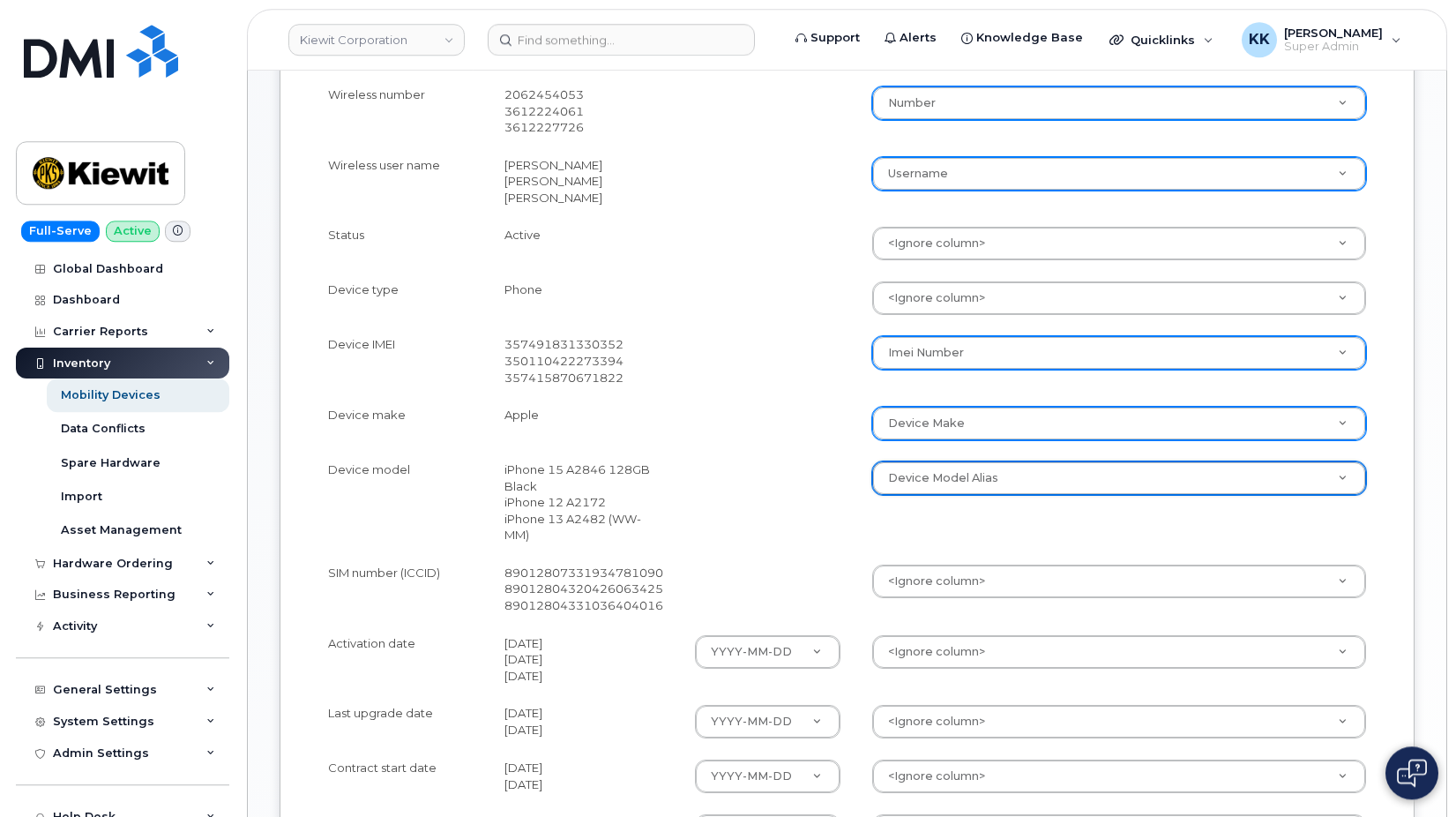
scroll to position [630, 0]
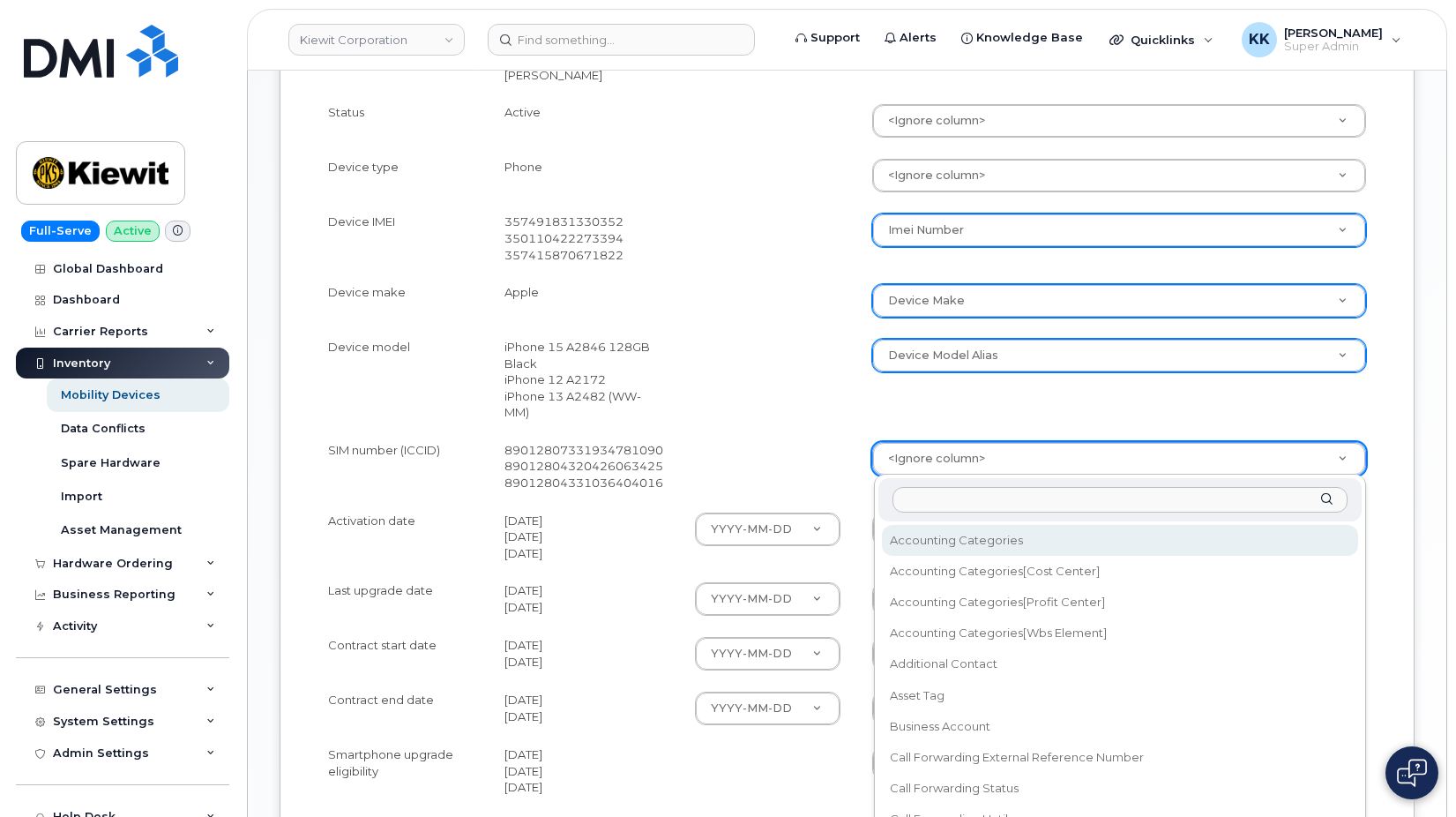
click at [921, 458] on body "[PERSON_NAME] Corporation Support Alerts Knowledge Base Quicklinks Suspend / Ca…" at bounding box center [728, 194] width 1456 height 1648
type input "sim"
select select "sim_number"
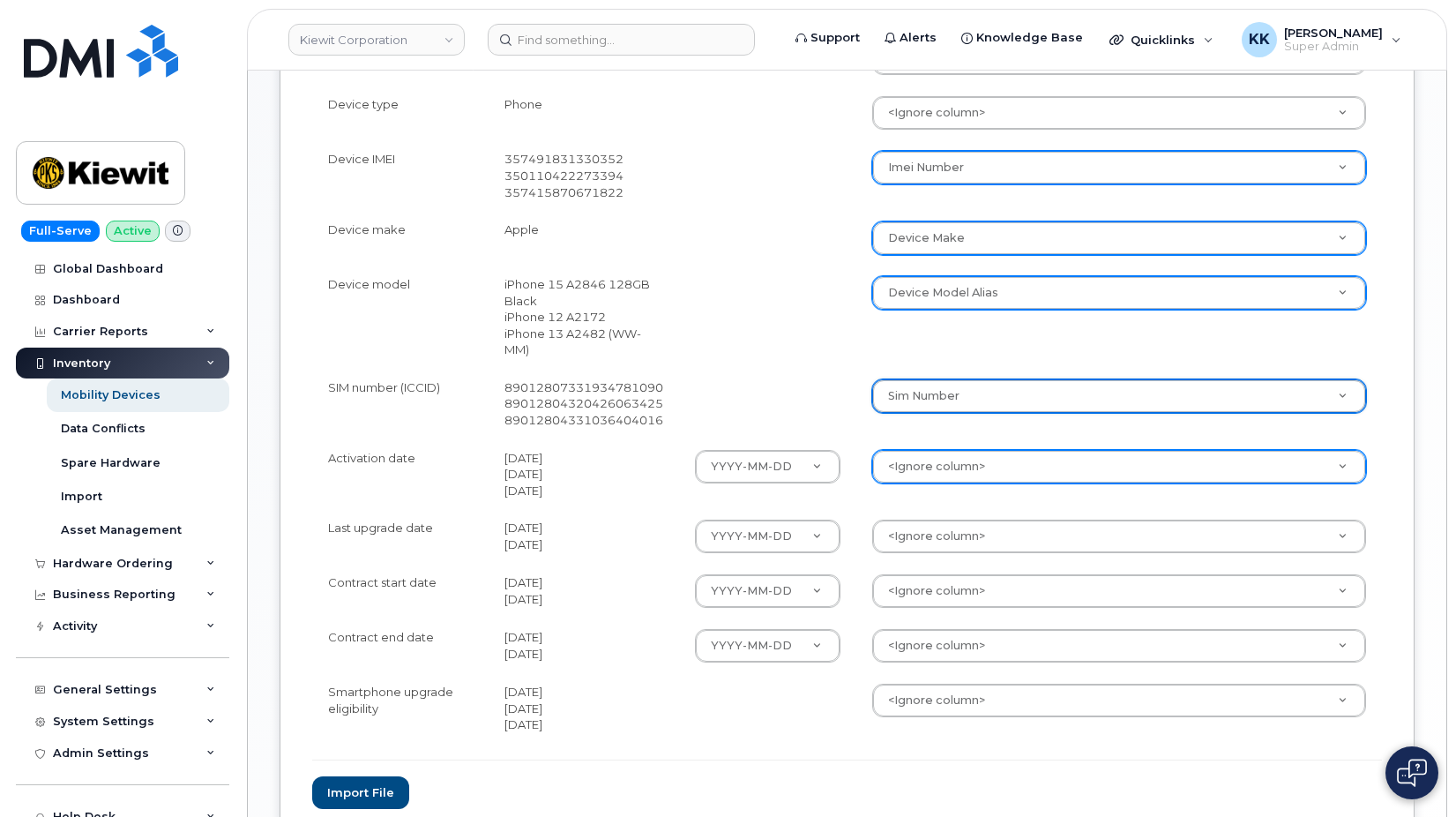
scroll to position [720, 0]
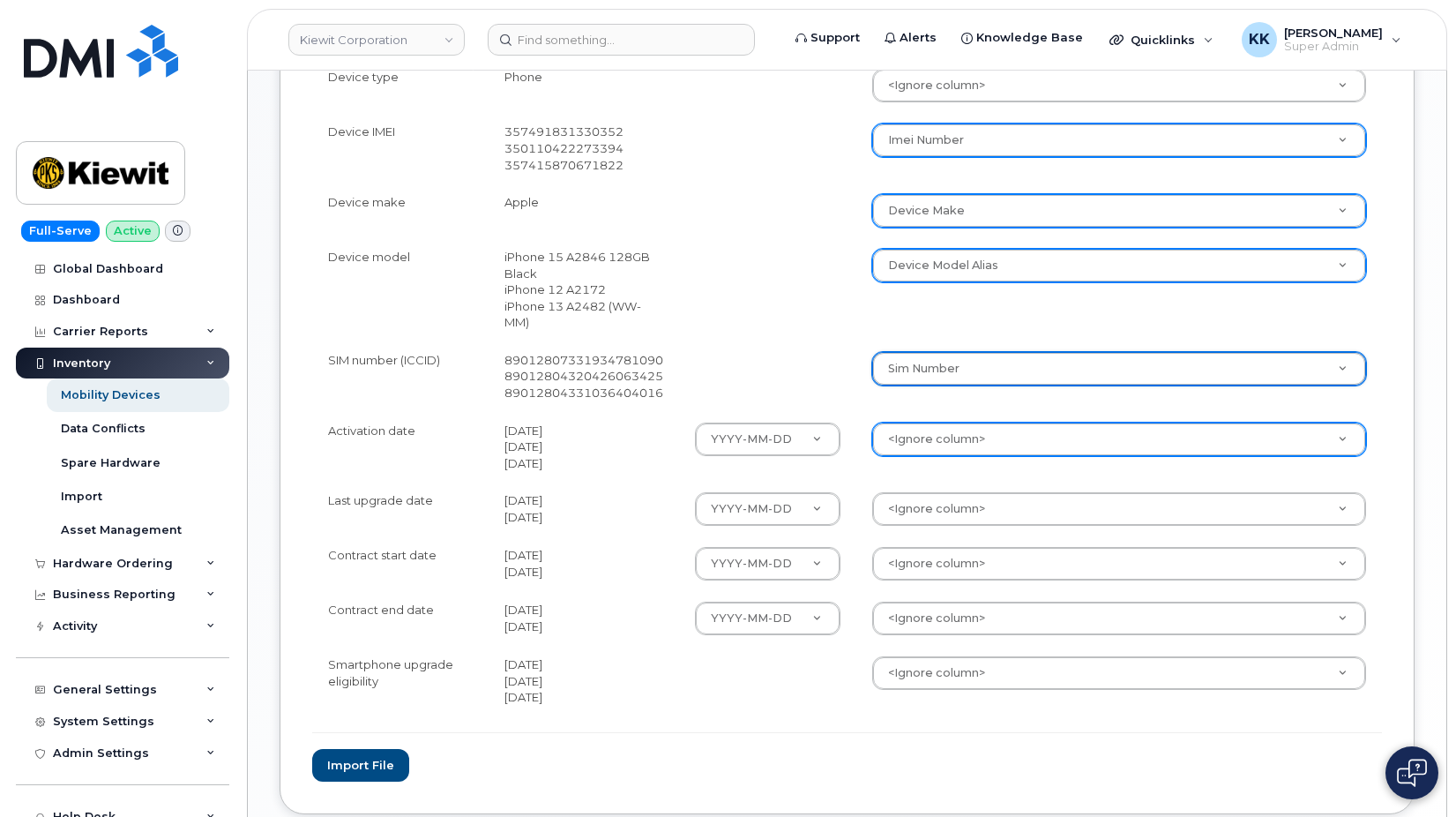
click at [913, 454] on body "[PERSON_NAME] Corporation Support Alerts Knowledge Base Quicklinks Suspend / Ca…" at bounding box center [728, 104] width 1456 height 1648
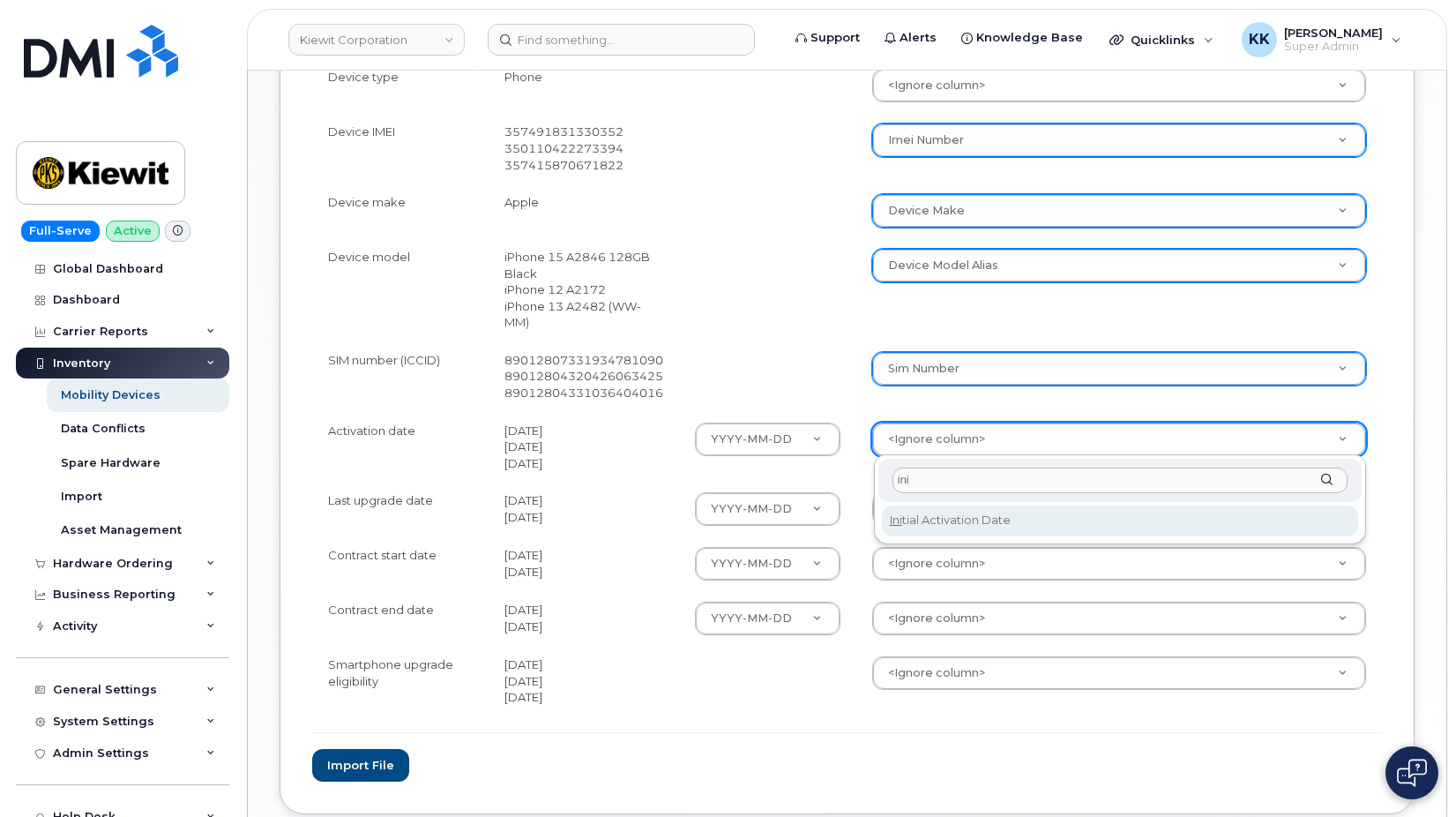
type input "ini"
select select "initial_activation_date"
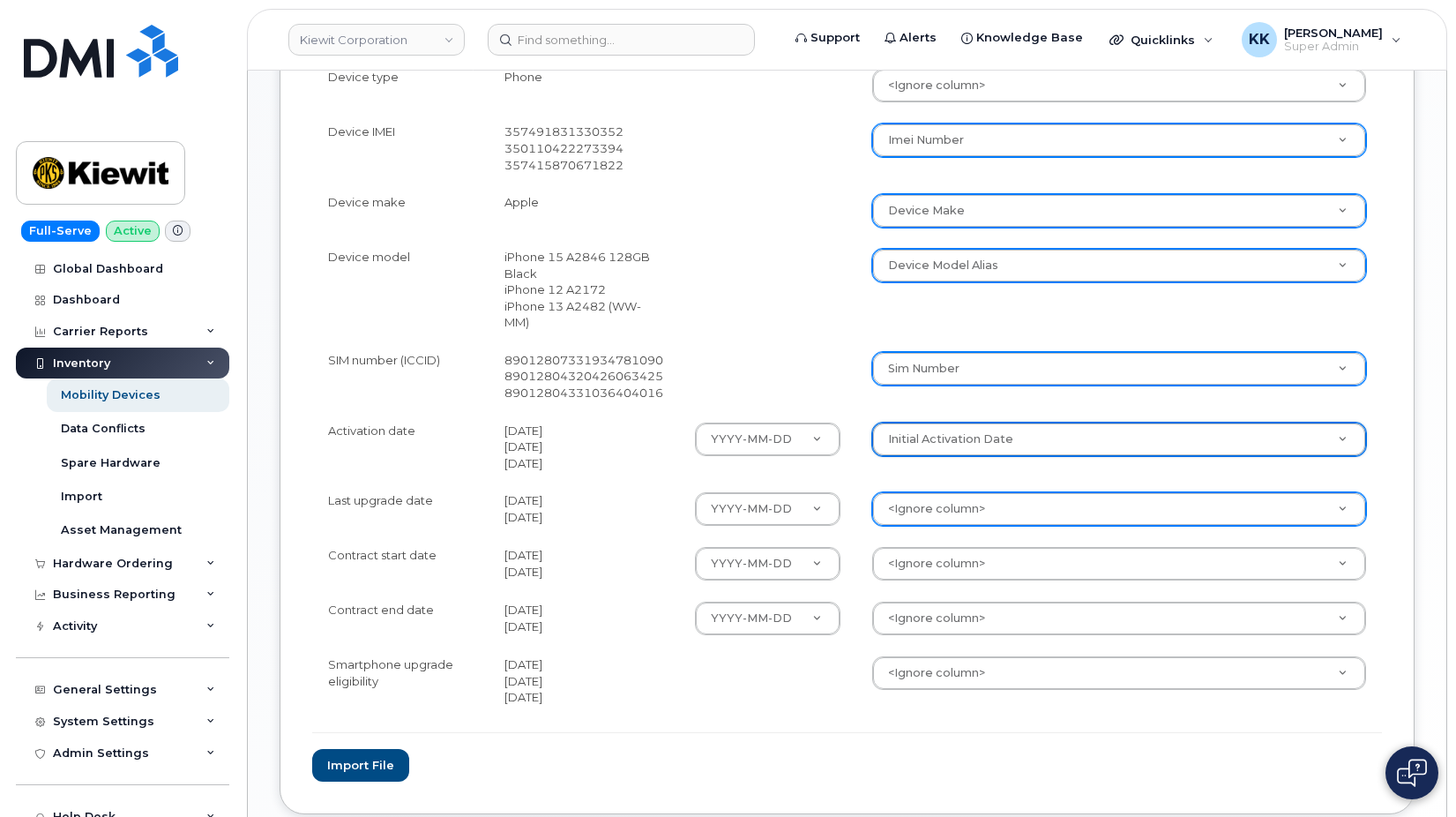
click at [925, 514] on body "[PERSON_NAME] Corporation Support Alerts Knowledge Base Quicklinks Suspend / Ca…" at bounding box center [728, 104] width 1456 height 1648
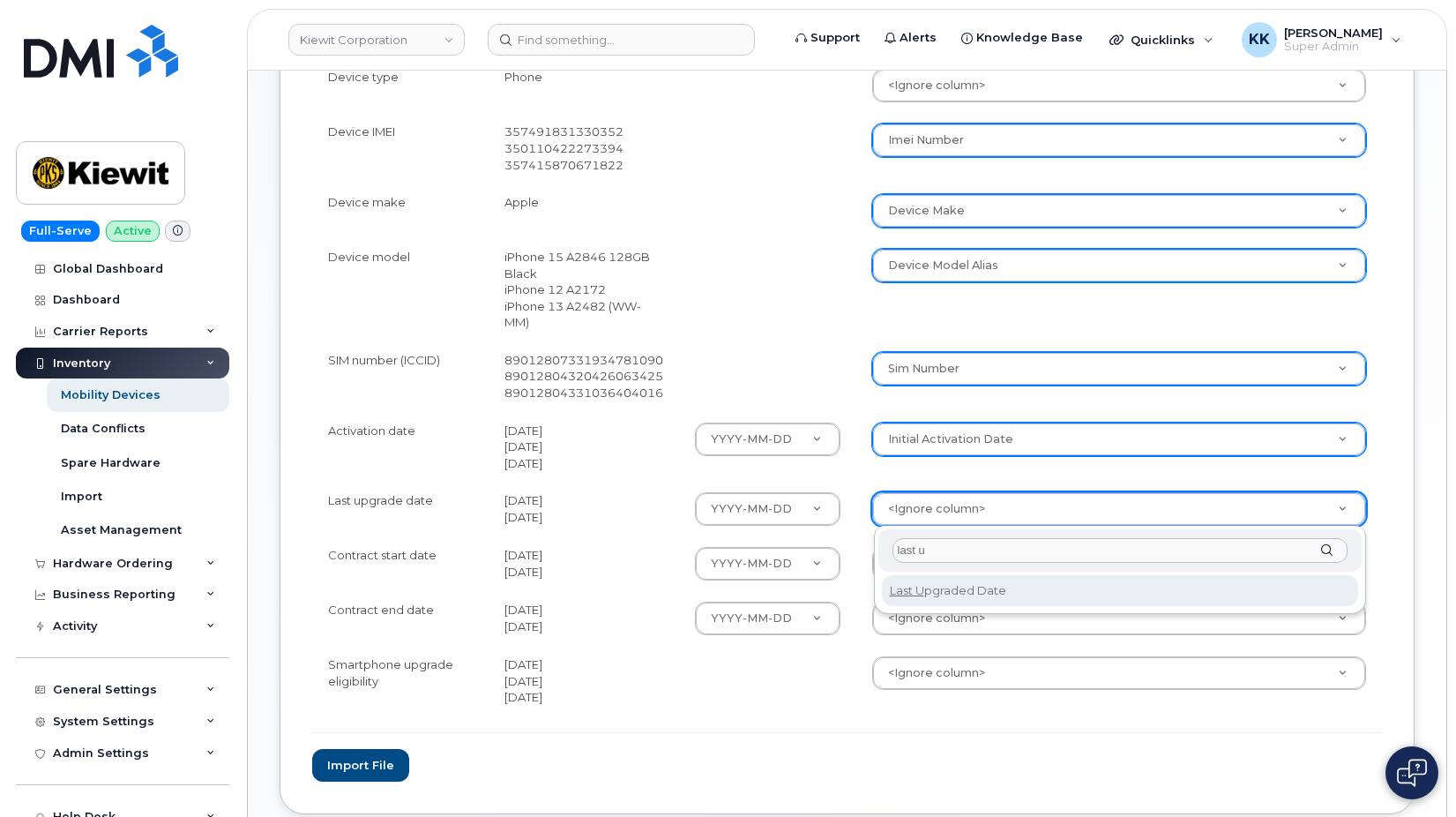
type input "last u"
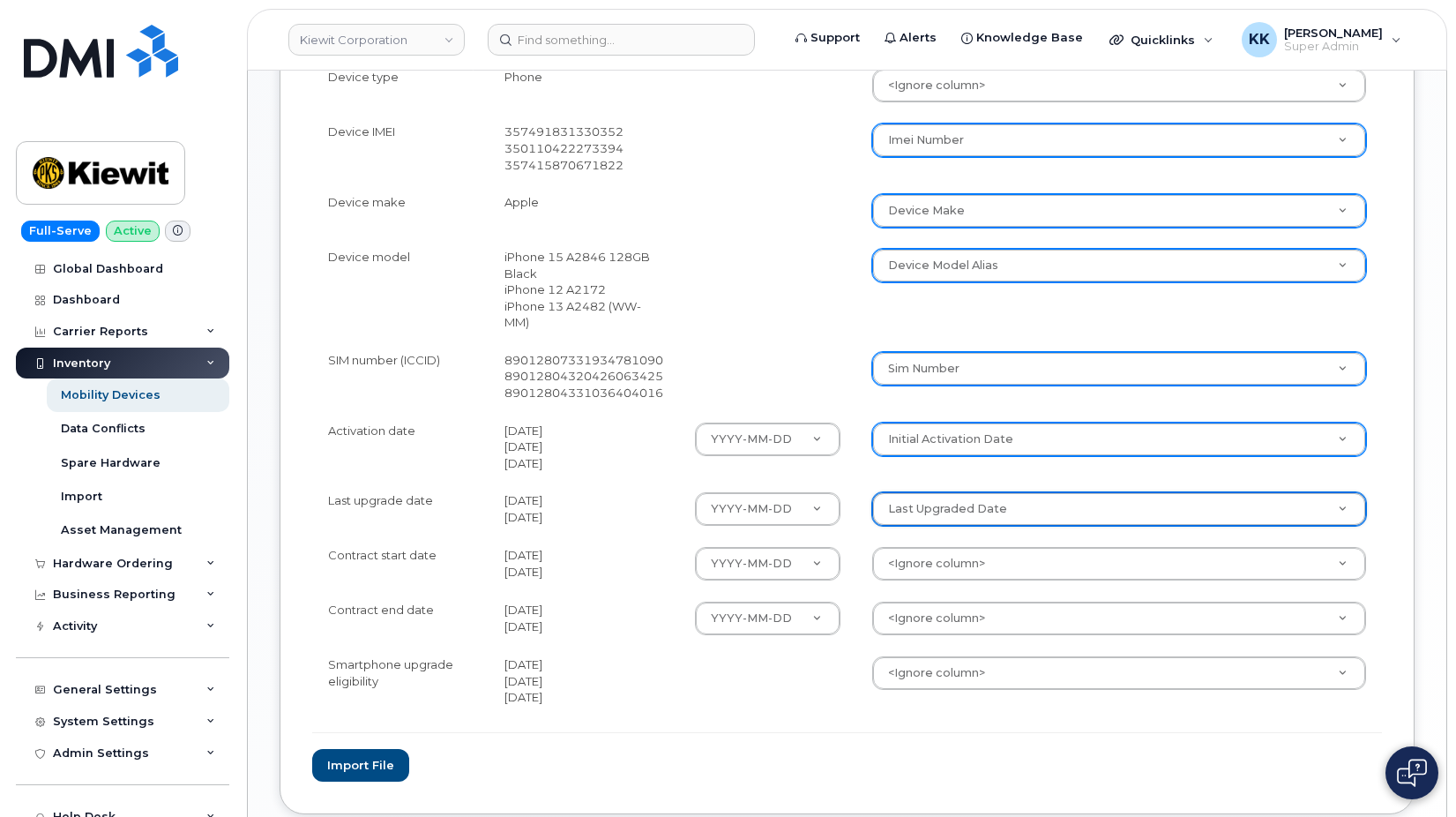
select select "last_upgraded_date"
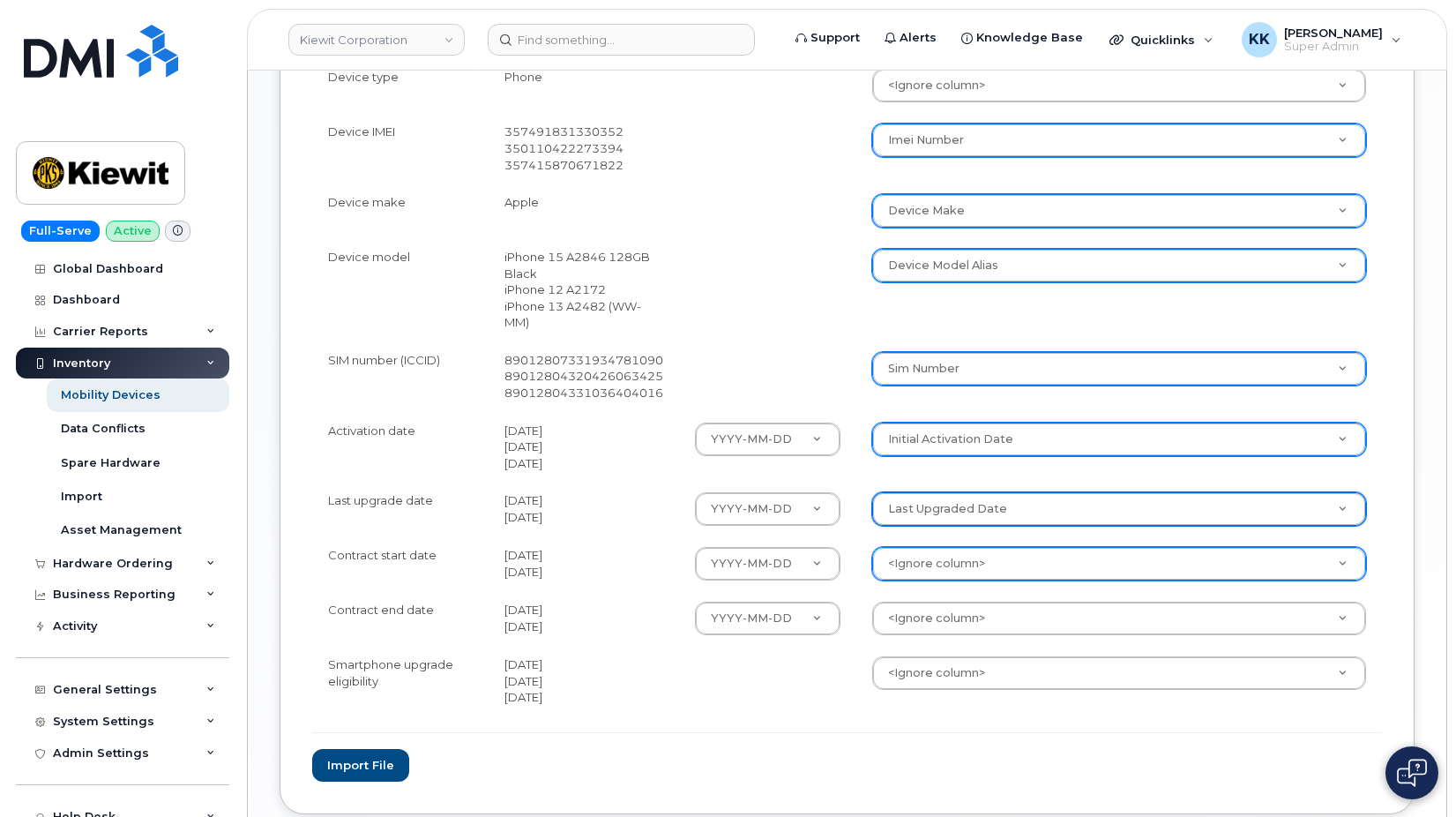
click at [929, 566] on body "[PERSON_NAME] Corporation Support Alerts Knowledge Base Quicklinks Suspend / Ca…" at bounding box center [728, 104] width 1456 height 1648
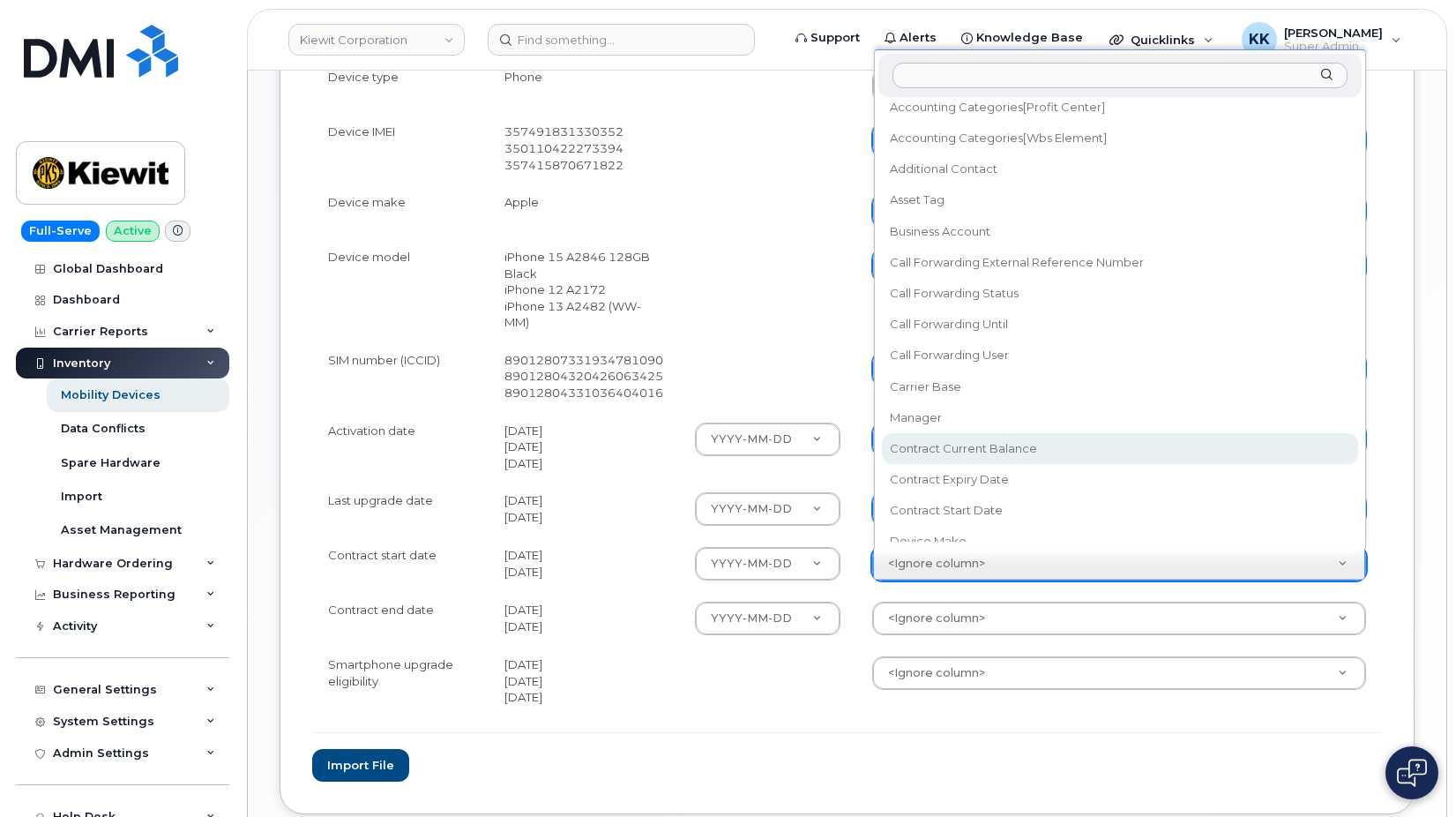
scroll to position [101, 0]
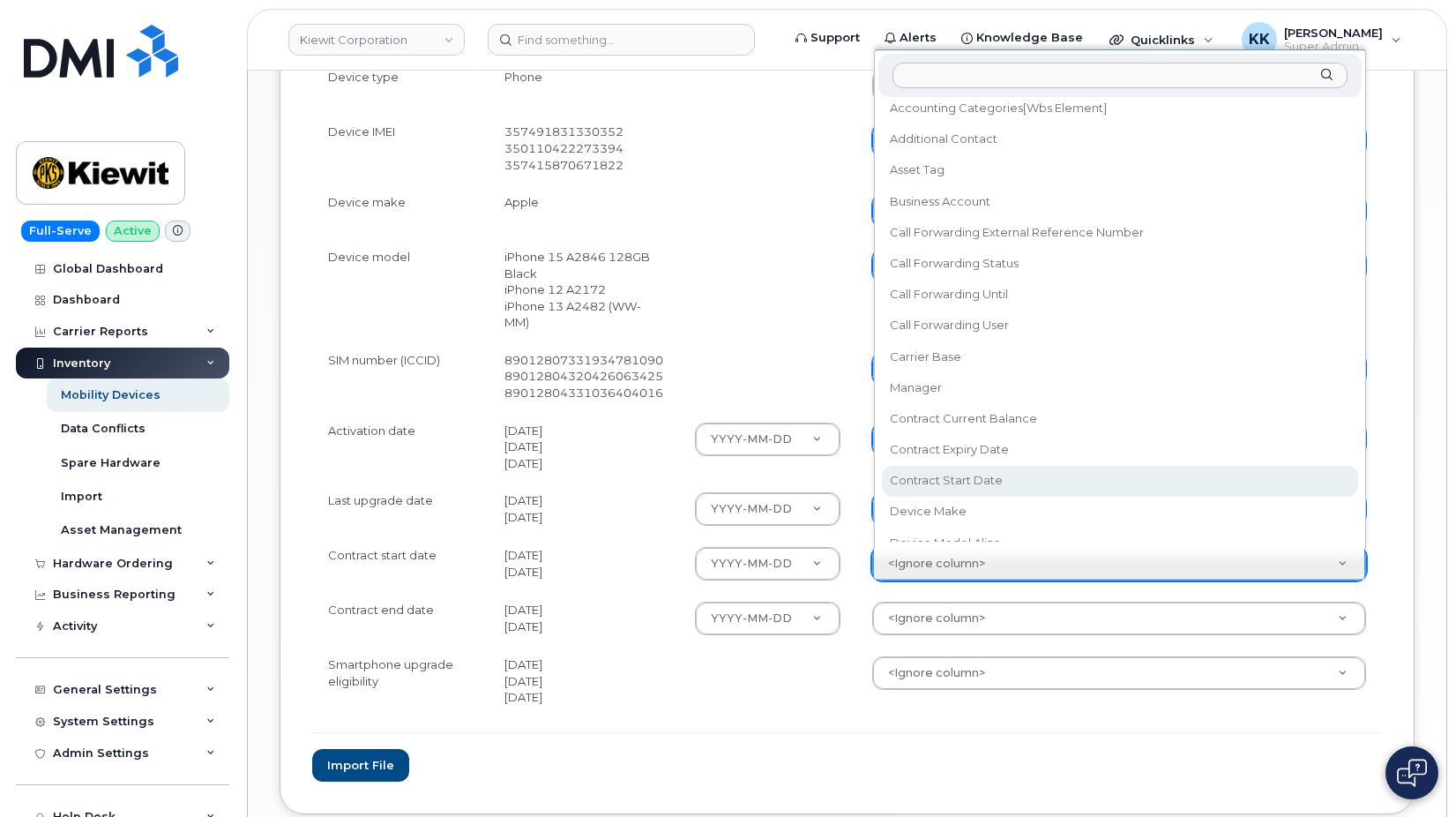
select select "contract_start_date"
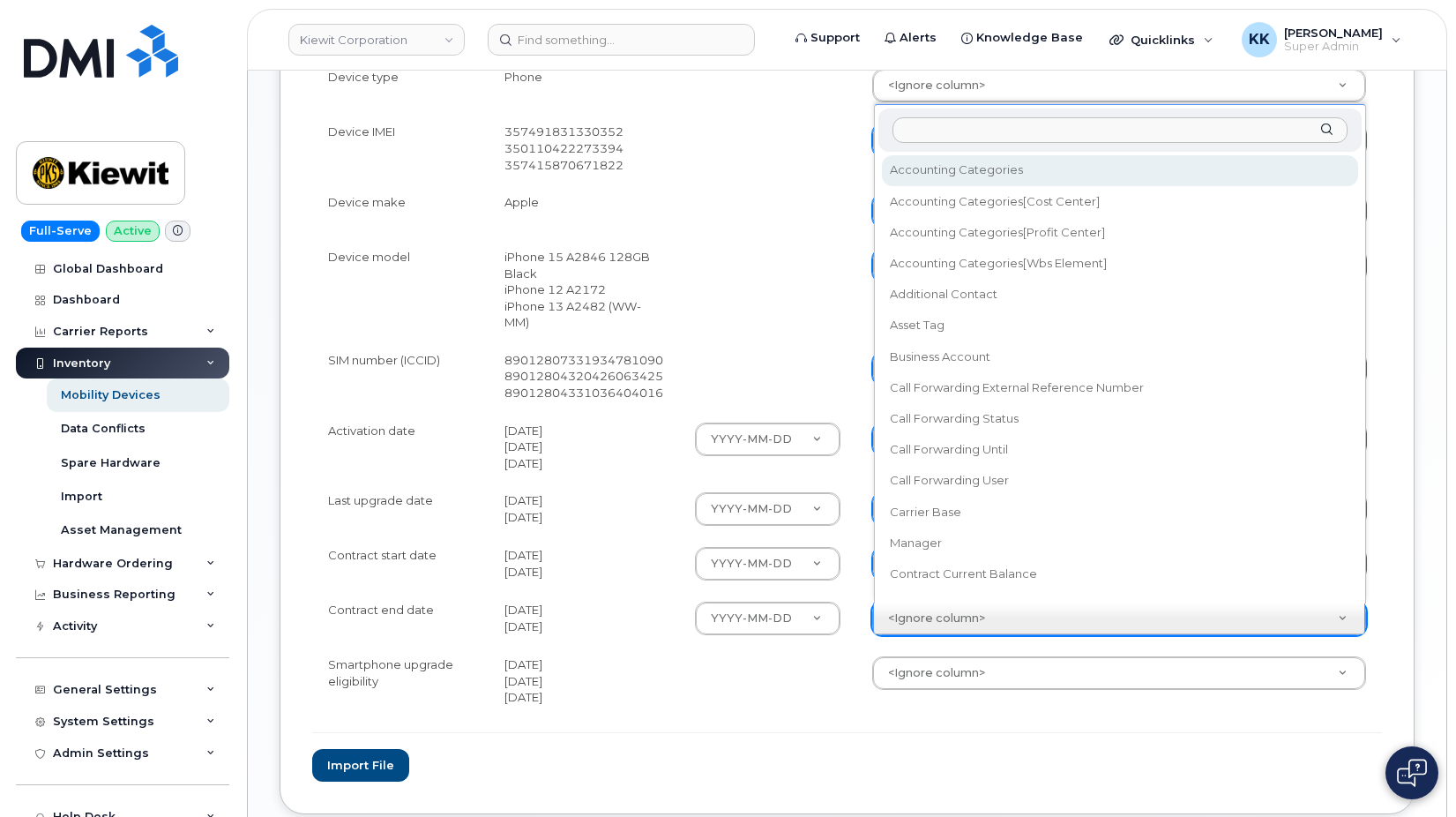
click at [954, 610] on body "[PERSON_NAME] Corporation Support Alerts Knowledge Base Quicklinks Suspend / Ca…" at bounding box center [728, 104] width 1456 height 1648
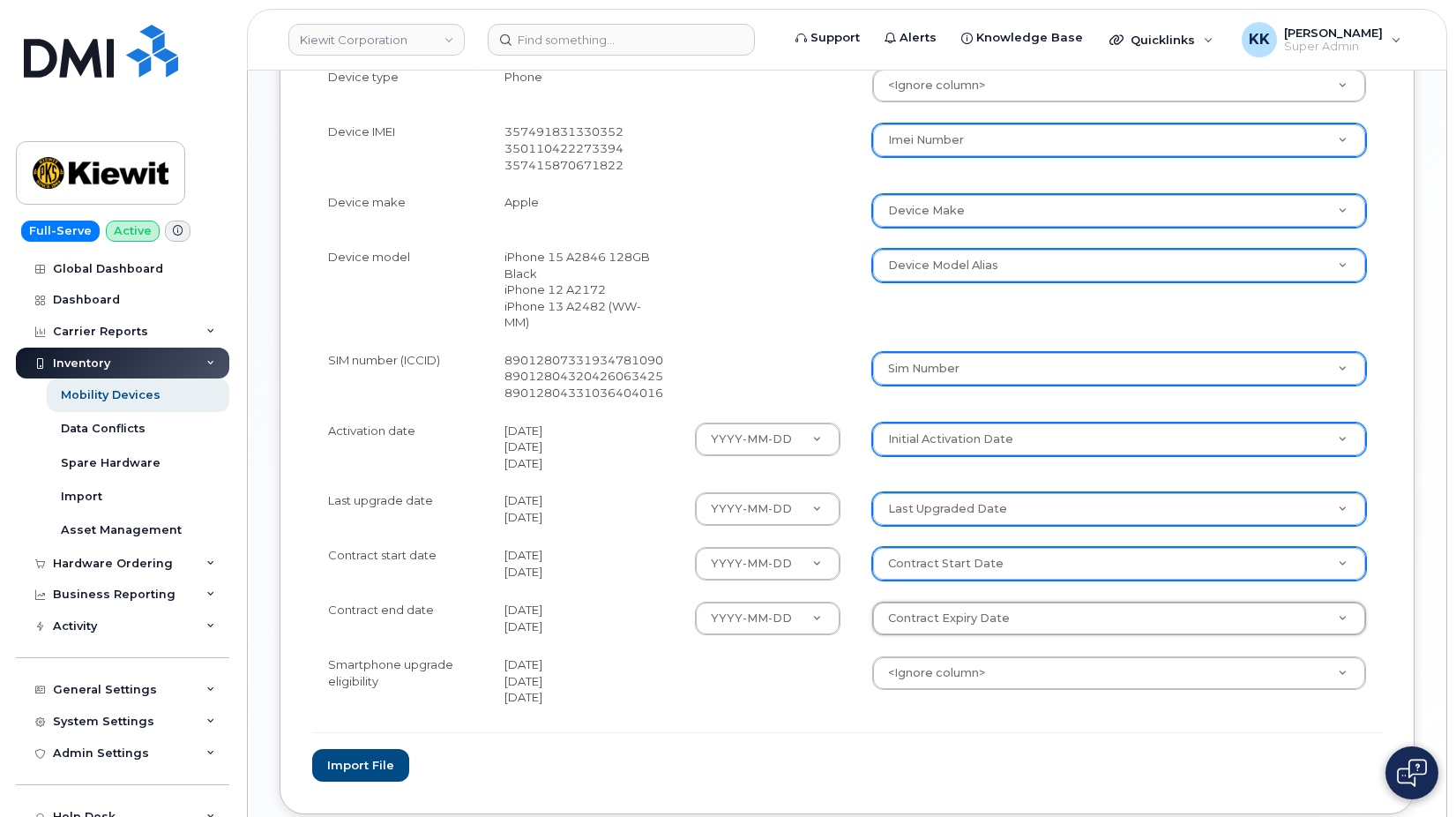
select select "contract_expiry_date"
click at [1000, 664] on body "[PERSON_NAME] Corporation Support Alerts Knowledge Base Quicklinks Suspend / Ca…" at bounding box center [728, 104] width 1456 height 1648
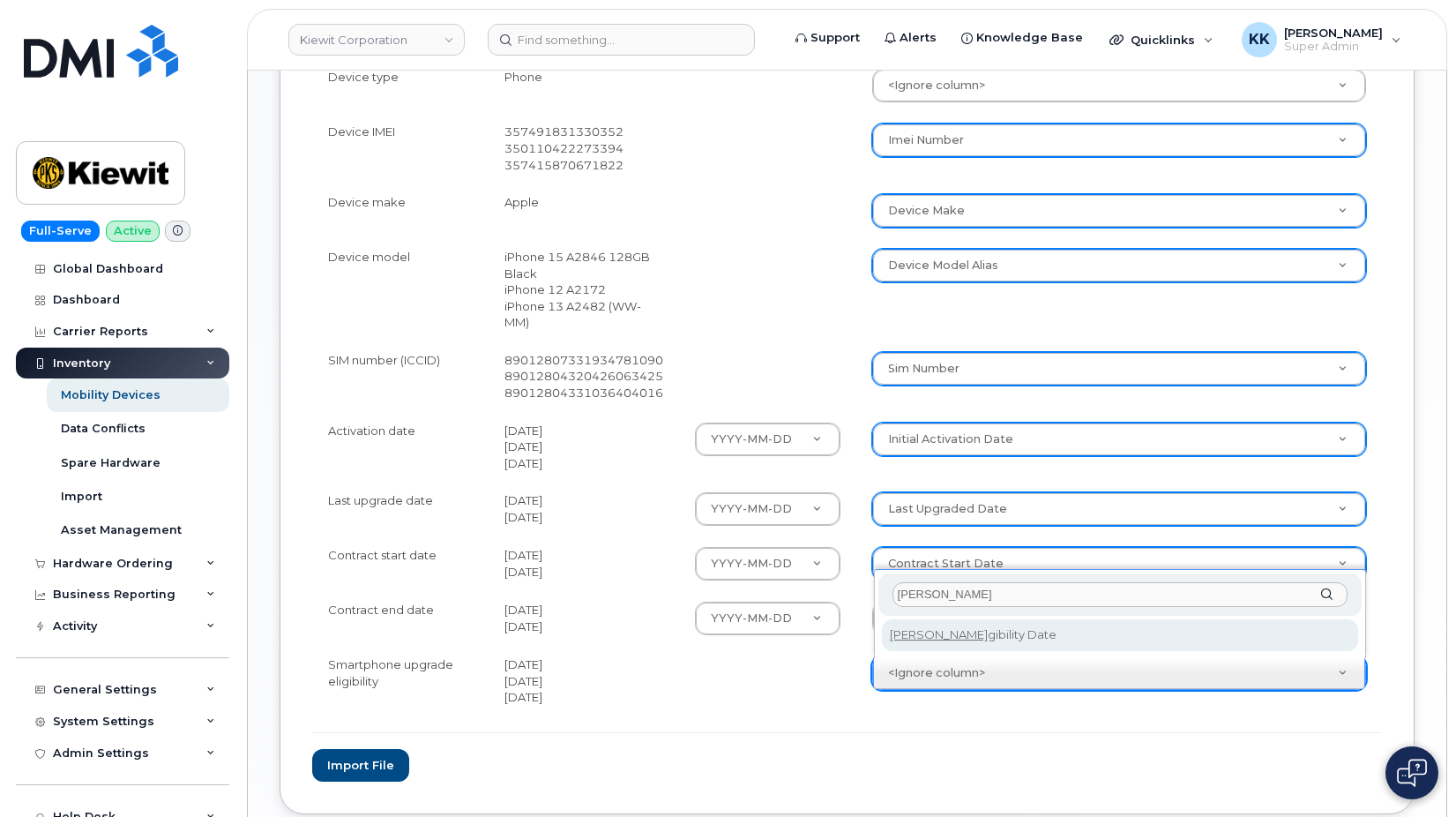
type input "eli"
select select "eligibility_date"
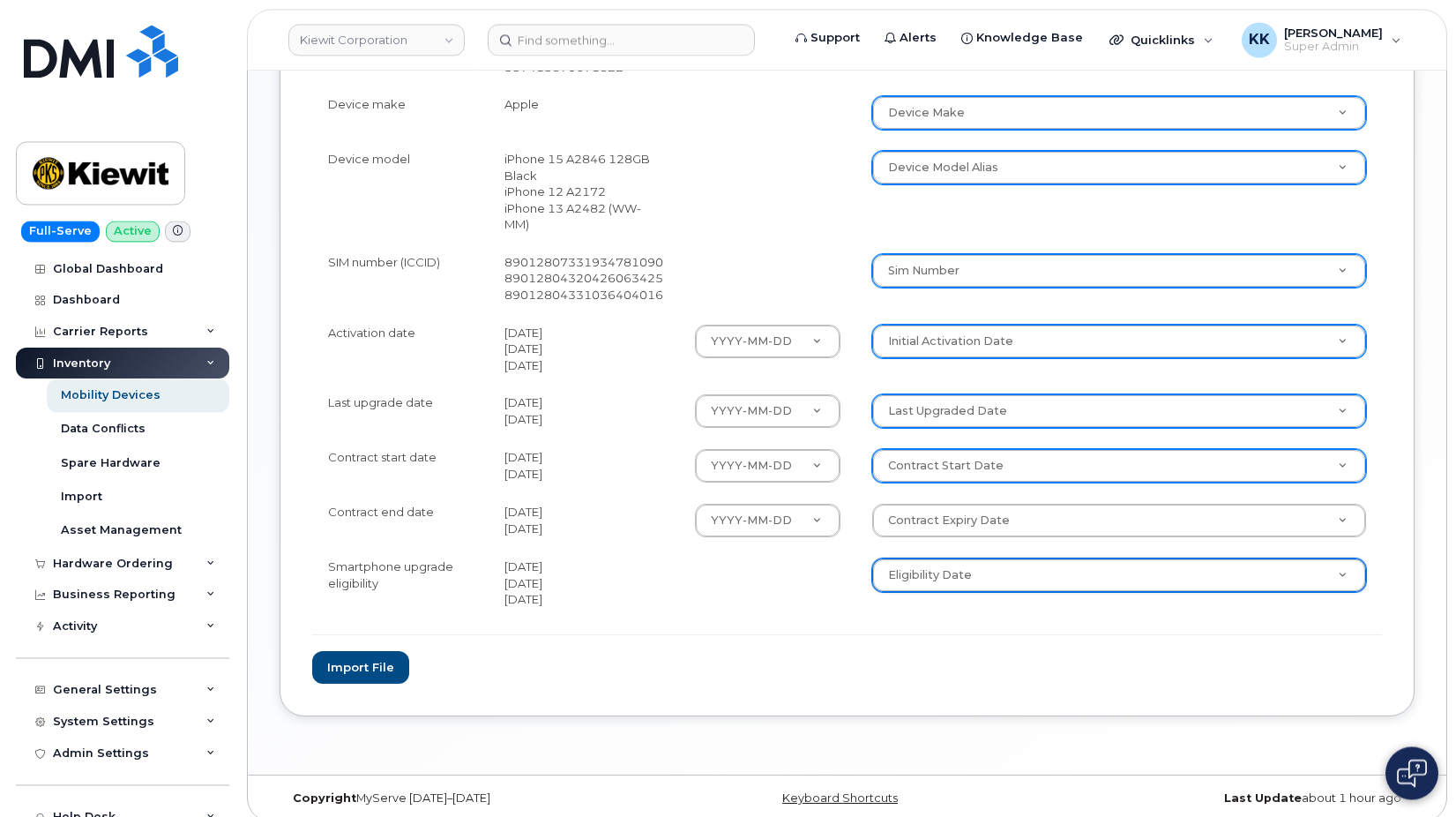
scroll to position [832, 0]
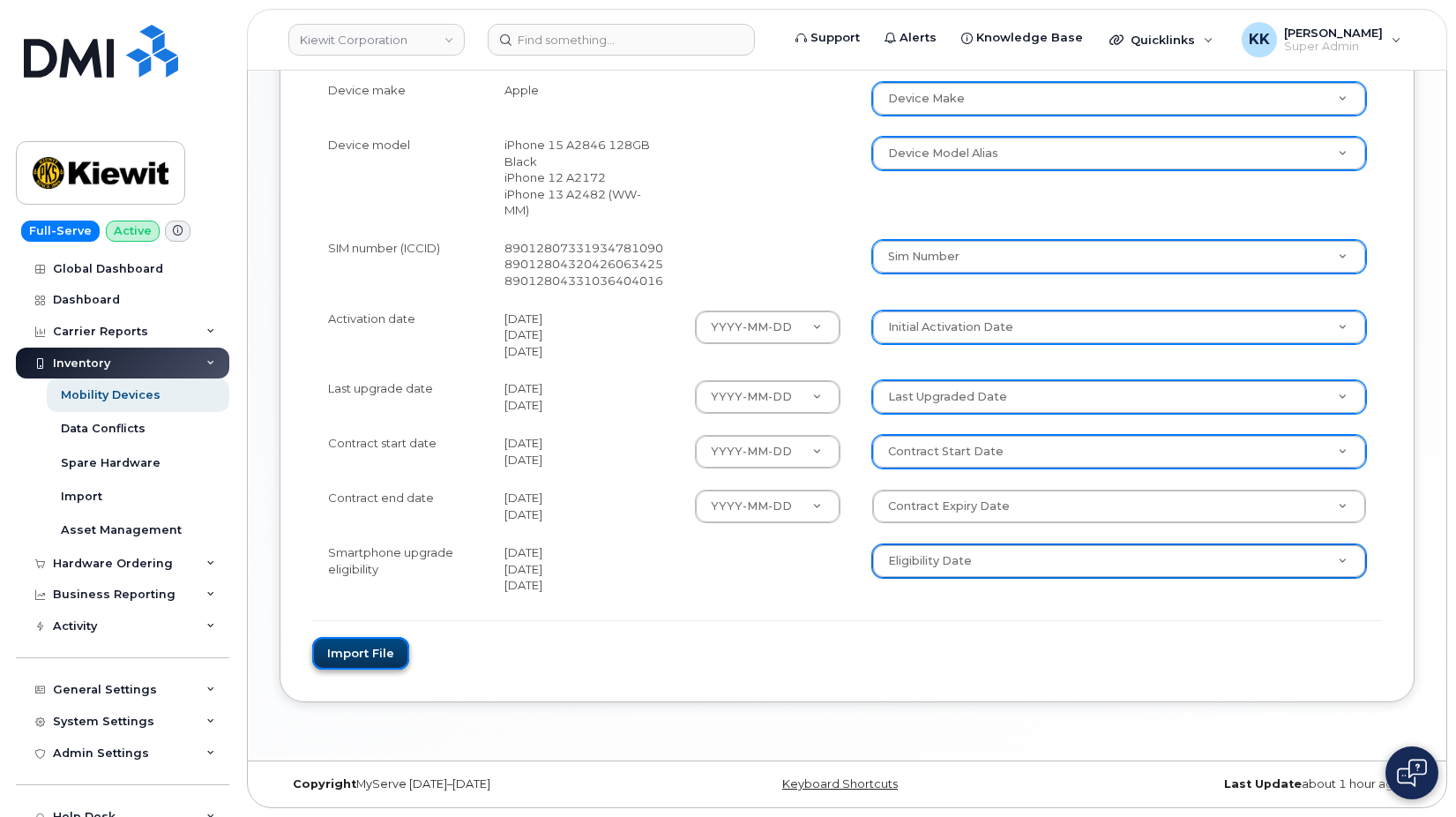
click at [365, 639] on button "Import file" at bounding box center [361, 652] width 97 height 33
